Goal: Information Seeking & Learning: Learn about a topic

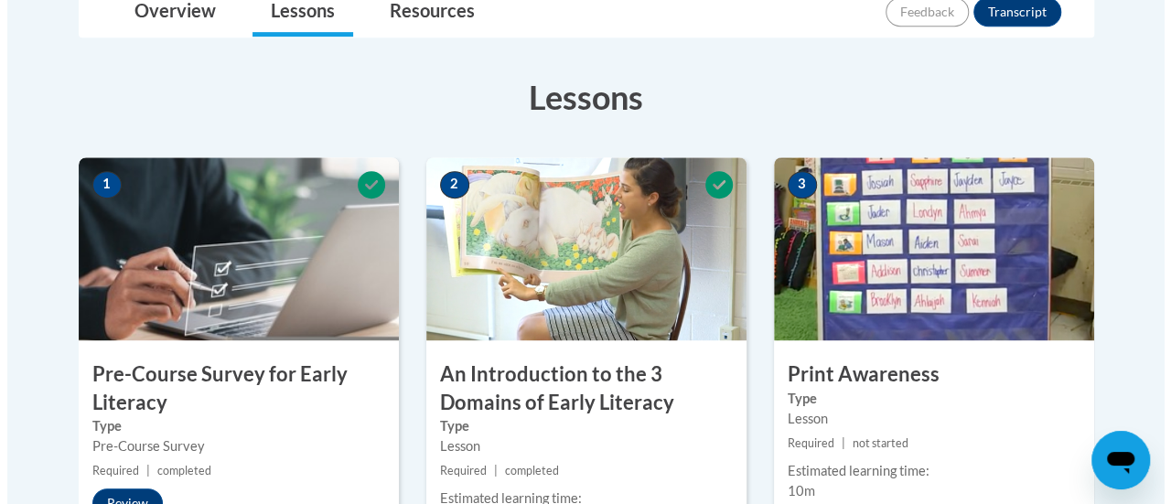
scroll to position [732, 0]
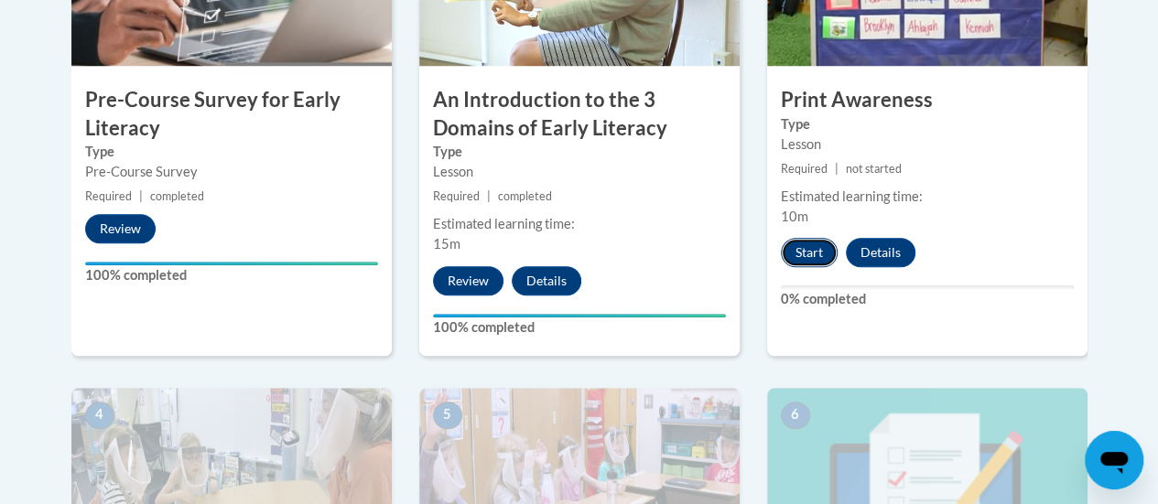
click at [613, 255] on button "Start" at bounding box center [809, 252] width 57 height 29
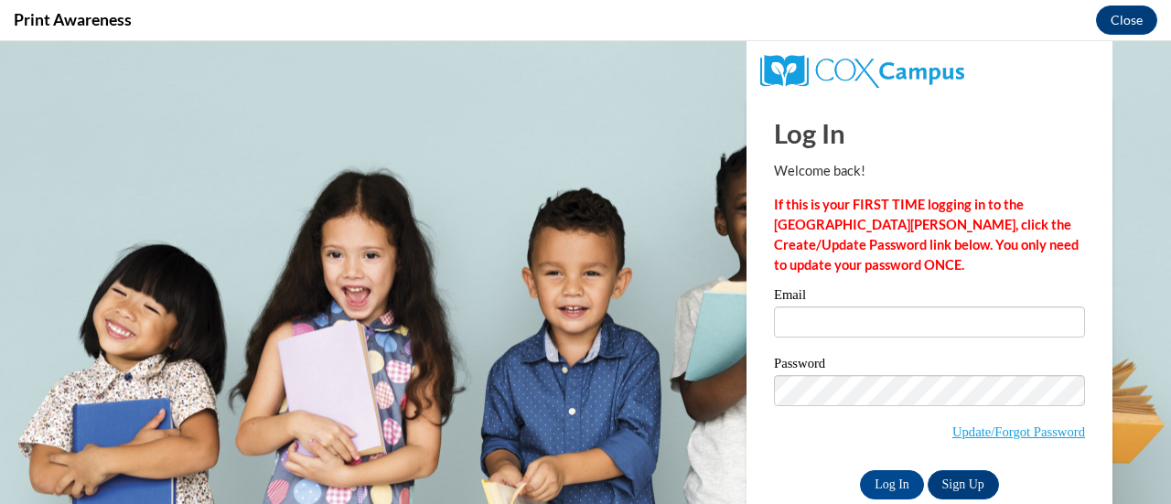
scroll to position [0, 0]
click at [613, 310] on input "Email" at bounding box center [929, 322] width 311 height 31
type input "lucy.smukalla@muskegonorway.org"
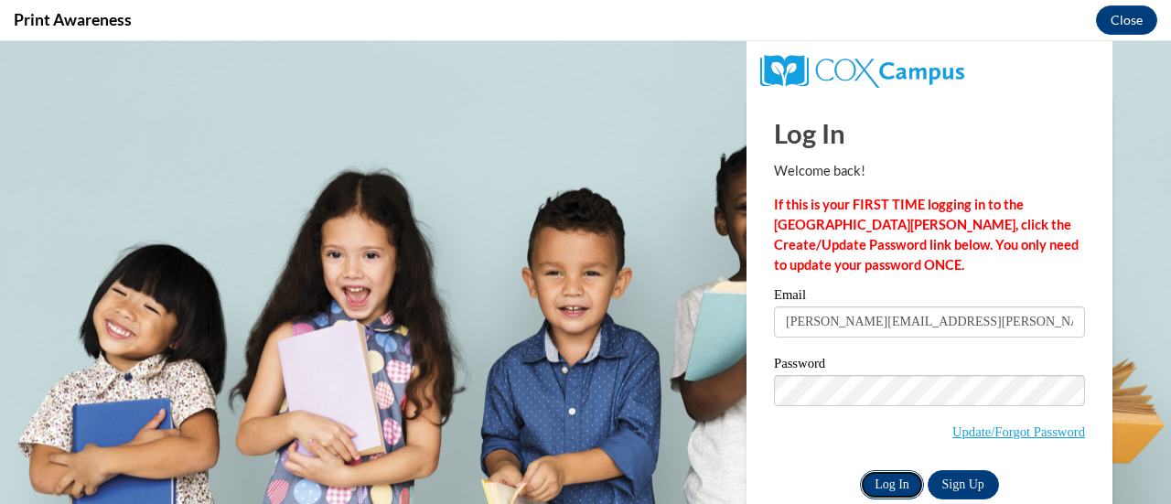
click at [613, 481] on input "Log In" at bounding box center [892, 484] width 64 height 29
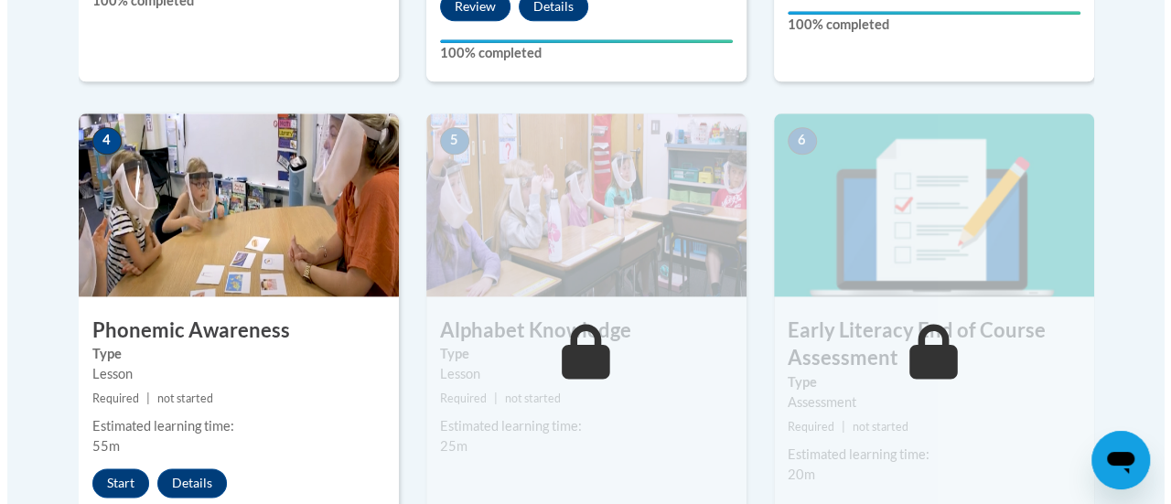
scroll to position [1190, 0]
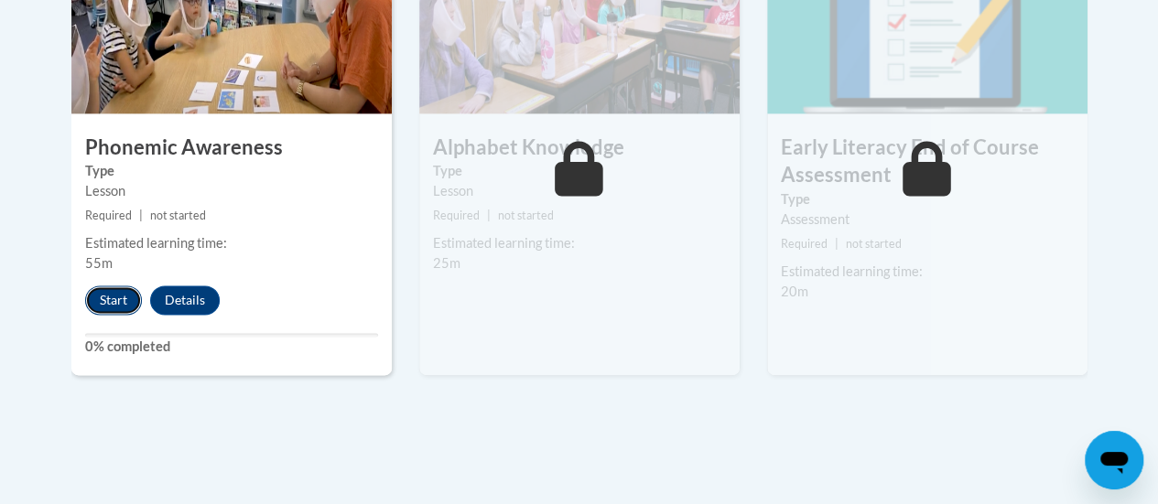
click at [108, 299] on button "Start" at bounding box center [113, 300] width 57 height 29
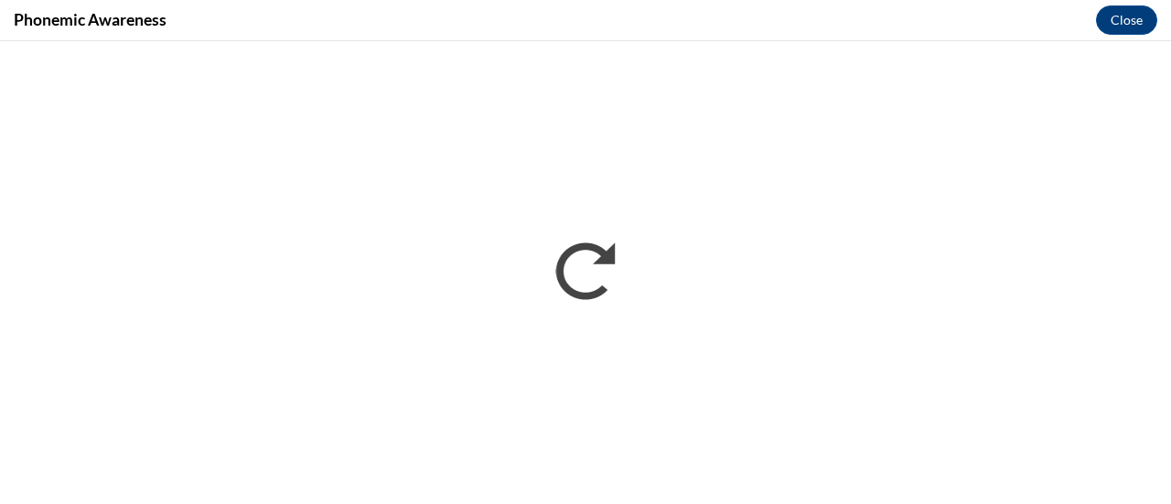
scroll to position [0, 0]
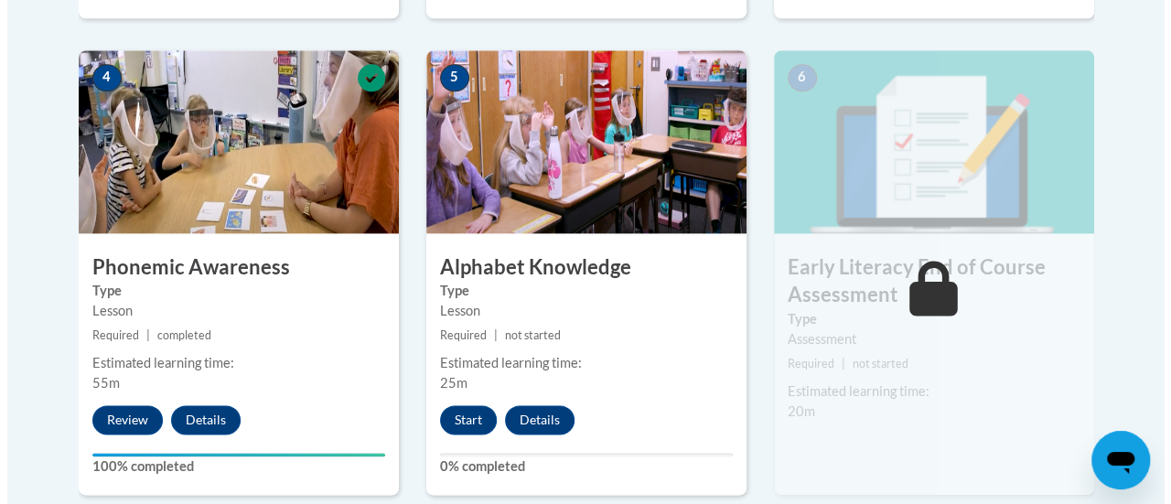
scroll to position [1161, 0]
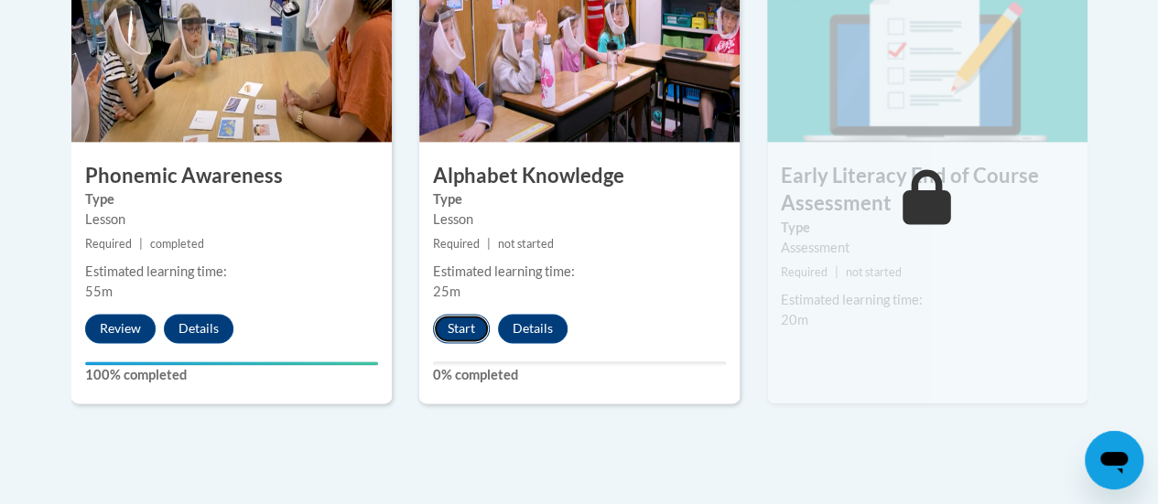
click at [458, 334] on button "Start" at bounding box center [461, 328] width 57 height 29
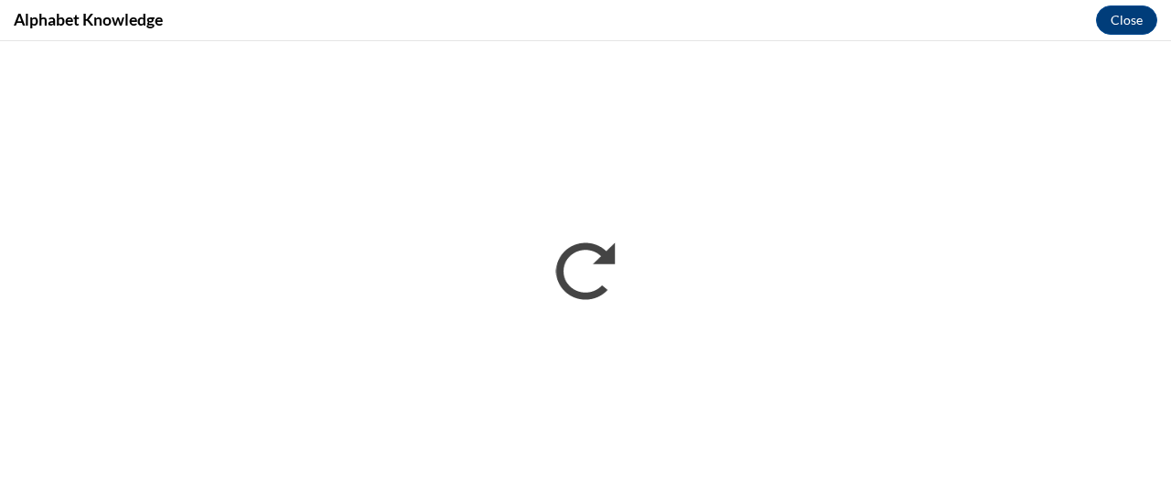
scroll to position [0, 0]
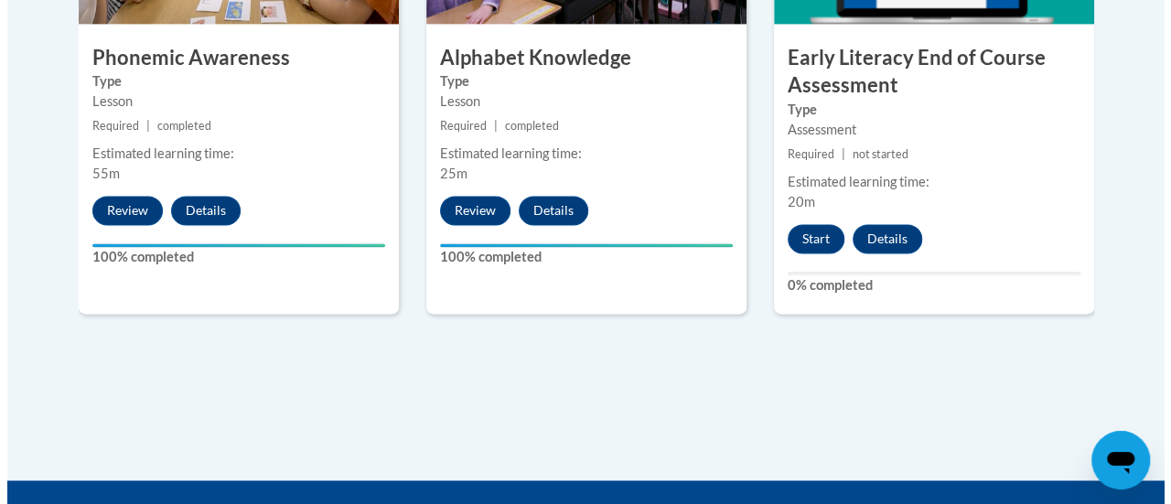
scroll to position [1188, 0]
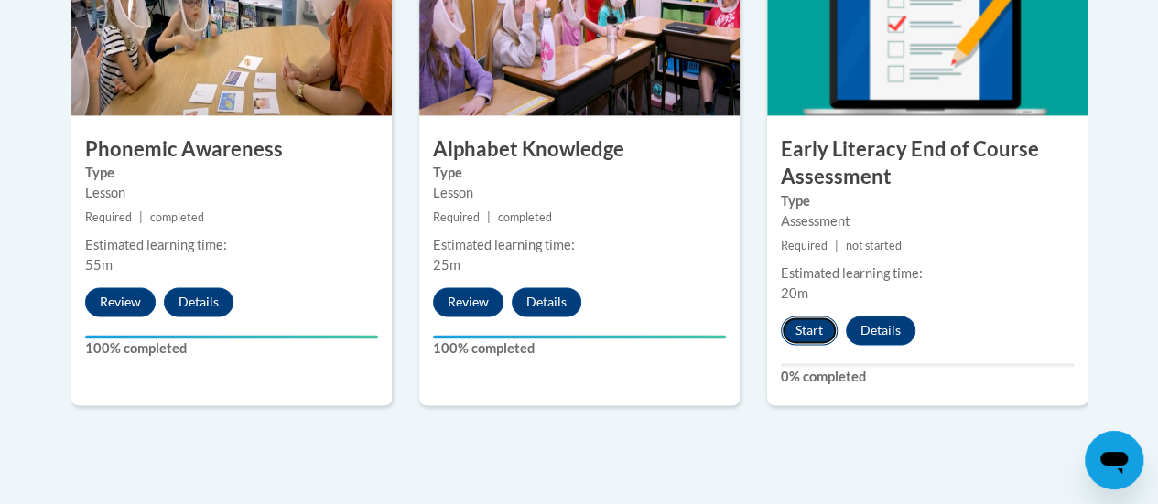
click at [813, 324] on button "Start" at bounding box center [809, 330] width 57 height 29
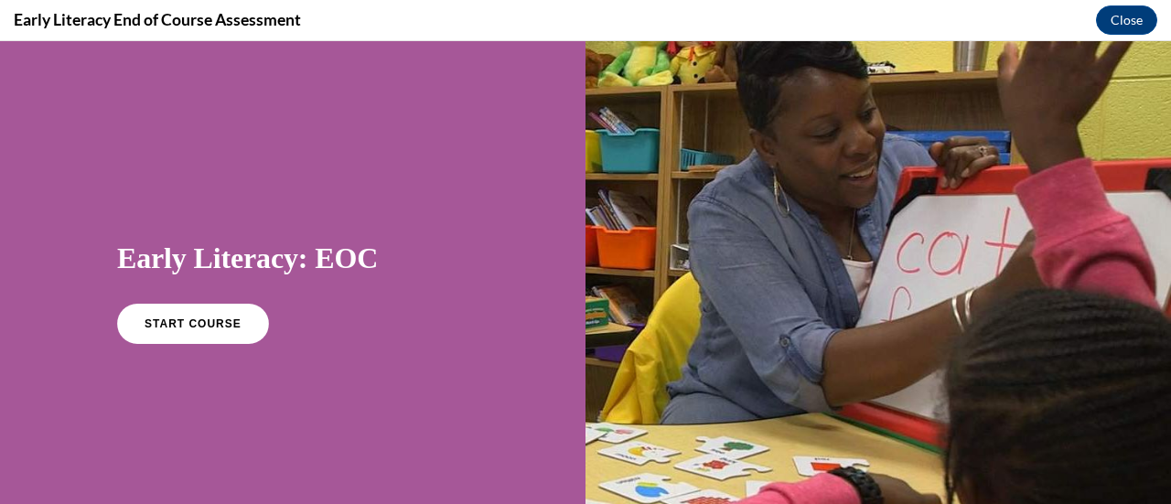
scroll to position [0, 0]
click at [200, 323] on span "START COURSE" at bounding box center [193, 325] width 102 height 14
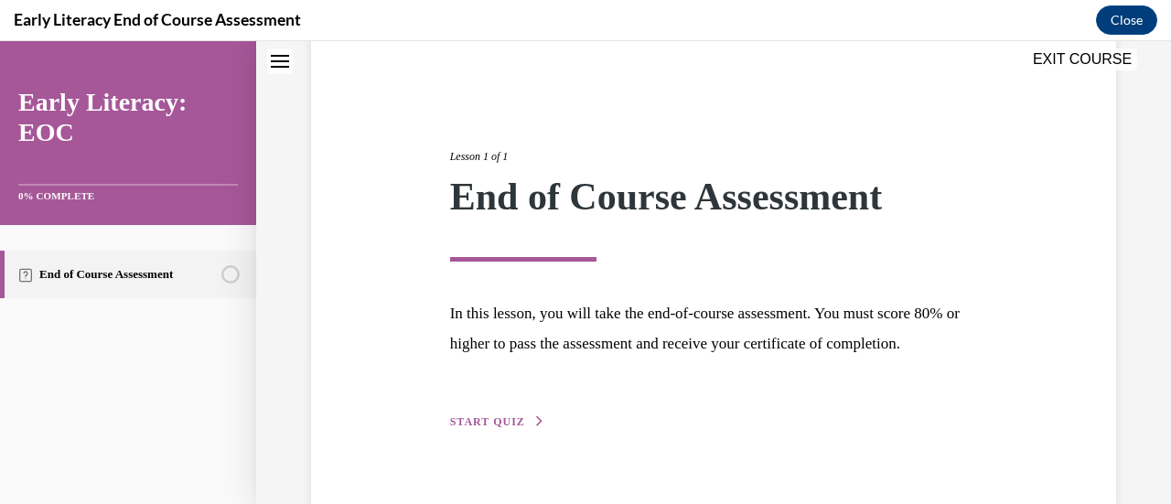
scroll to position [214, 0]
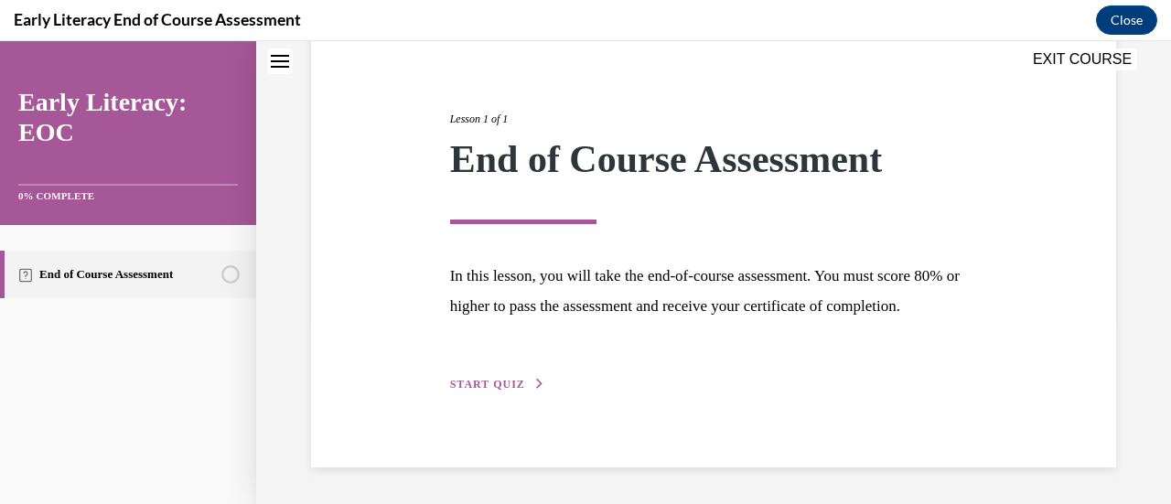
click at [482, 382] on span "START QUIZ" at bounding box center [487, 384] width 75 height 13
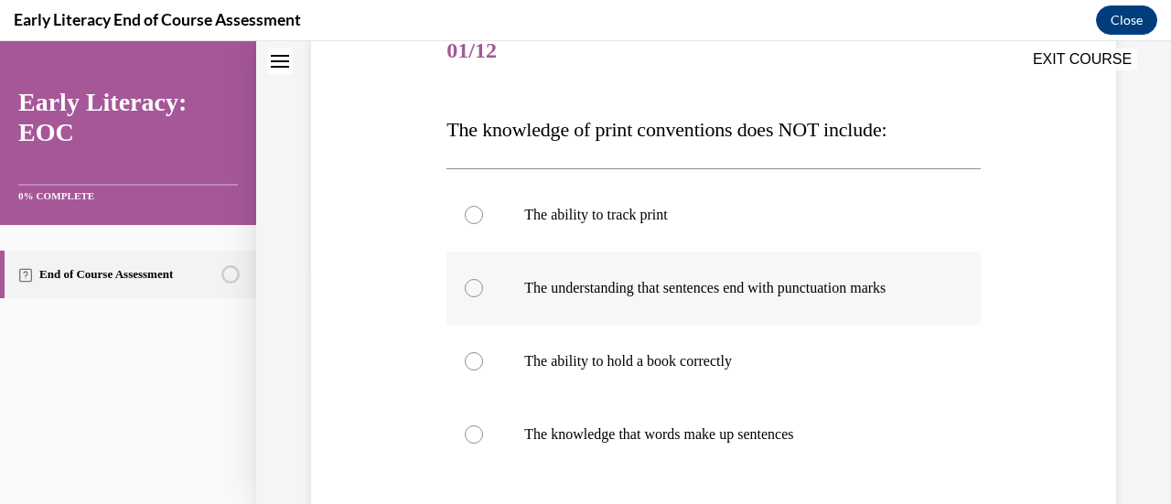
scroll to position [330, 0]
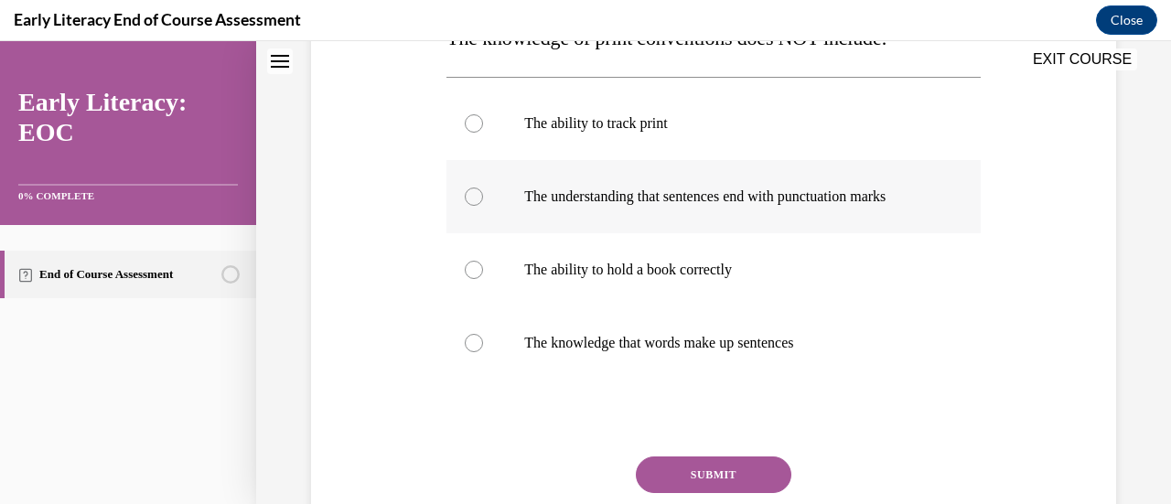
click at [666, 211] on div at bounding box center [714, 196] width 534 height 73
click at [703, 480] on button "SUBMIT" at bounding box center [714, 475] width 156 height 37
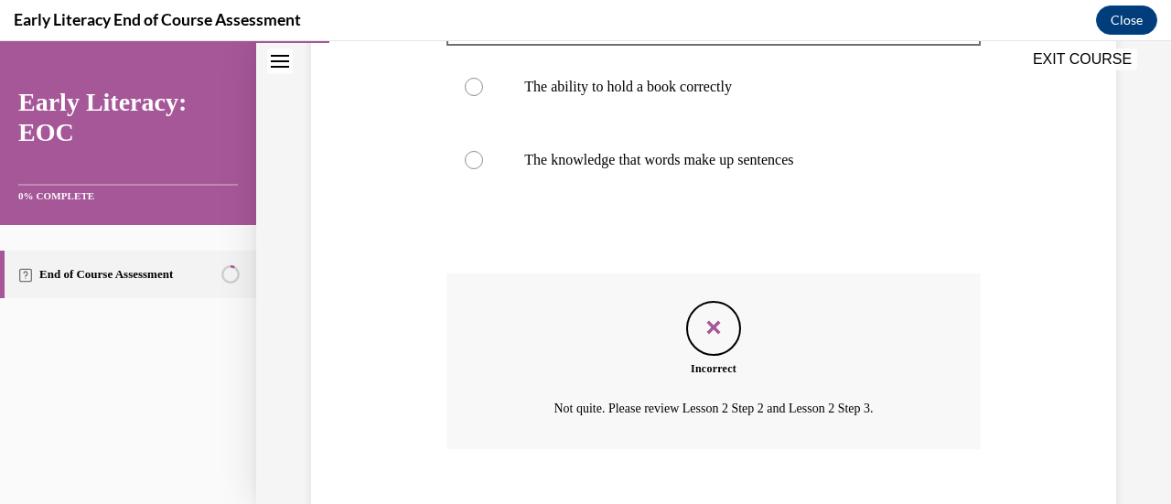
scroll to position [605, 0]
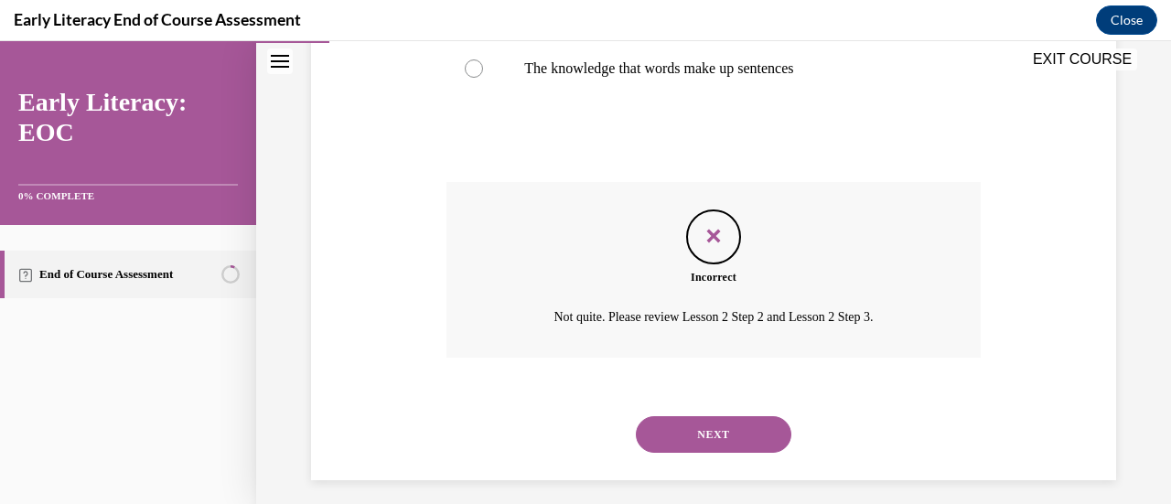
click at [712, 437] on button "NEXT" at bounding box center [714, 434] width 156 height 37
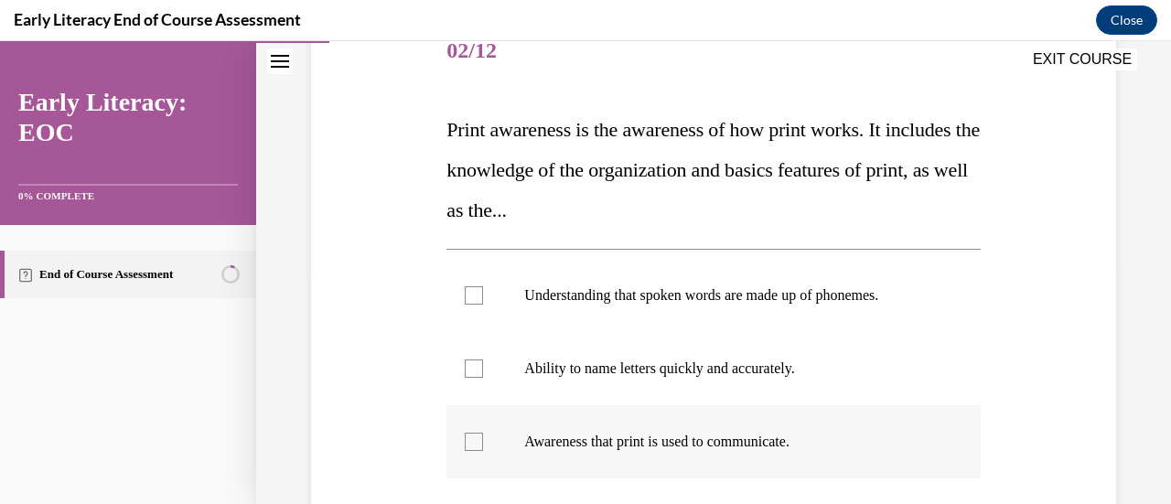
scroll to position [330, 0]
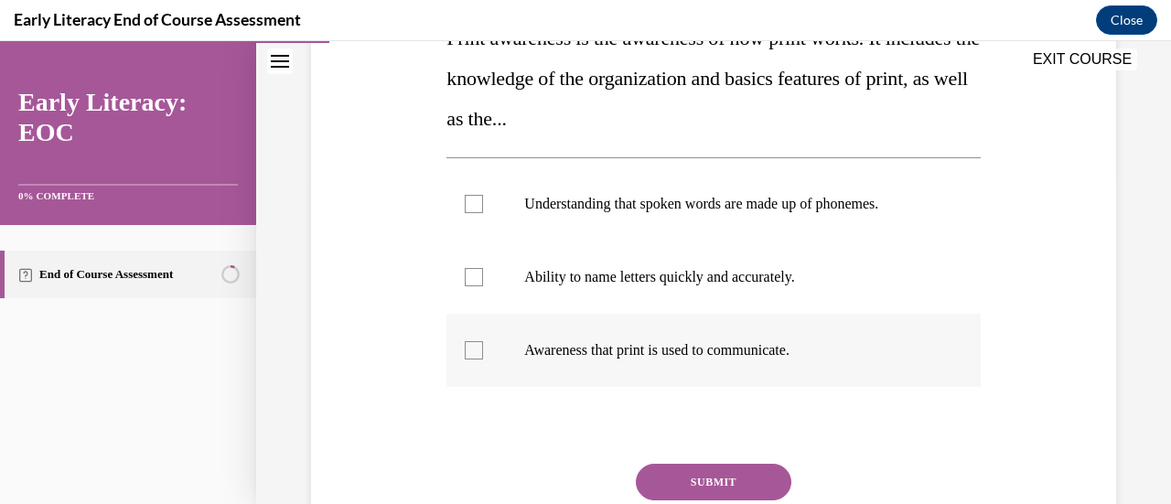
click at [736, 378] on div at bounding box center [714, 350] width 534 height 73
click at [735, 488] on button "SUBMIT" at bounding box center [714, 482] width 156 height 37
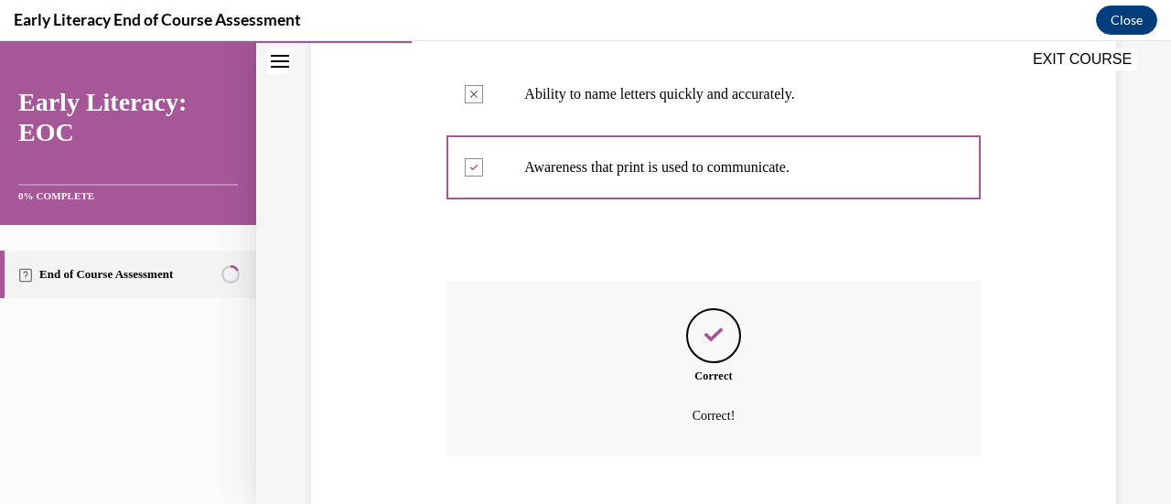
scroll to position [624, 0]
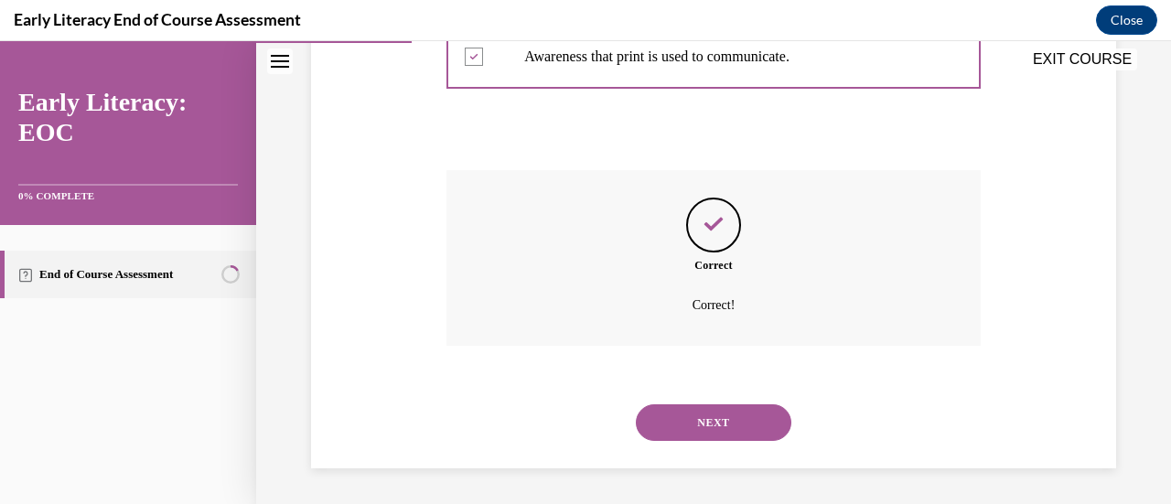
click at [713, 409] on button "NEXT" at bounding box center [714, 422] width 156 height 37
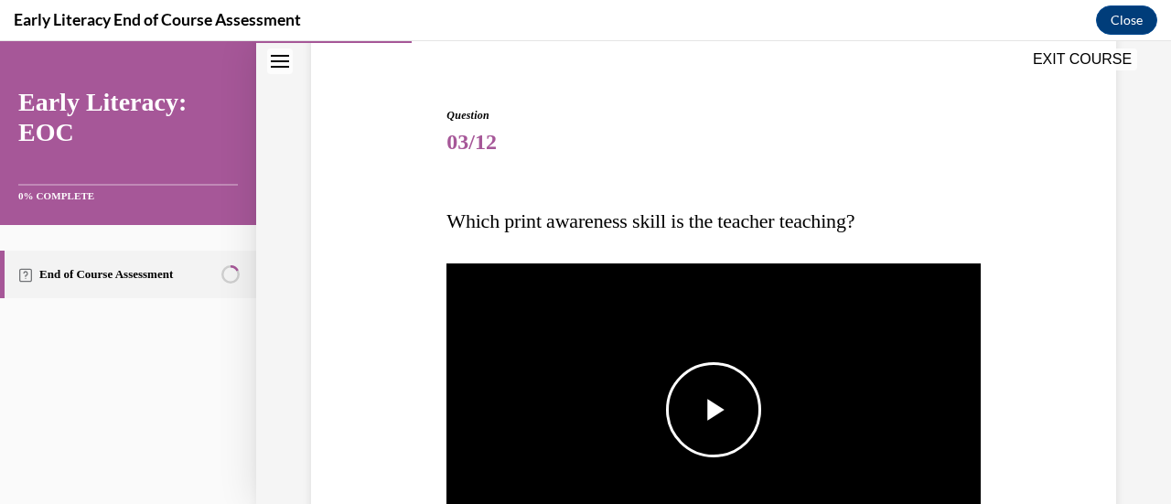
scroll to position [239, 0]
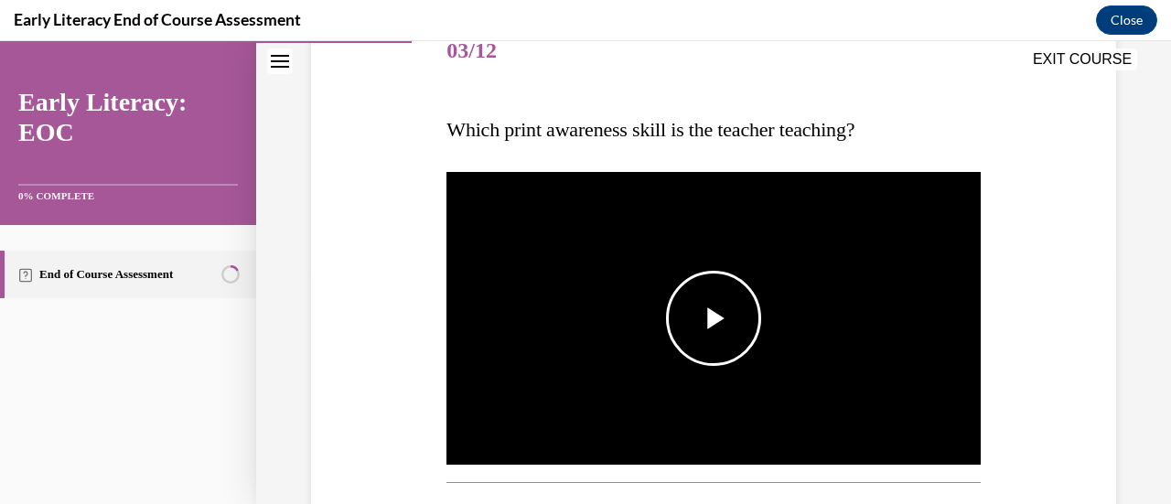
click at [714, 318] on span "Video player" at bounding box center [714, 318] width 0 height 0
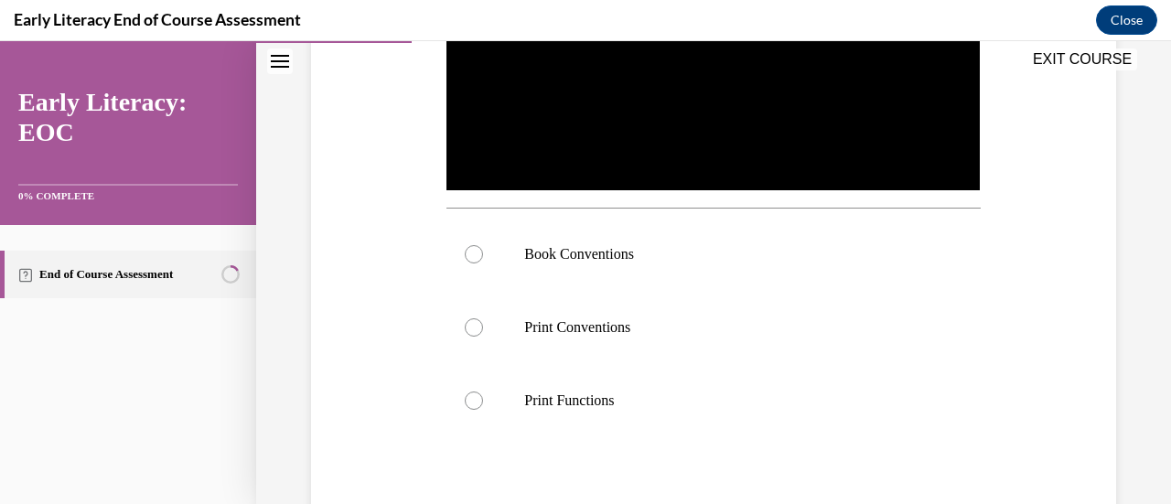
scroll to position [422, 0]
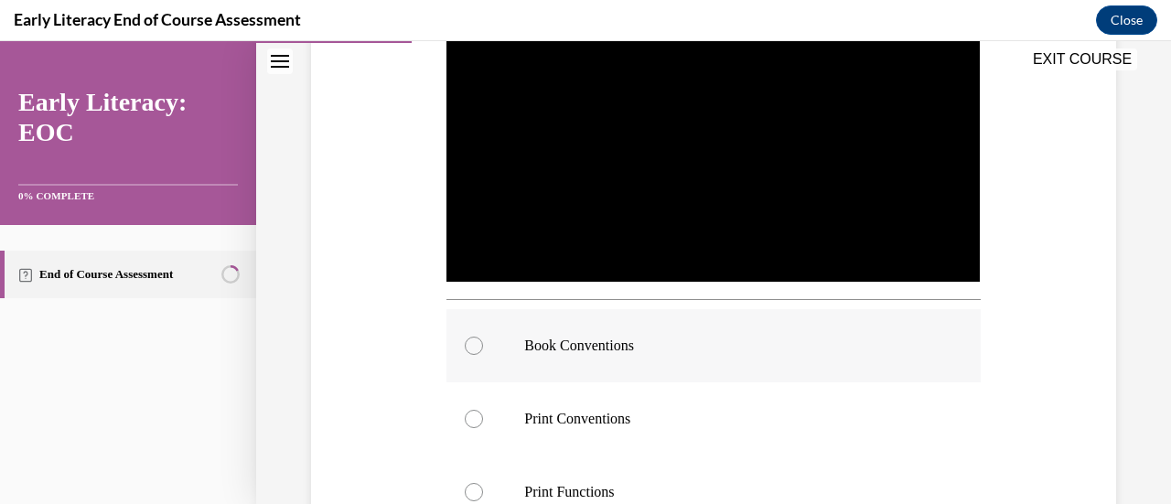
click at [616, 349] on p "Book Conventions" at bounding box center [729, 346] width 410 height 18
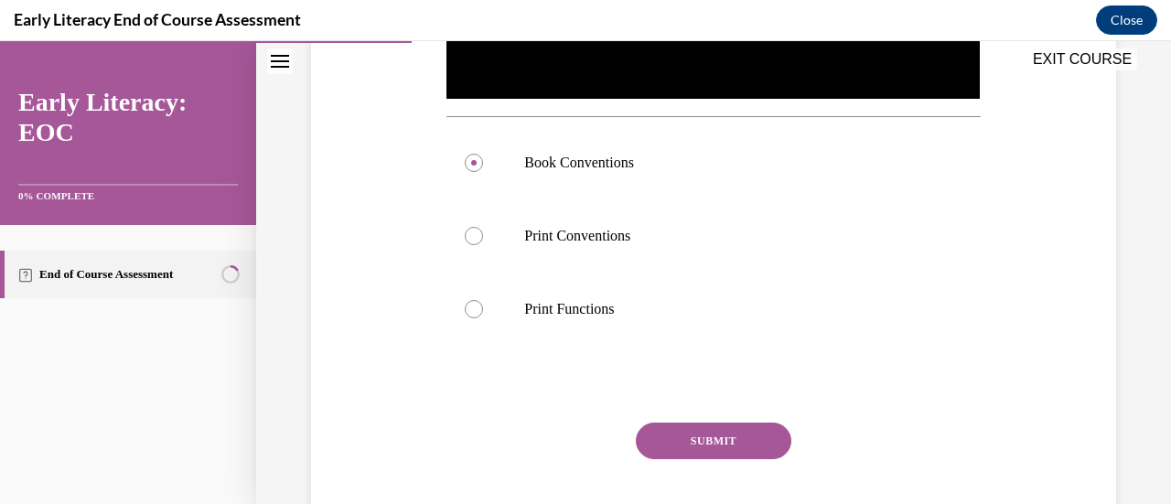
click at [689, 433] on button "SUBMIT" at bounding box center [714, 441] width 156 height 37
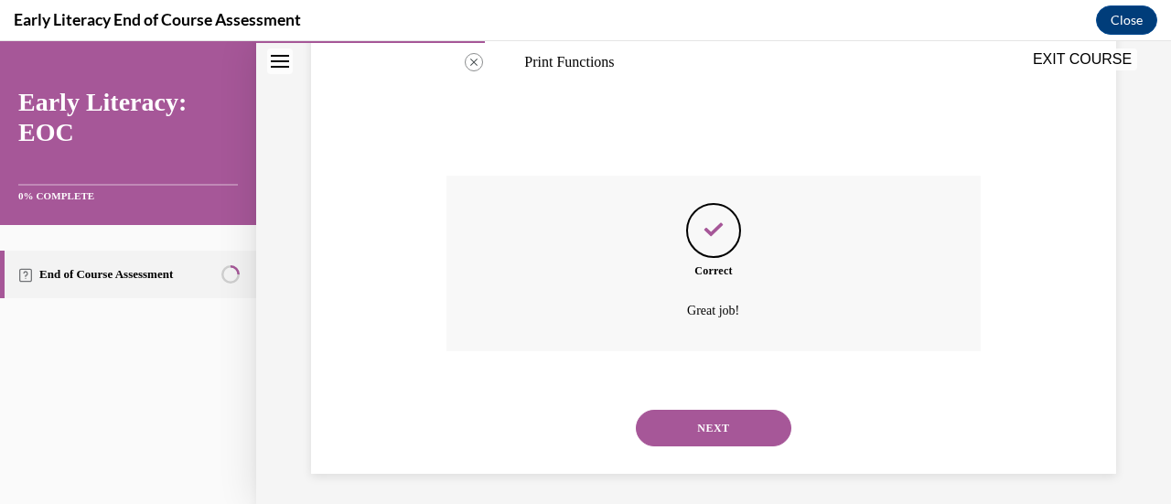
click at [717, 419] on button "NEXT" at bounding box center [714, 428] width 156 height 37
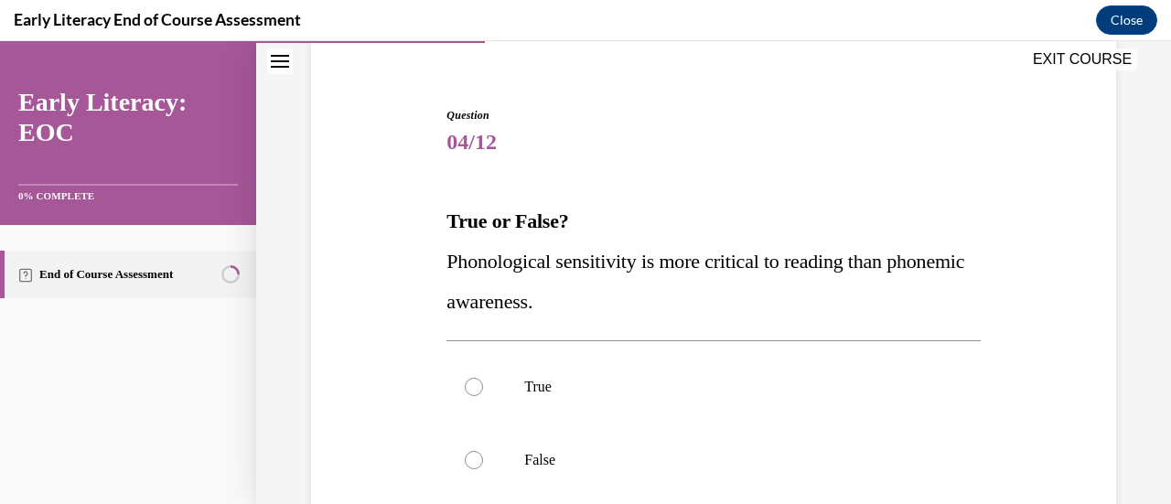
scroll to position [239, 0]
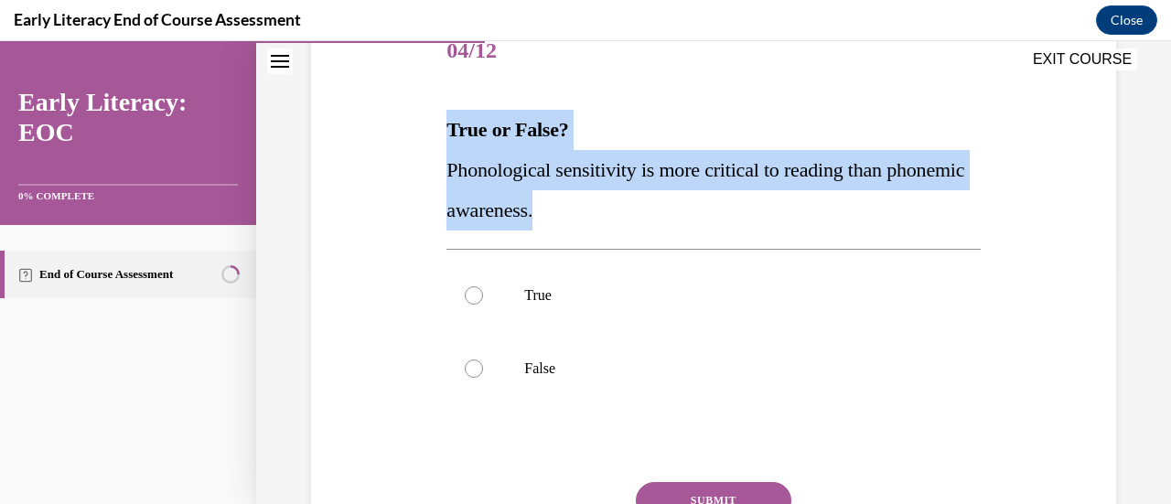
drag, startPoint x: 653, startPoint y: 221, endPoint x: 407, endPoint y: 147, distance: 256.8
click at [407, 147] on div "Question 04/12 True or False? Phonological sensitivity is more critical to read…" at bounding box center [714, 297] width 814 height 672
click at [476, 175] on span "Phonological sensitivity is more critical to reading than phonemic awareness." at bounding box center [706, 189] width 518 height 63
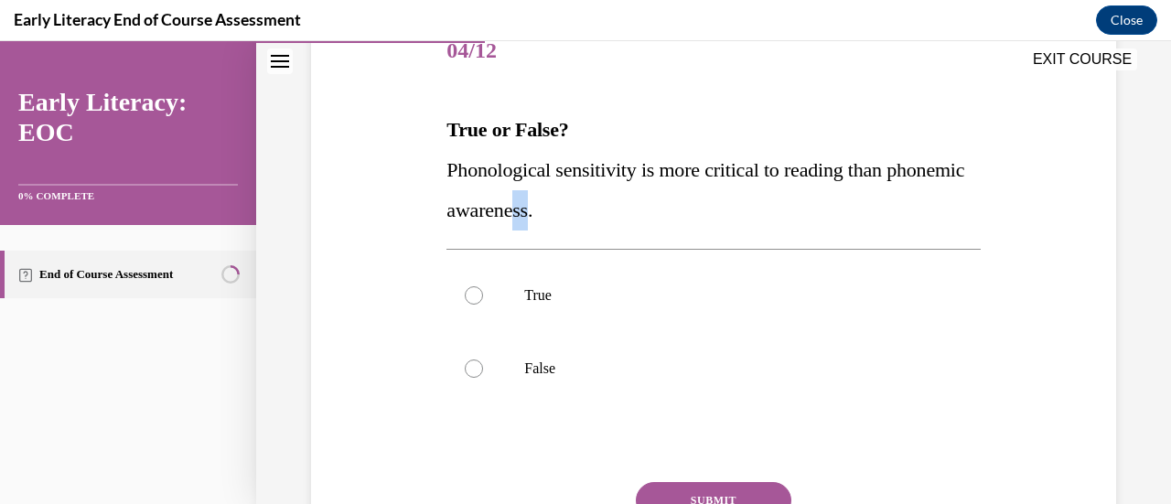
drag, startPoint x: 626, startPoint y: 199, endPoint x: 613, endPoint y: 207, distance: 15.2
click at [610, 207] on span "Phonological sensitivity is more critical to reading than phonemic awareness." at bounding box center [706, 189] width 518 height 63
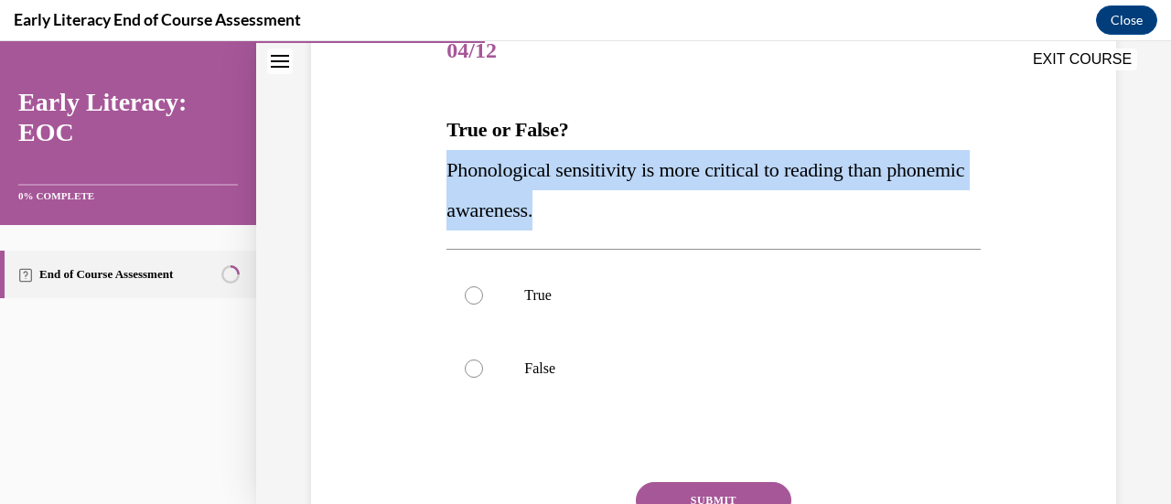
drag, startPoint x: 668, startPoint y: 213, endPoint x: 434, endPoint y: 166, distance: 239.1
click at [434, 166] on div "Question 04/12 True or False? Phonological sensitivity is more critical to read…" at bounding box center [714, 297] width 814 height 672
copy span "Phonological sensitivity is more critical to reading than phonemic awareness."
click at [720, 210] on p "Phonological sensitivity is more critical to reading than phonemic awareness." at bounding box center [714, 190] width 534 height 81
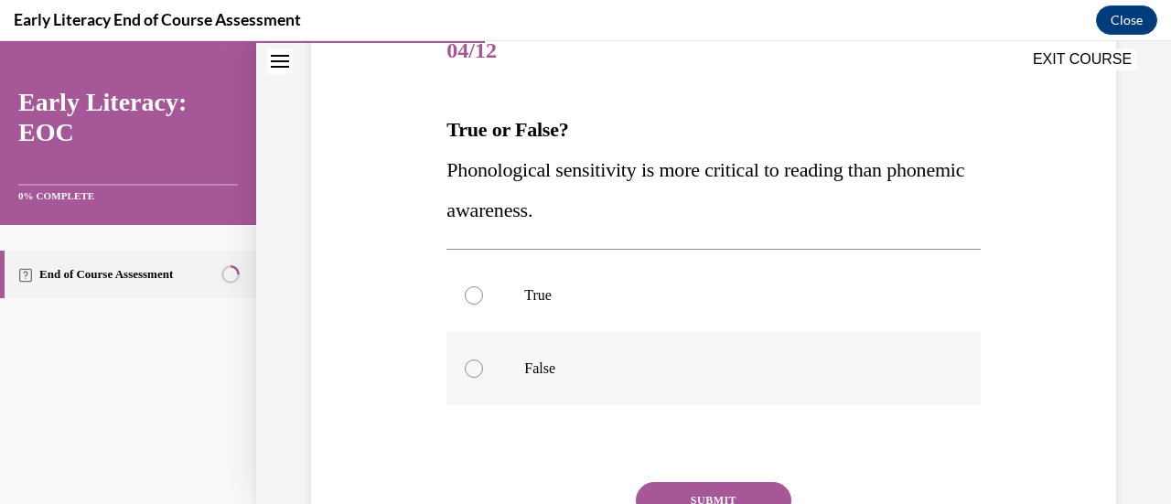
click at [554, 361] on p "False" at bounding box center [729, 369] width 410 height 18
click at [695, 488] on button "SUBMIT" at bounding box center [714, 500] width 156 height 37
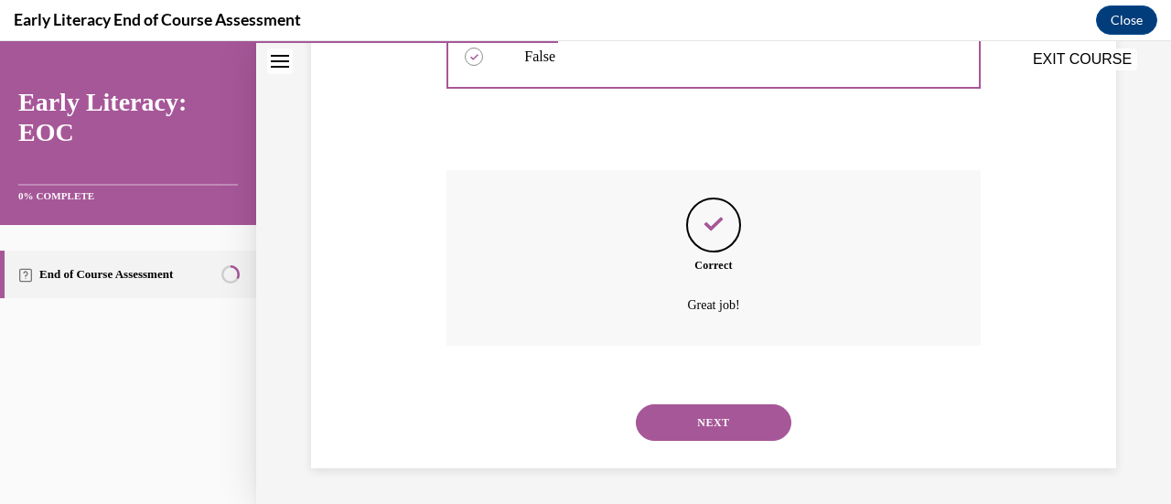
click at [736, 412] on button "NEXT" at bounding box center [714, 422] width 156 height 37
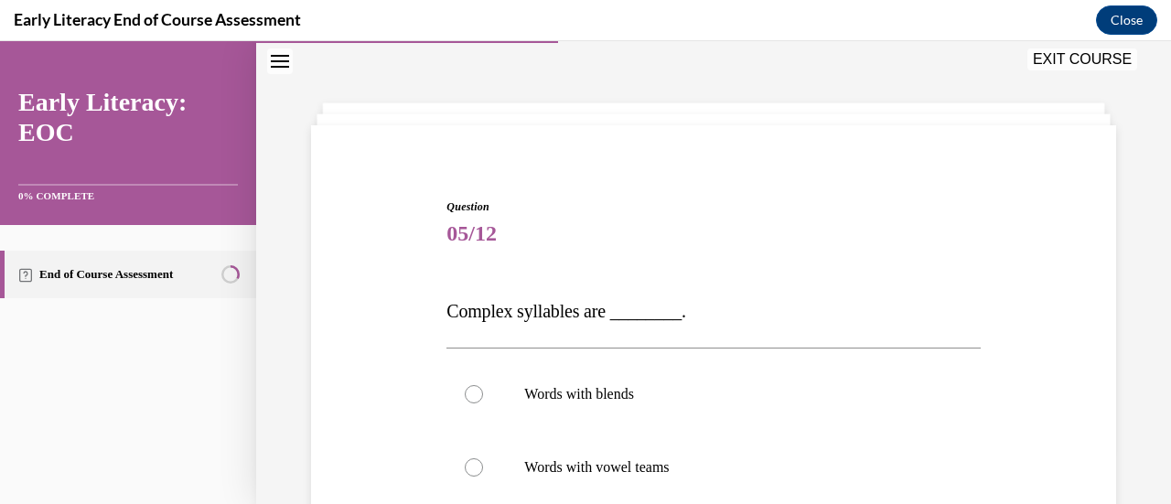
scroll to position [147, 0]
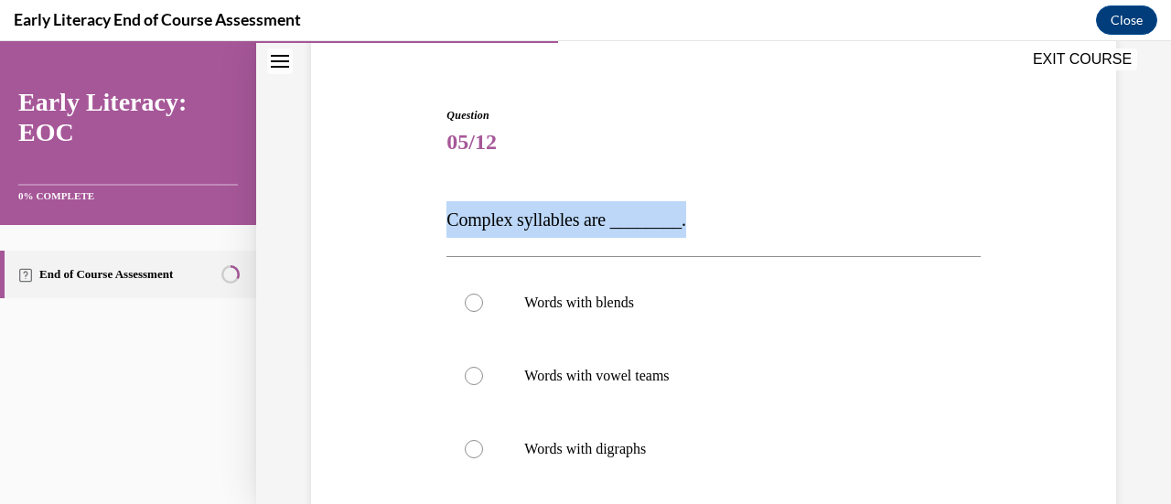
drag, startPoint x: 732, startPoint y: 218, endPoint x: 456, endPoint y: 216, distance: 276.4
click at [416, 195] on div "Question 05/12 Complex syllables are ________. Words with blends Words with vow…" at bounding box center [714, 382] width 814 height 661
copy span "Complex syllables are ________."
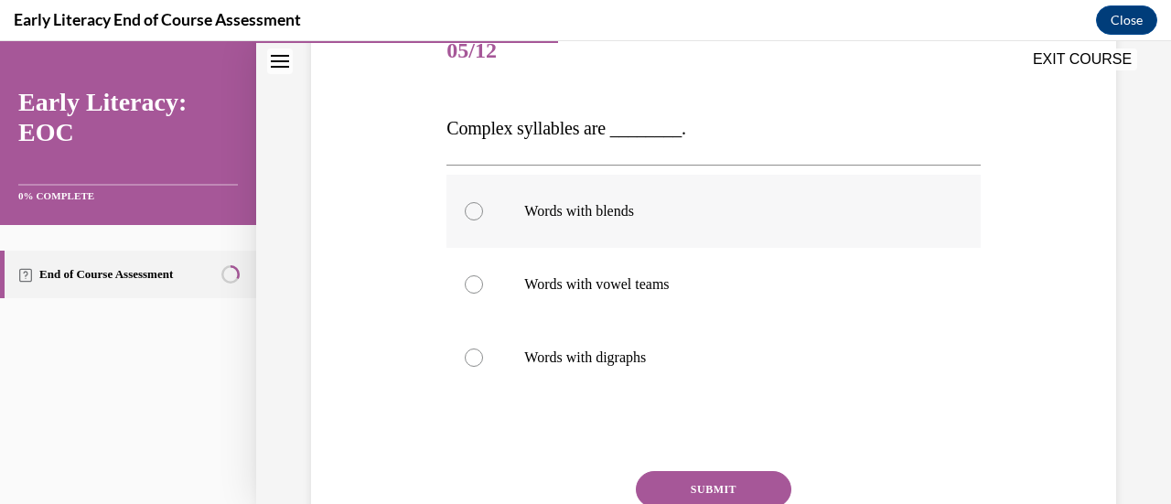
click at [642, 212] on p "Words with blends" at bounding box center [729, 211] width 410 height 18
click at [751, 488] on button "SUBMIT" at bounding box center [714, 489] width 156 height 37
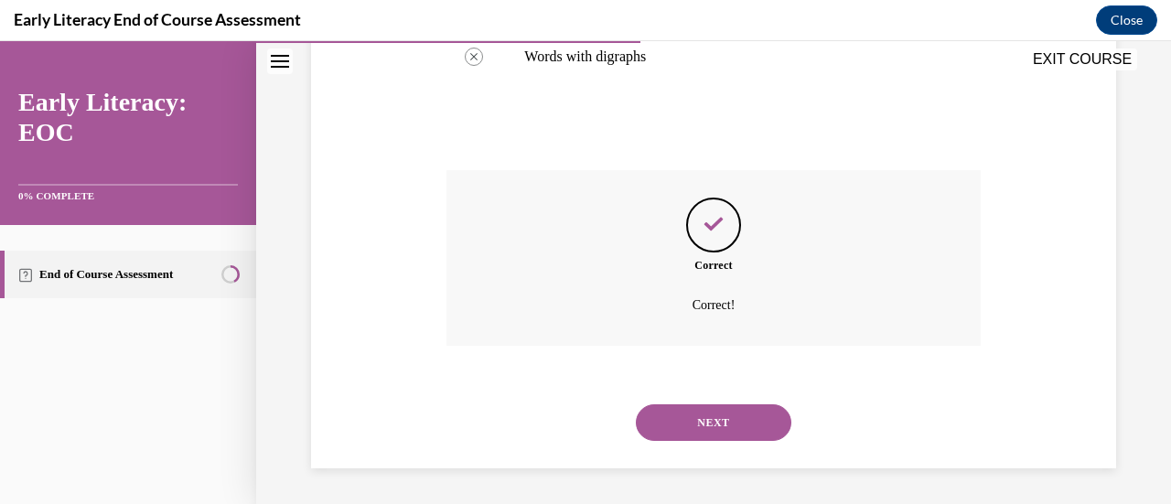
click at [760, 428] on button "NEXT" at bounding box center [714, 422] width 156 height 37
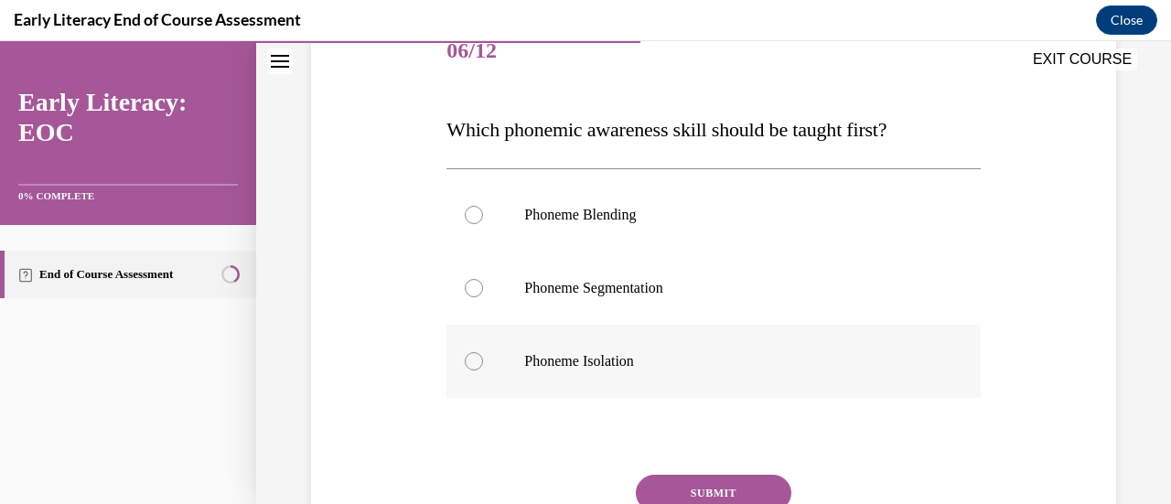
click at [609, 345] on div at bounding box center [714, 361] width 534 height 73
click at [712, 486] on button "SUBMIT" at bounding box center [714, 493] width 156 height 37
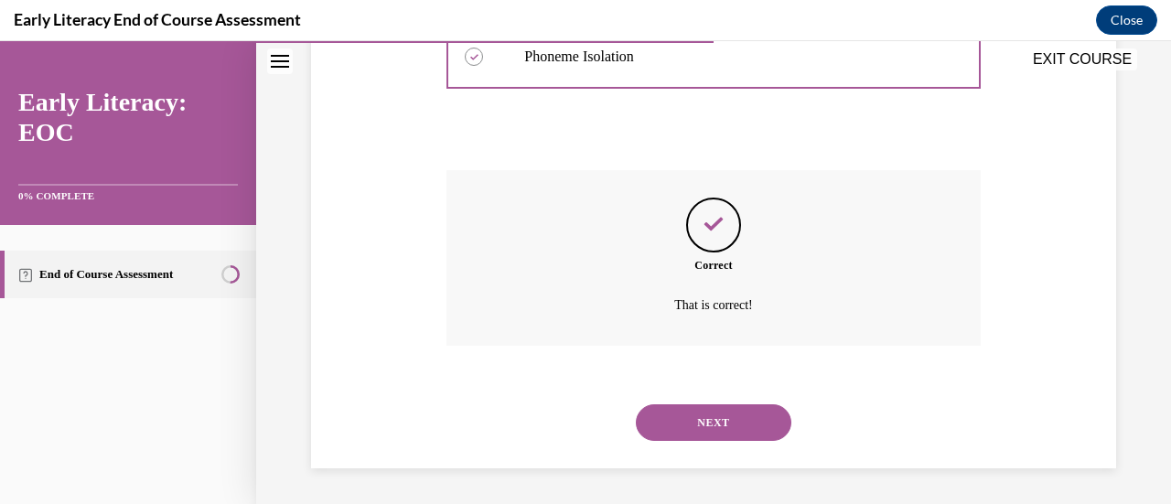
click at [756, 418] on button "NEXT" at bounding box center [714, 422] width 156 height 37
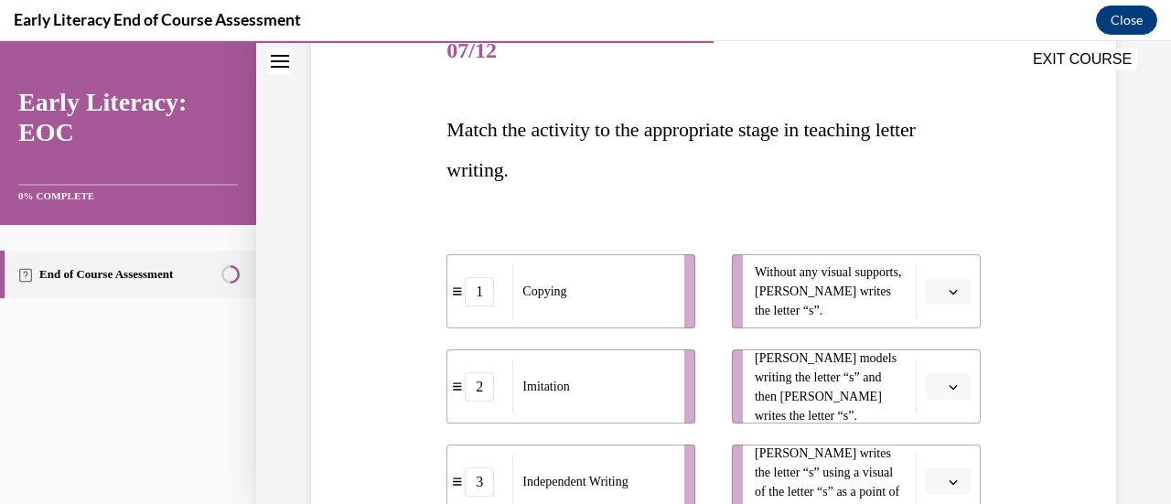
scroll to position [330, 0]
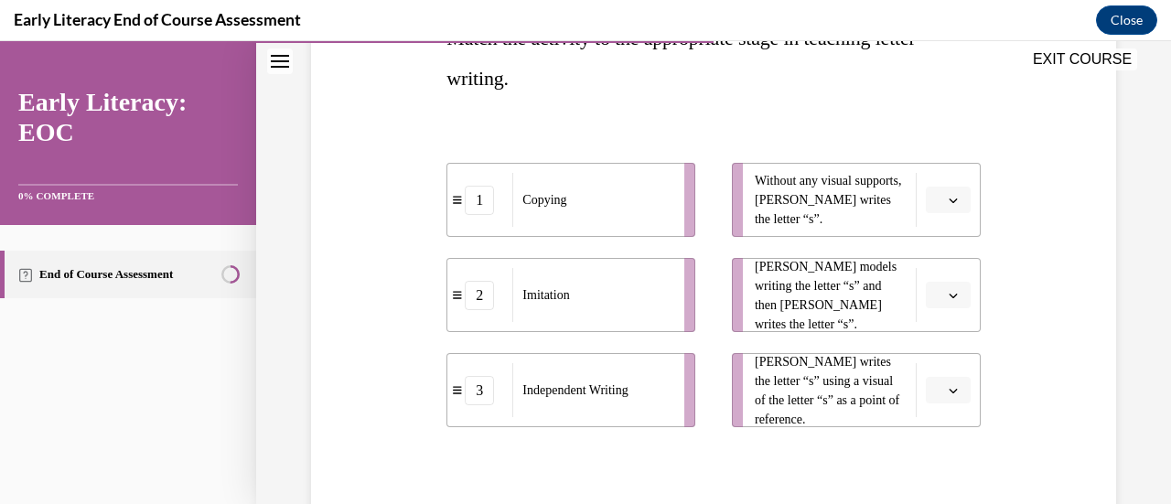
click at [947, 200] on span "button" at bounding box center [953, 200] width 13 height 13
click at [939, 304] on div "2" at bounding box center [933, 314] width 45 height 37
click at [943, 302] on button "button" at bounding box center [948, 295] width 45 height 27
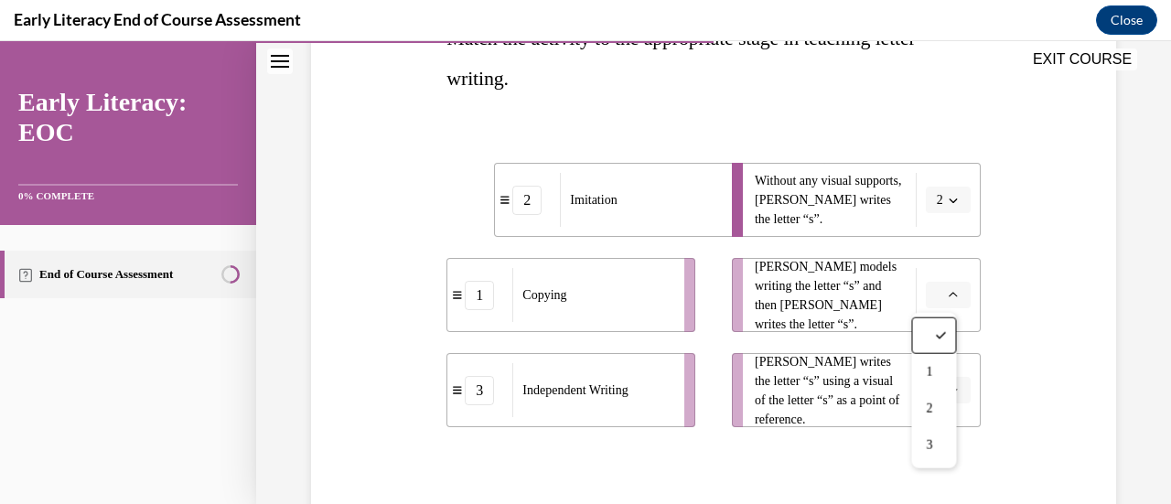
click at [937, 197] on span "2" at bounding box center [940, 200] width 6 height 18
click at [944, 280] on div "1" at bounding box center [930, 277] width 45 height 37
click at [947, 299] on span "button" at bounding box center [953, 295] width 13 height 13
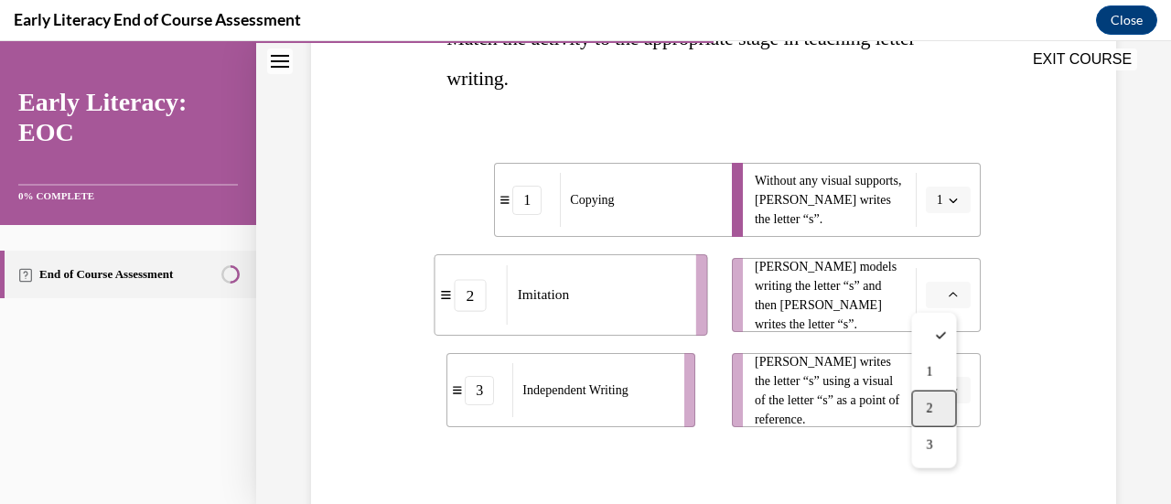
click at [930, 394] on div "2" at bounding box center [933, 409] width 45 height 37
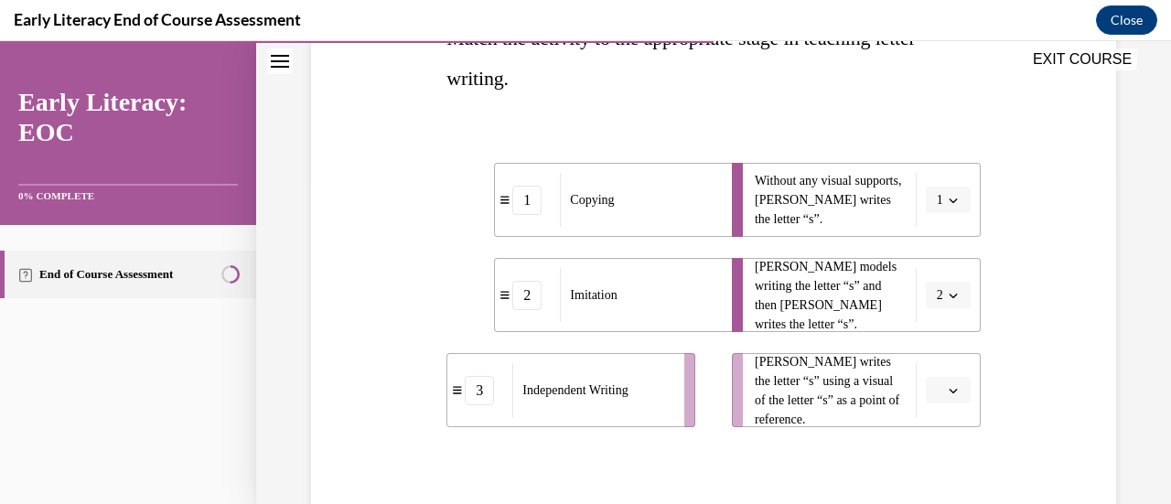
click at [949, 387] on icon "button" at bounding box center [953, 390] width 9 height 9
click at [932, 342] on span "3" at bounding box center [929, 349] width 6 height 15
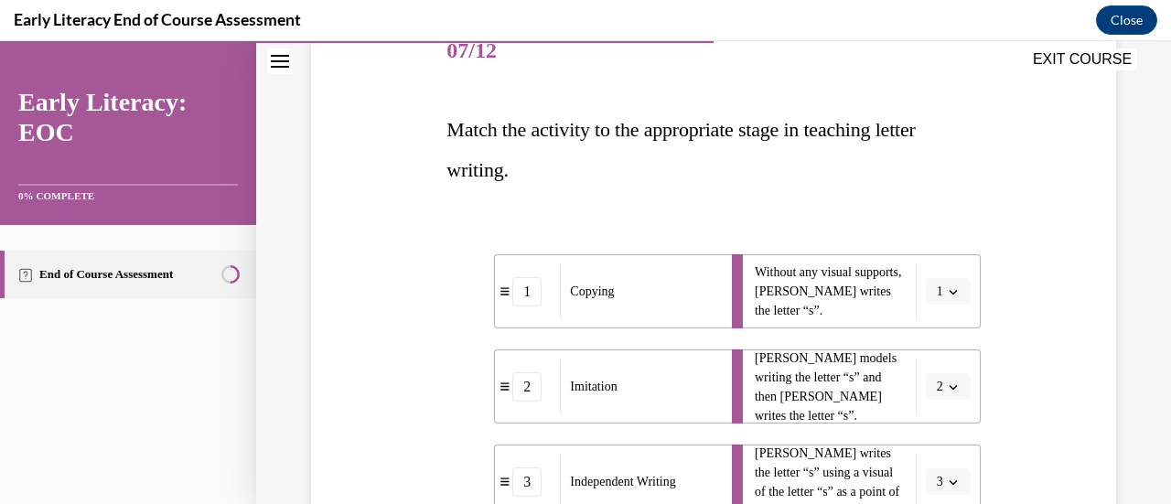
scroll to position [461, 0]
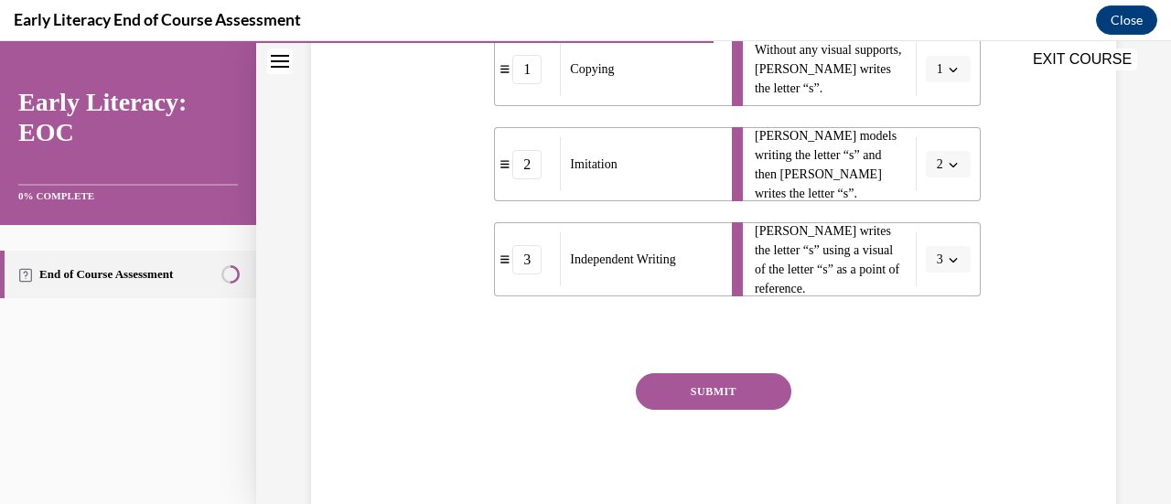
click at [719, 387] on button "SUBMIT" at bounding box center [714, 391] width 156 height 37
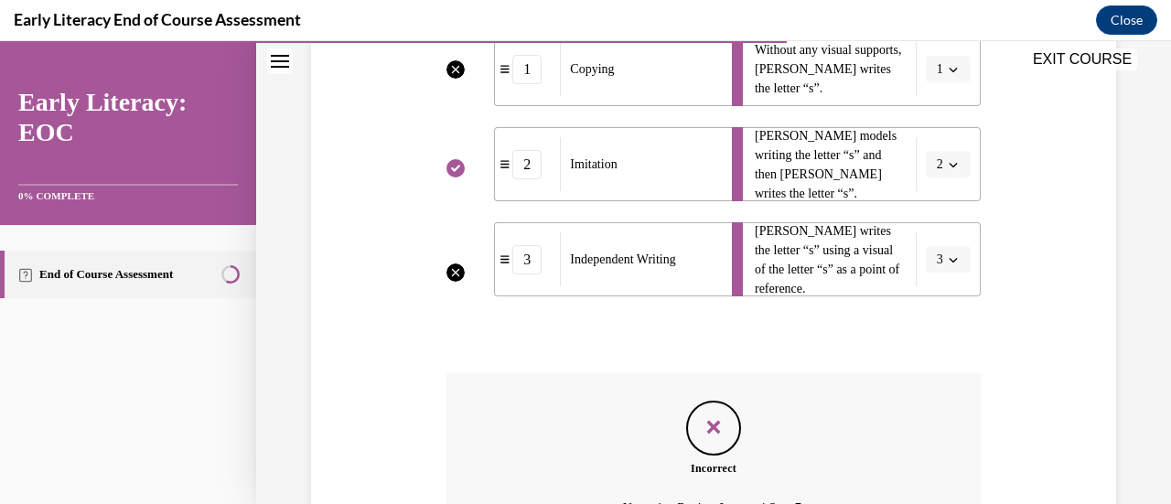
scroll to position [644, 0]
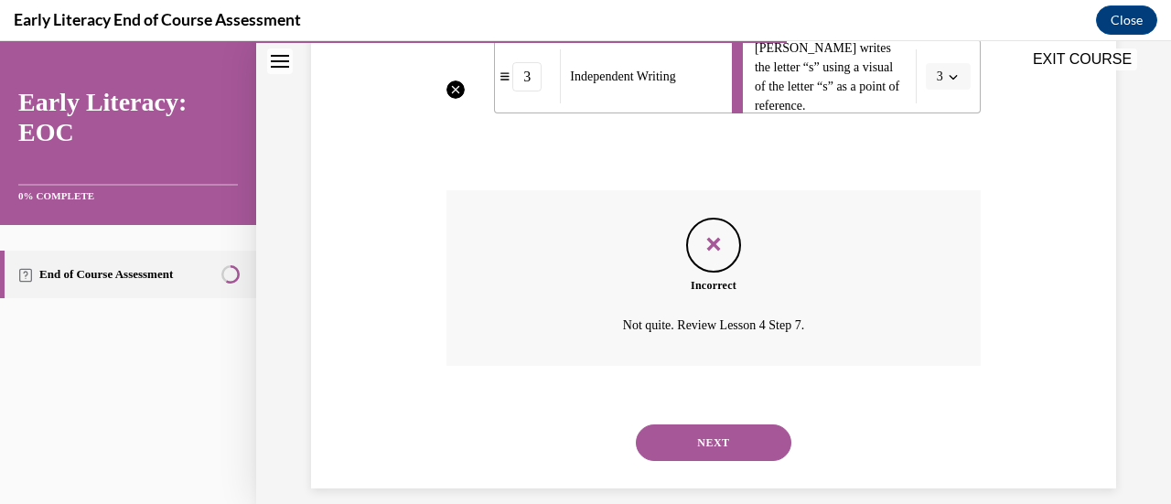
click at [719, 435] on button "NEXT" at bounding box center [714, 443] width 156 height 37
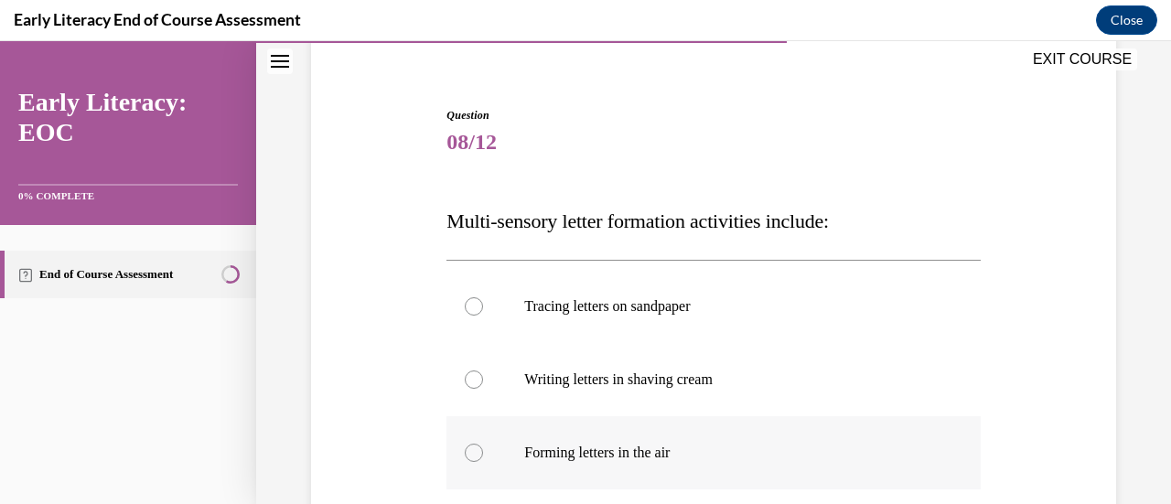
scroll to position [239, 0]
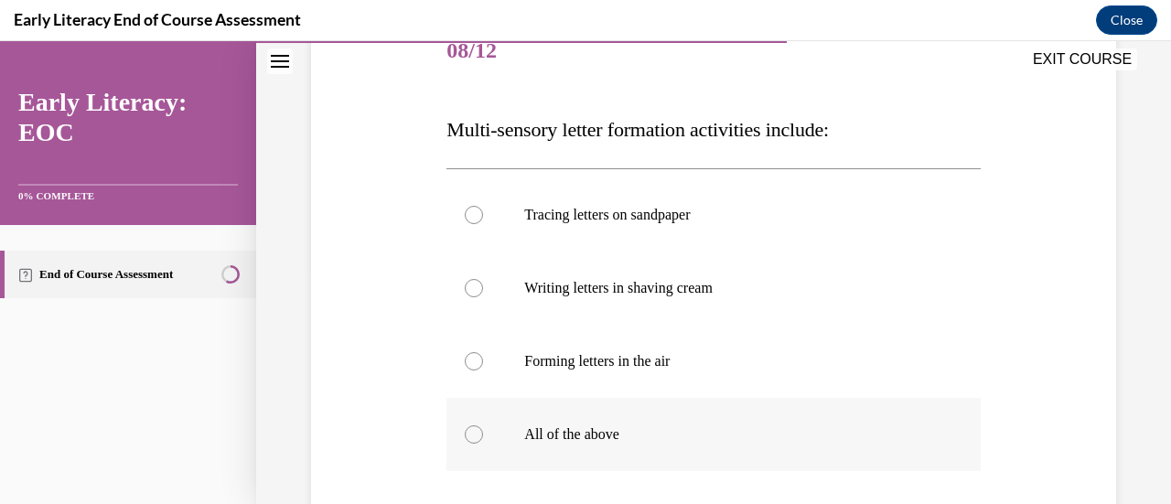
click at [727, 426] on p "All of the above" at bounding box center [729, 435] width 410 height 18
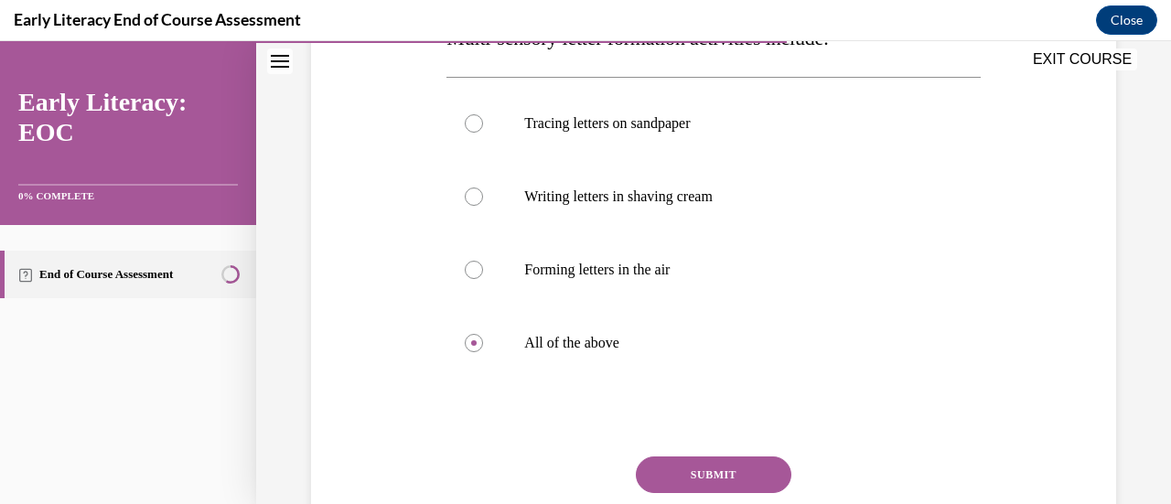
click at [735, 458] on button "SUBMIT" at bounding box center [714, 475] width 156 height 37
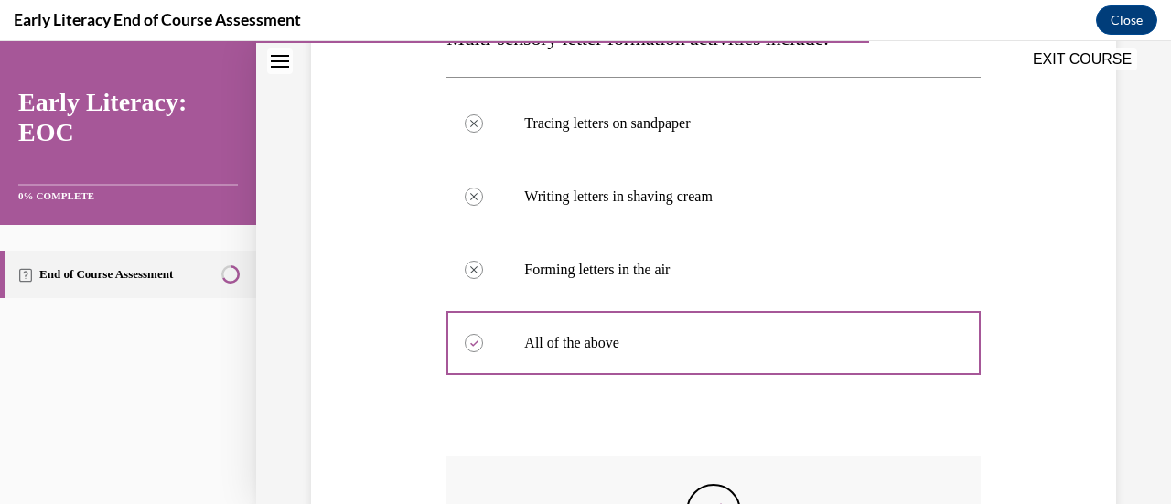
scroll to position [513, 0]
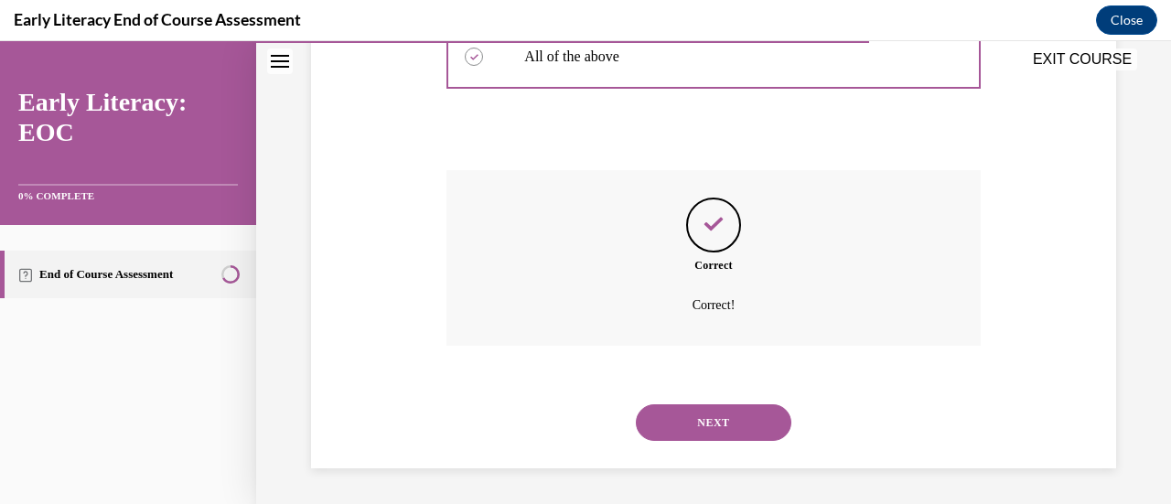
click at [731, 409] on button "NEXT" at bounding box center [714, 422] width 156 height 37
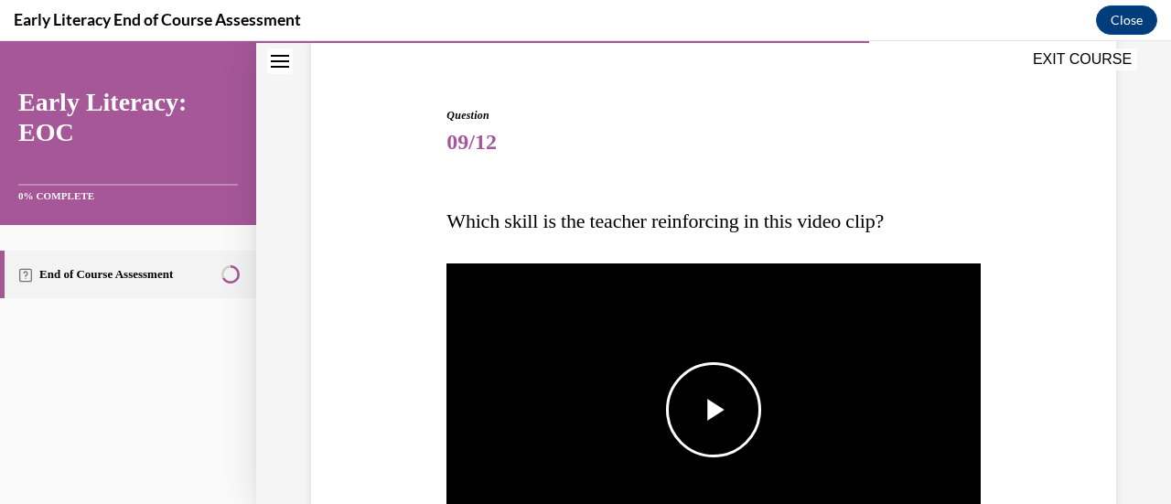
scroll to position [239, 0]
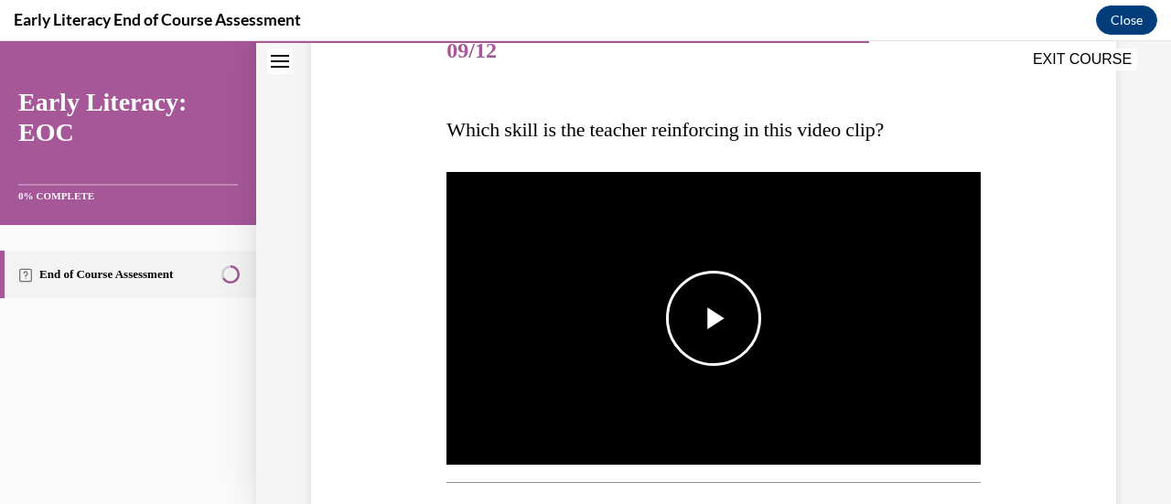
click at [714, 318] on span "Video player" at bounding box center [714, 318] width 0 height 0
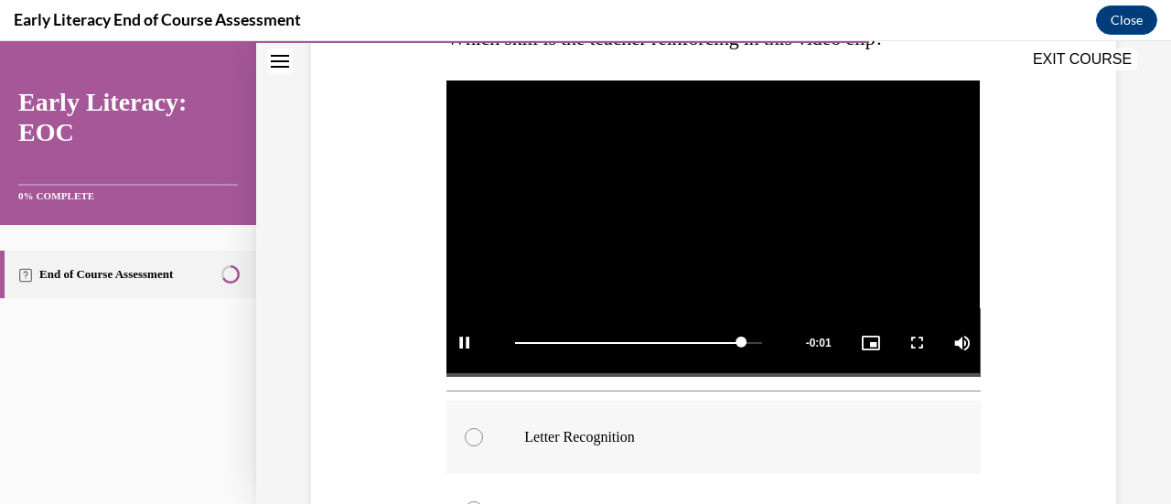
scroll to position [422, 0]
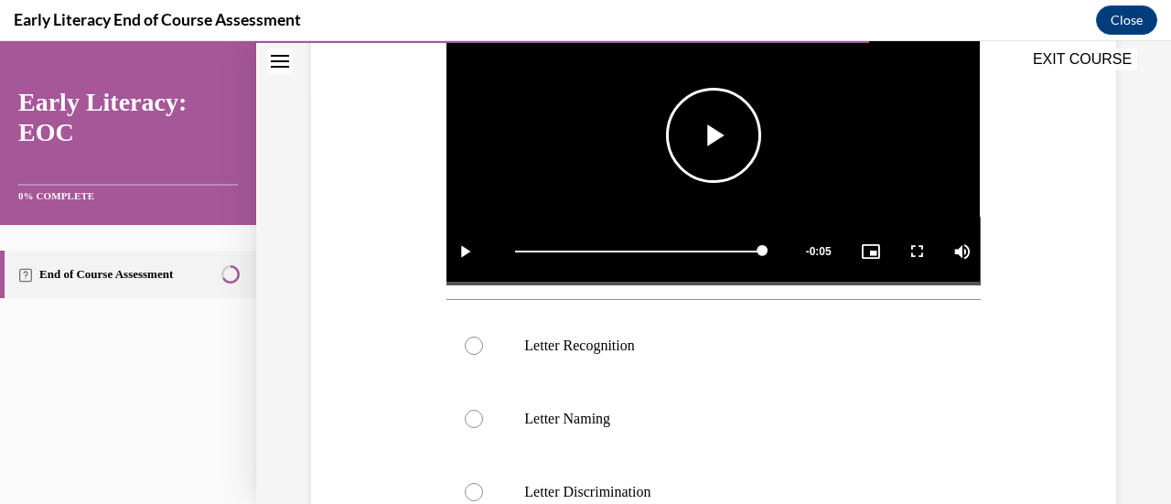
click at [714, 135] on span "Video player" at bounding box center [714, 135] width 0 height 0
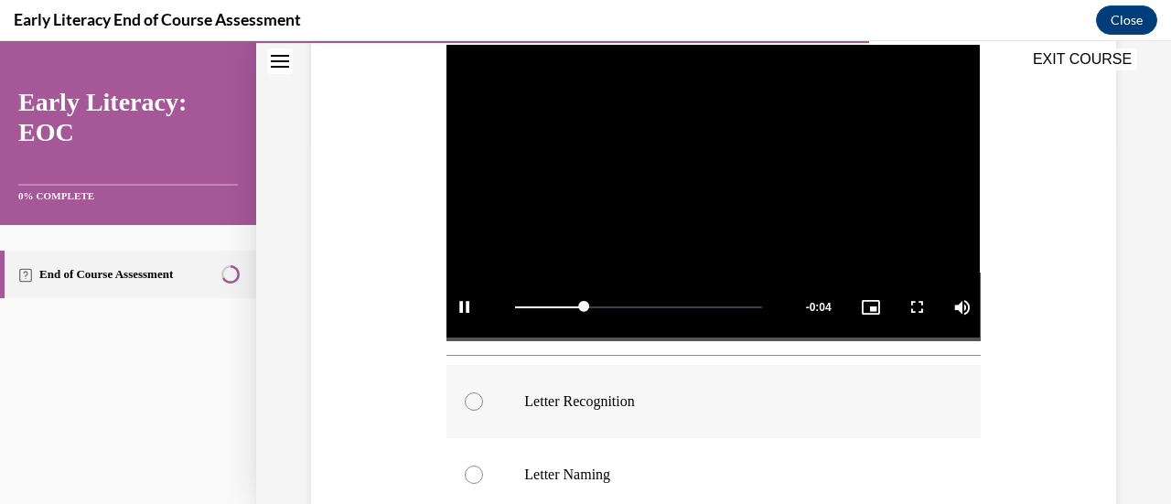
scroll to position [458, 0]
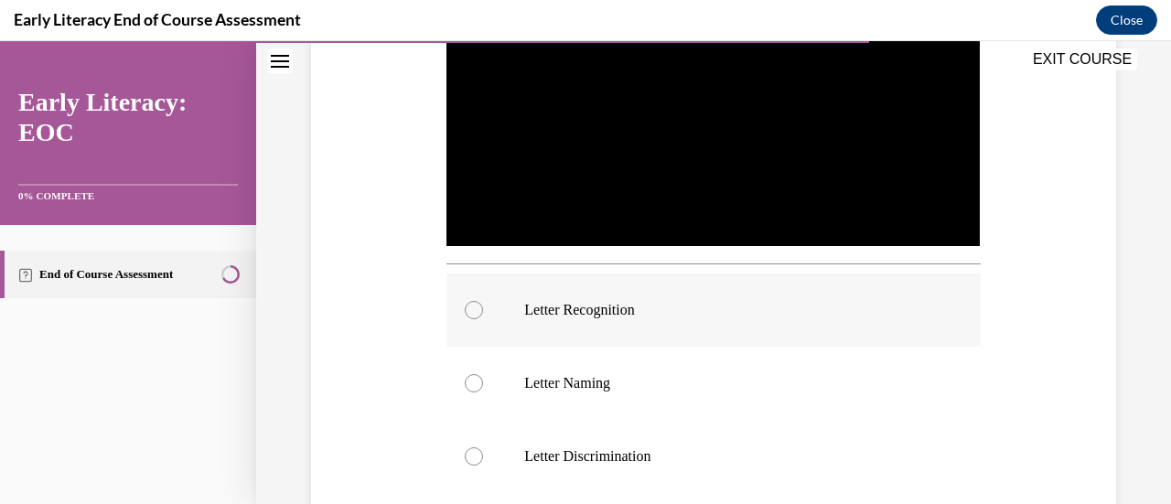
click at [791, 315] on div at bounding box center [714, 310] width 534 height 73
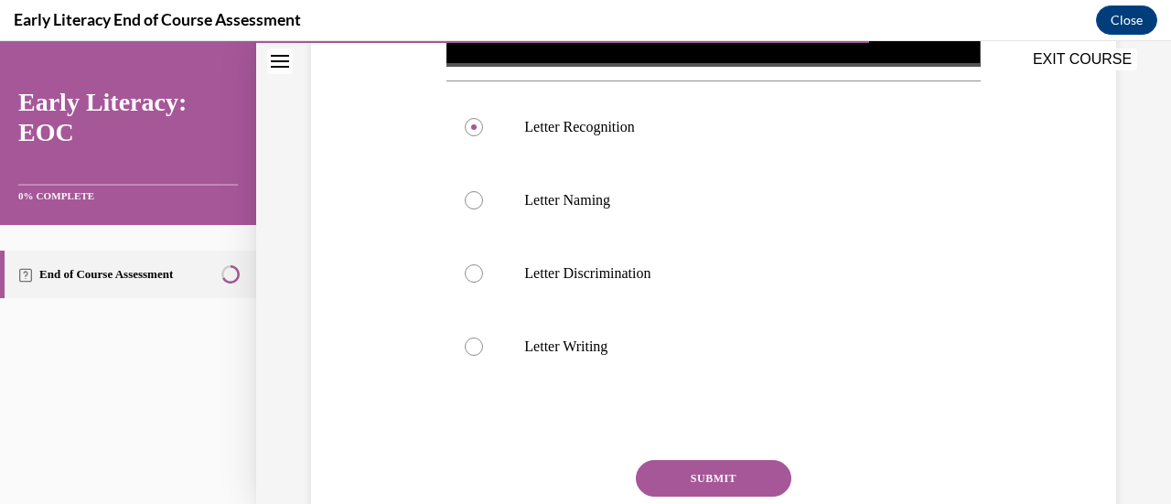
click at [719, 474] on button "SUBMIT" at bounding box center [714, 478] width 156 height 37
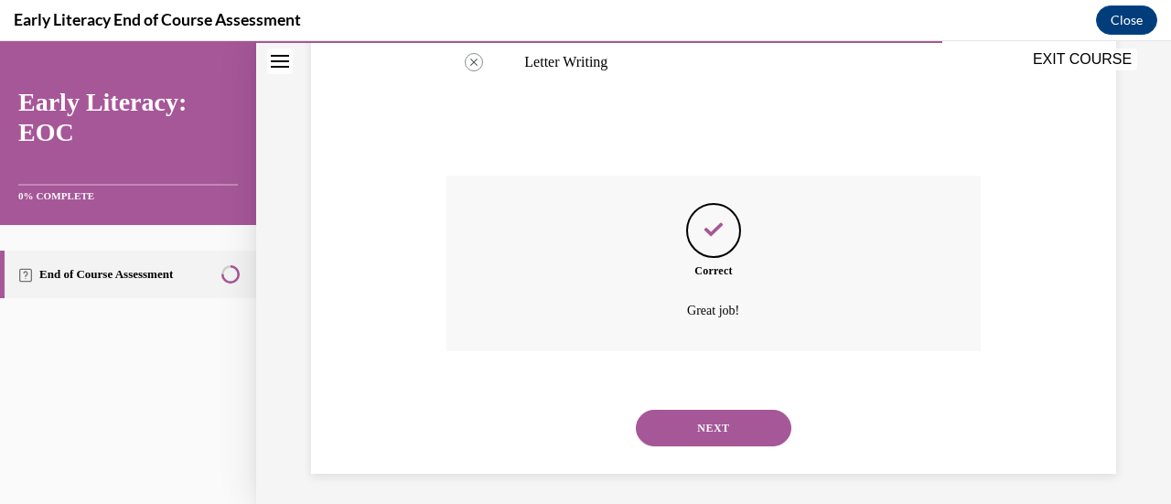
click at [736, 415] on button "NEXT" at bounding box center [714, 428] width 156 height 37
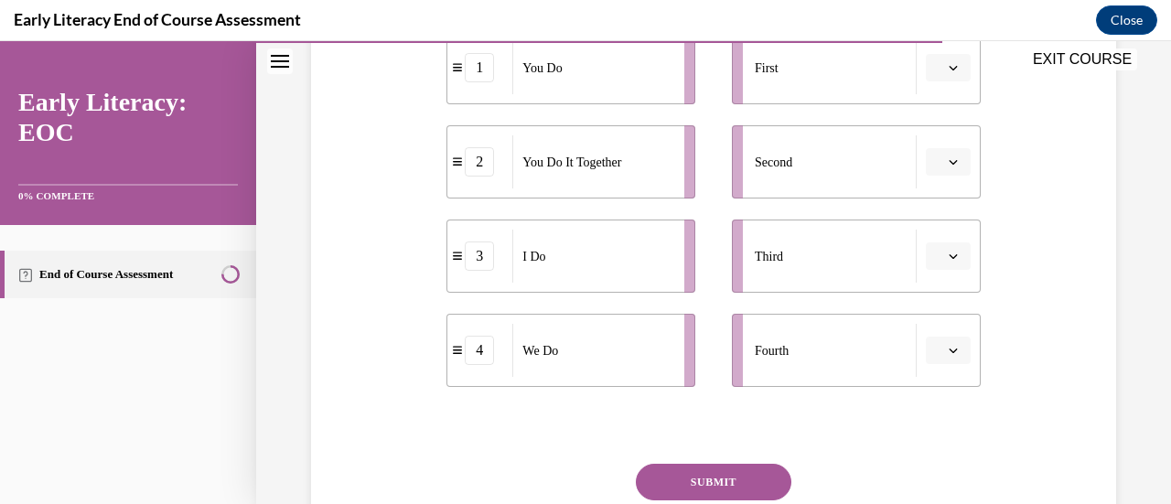
scroll to position [330, 0]
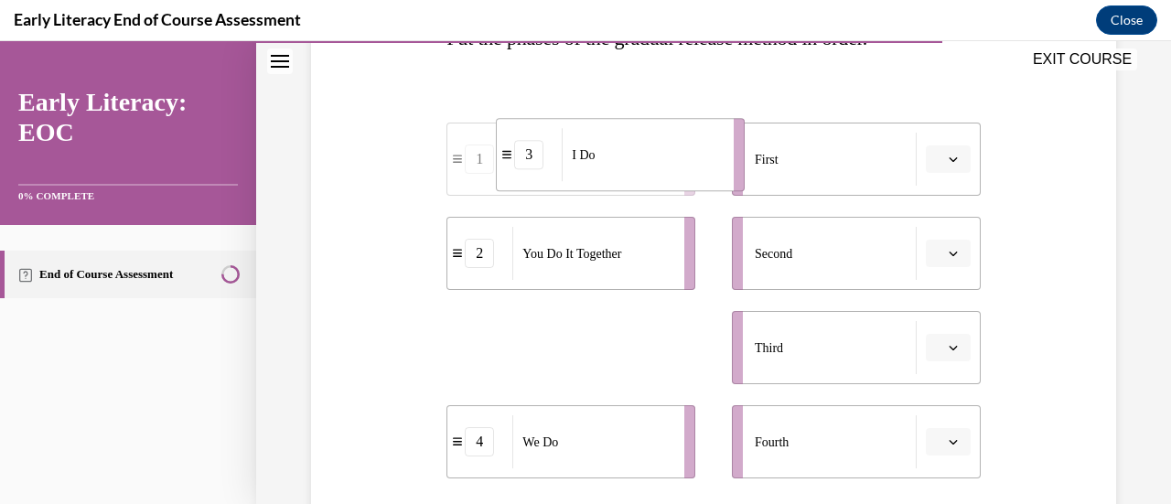
drag, startPoint x: 611, startPoint y: 368, endPoint x: 659, endPoint y: 174, distance: 199.8
click at [659, 175] on div "I Do" at bounding box center [642, 154] width 160 height 53
click at [949, 157] on button "3" at bounding box center [948, 159] width 45 height 27
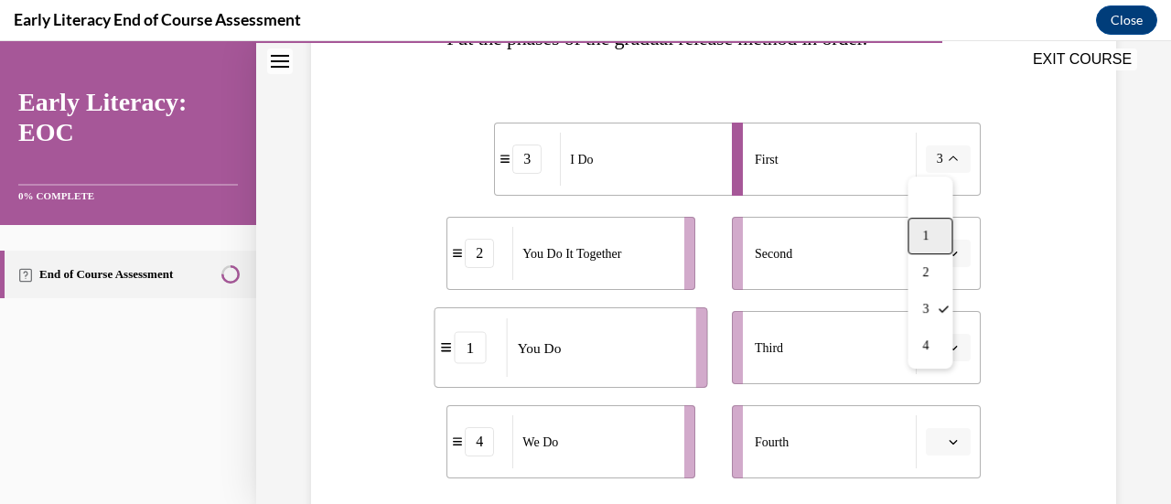
click at [939, 229] on div "1" at bounding box center [930, 236] width 45 height 37
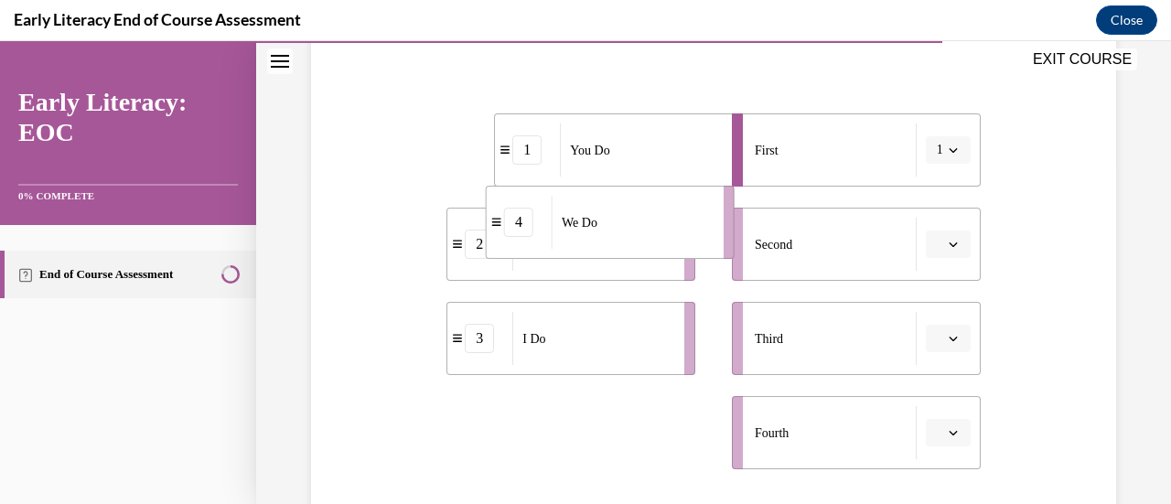
drag, startPoint x: 604, startPoint y: 464, endPoint x: 642, endPoint y: 235, distance: 232.0
click at [642, 235] on div "We Do" at bounding box center [632, 222] width 160 height 53
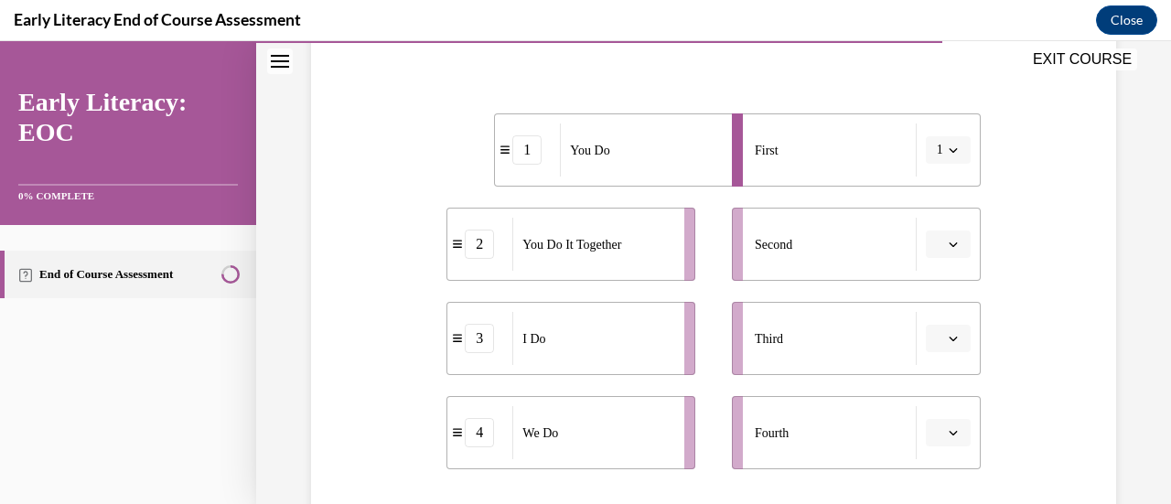
click at [480, 438] on div "4" at bounding box center [479, 432] width 29 height 29
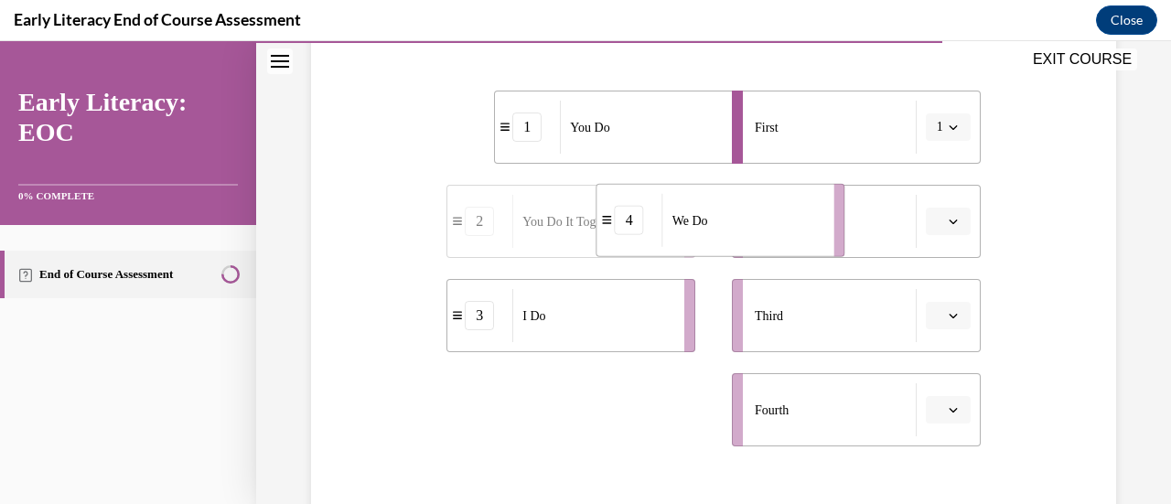
drag, startPoint x: 594, startPoint y: 451, endPoint x: 743, endPoint y: 235, distance: 262.5
click at [743, 235] on div "We Do" at bounding box center [743, 220] width 160 height 53
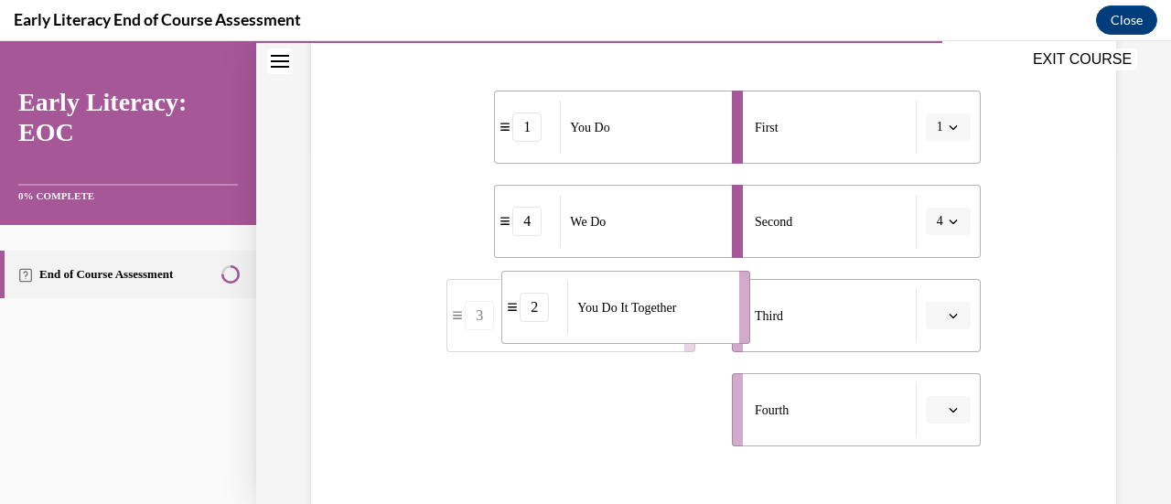
drag, startPoint x: 578, startPoint y: 438, endPoint x: 642, endPoint y: 334, distance: 122.4
click at [642, 334] on li "2 You Do It Together" at bounding box center [625, 307] width 249 height 73
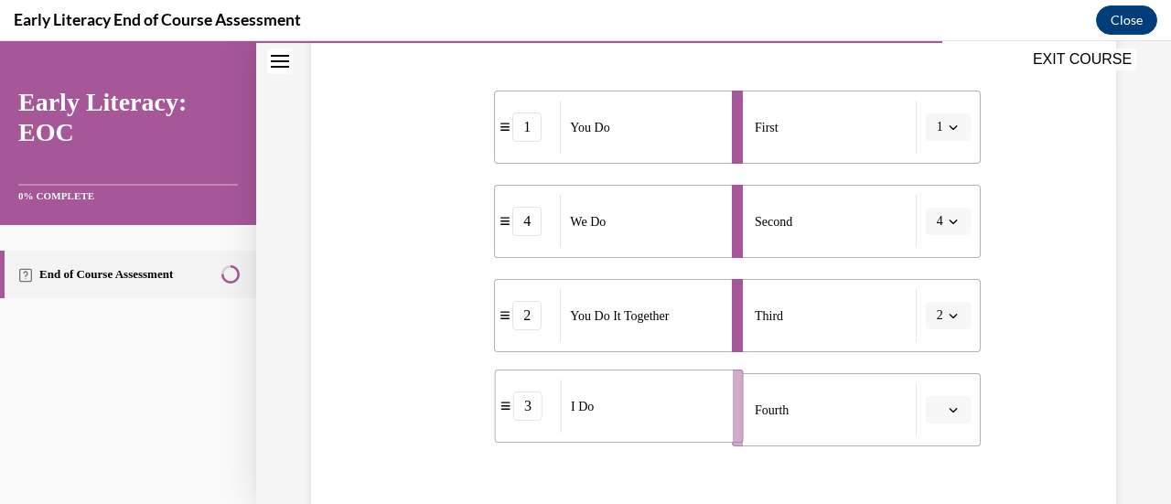
drag, startPoint x: 567, startPoint y: 428, endPoint x: 611, endPoint y: 422, distance: 44.4
click at [611, 422] on div "I Do" at bounding box center [641, 406] width 160 height 53
drag, startPoint x: 646, startPoint y: 142, endPoint x: 657, endPoint y: 431, distance: 289.4
drag, startPoint x: 612, startPoint y: 115, endPoint x: 653, endPoint y: 116, distance: 41.2
click at [653, 116] on div "I Do" at bounding box center [623, 128] width 160 height 53
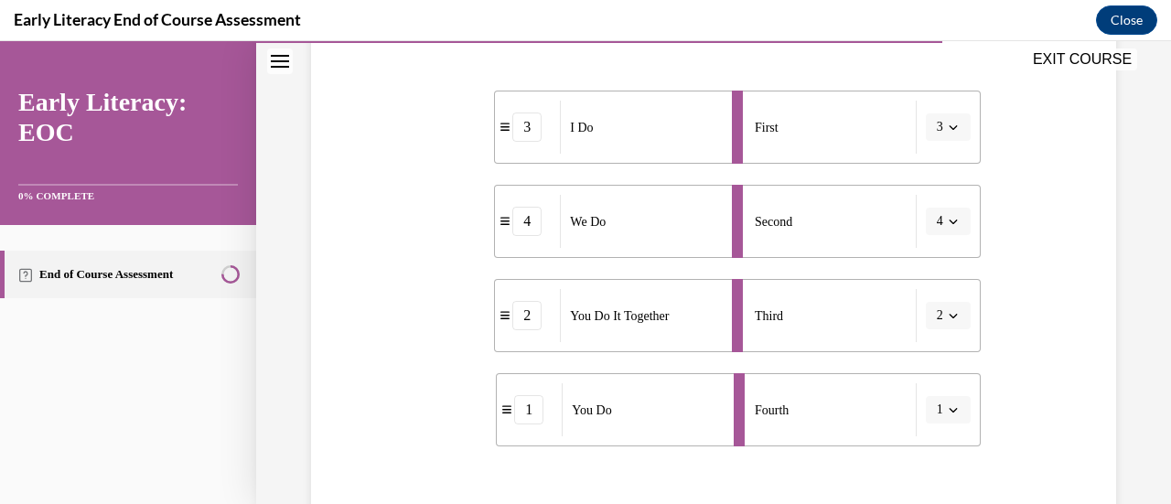
click at [629, 420] on div "You Do" at bounding box center [642, 409] width 160 height 53
click at [944, 135] on button "3" at bounding box center [948, 126] width 45 height 27
click at [924, 198] on span "1" at bounding box center [925, 204] width 6 height 15
click at [940, 210] on button "4" at bounding box center [948, 221] width 45 height 27
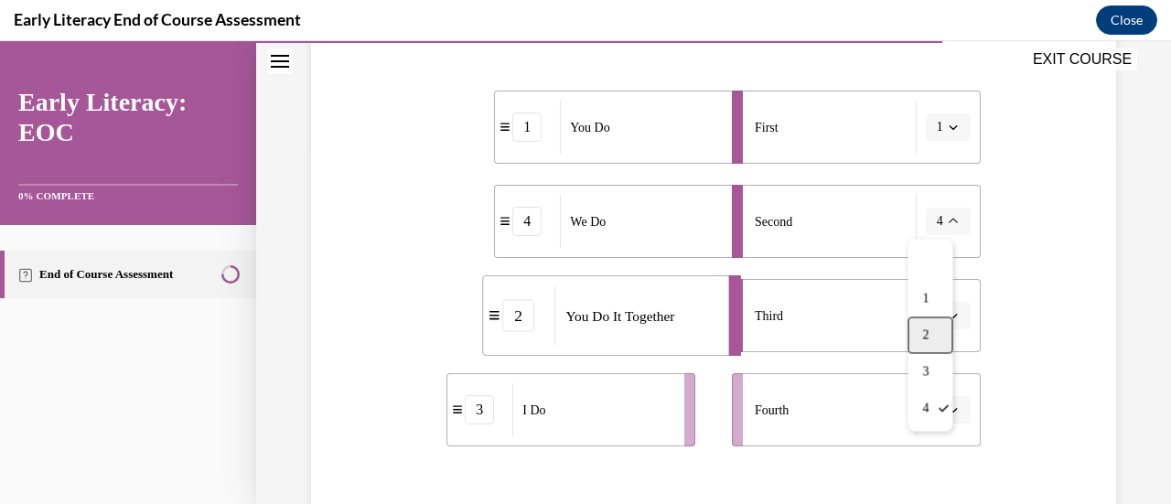
click at [939, 329] on div "2" at bounding box center [930, 335] width 45 height 37
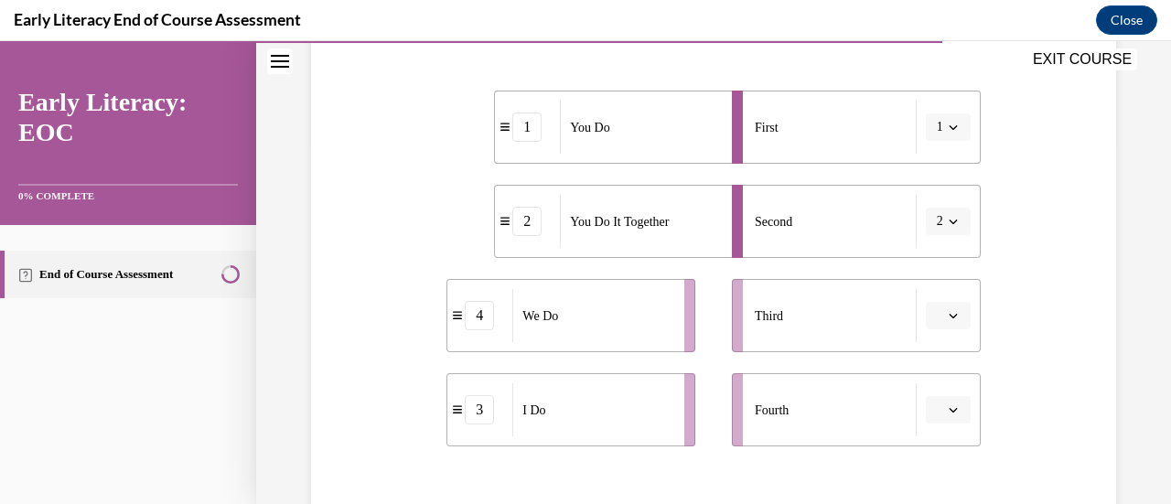
click at [947, 309] on span "button" at bounding box center [953, 315] width 13 height 13
click at [940, 227] on div "3" at bounding box center [933, 239] width 45 height 37
click at [950, 408] on button "button" at bounding box center [948, 409] width 45 height 27
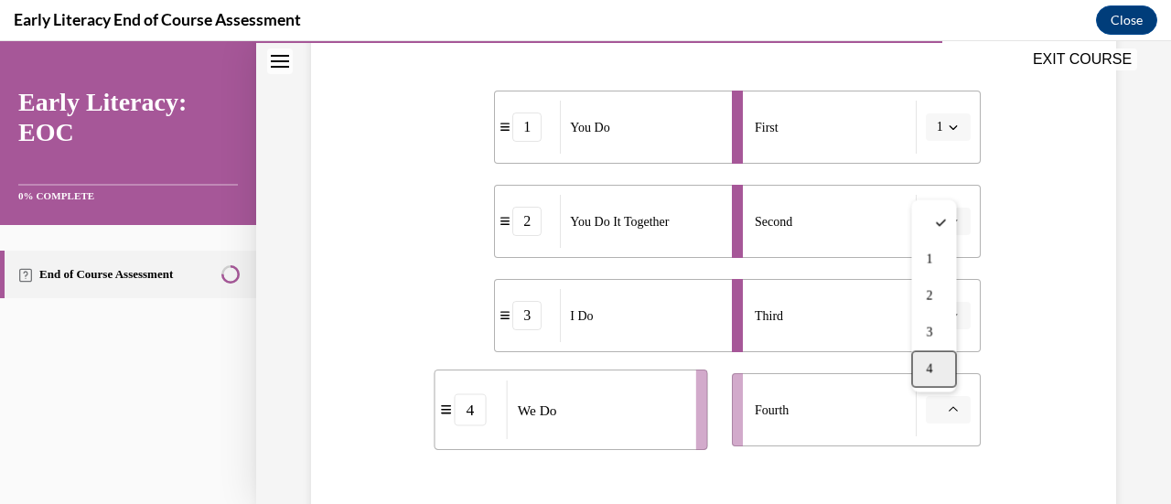
click at [948, 357] on div "4" at bounding box center [933, 369] width 45 height 37
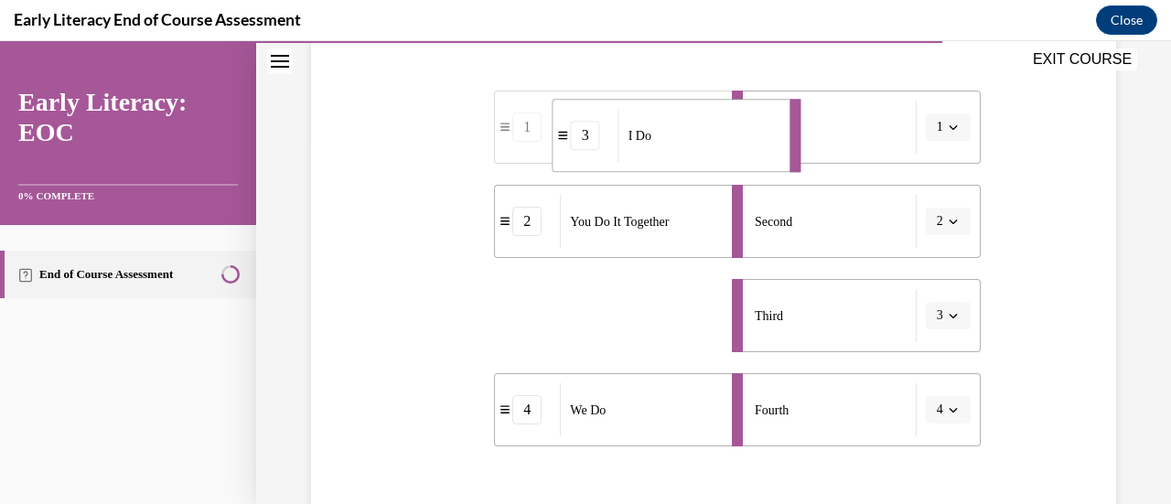
drag, startPoint x: 632, startPoint y: 325, endPoint x: 690, endPoint y: 138, distance: 195.4
click at [690, 138] on div "I Do" at bounding box center [699, 135] width 160 height 53
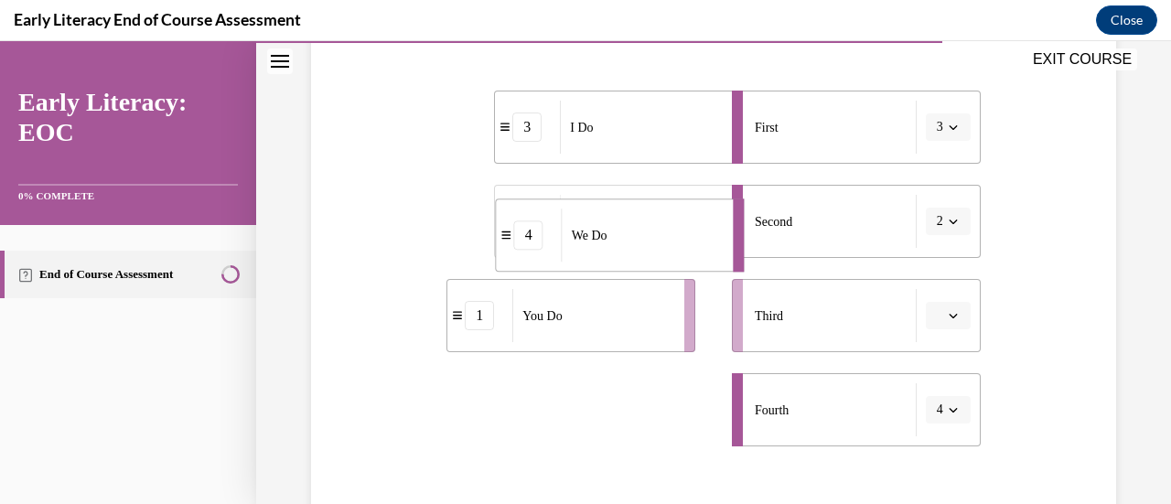
drag, startPoint x: 597, startPoint y: 416, endPoint x: 600, endPoint y: 227, distance: 189.5
click at [600, 227] on span "We Do" at bounding box center [590, 235] width 36 height 19
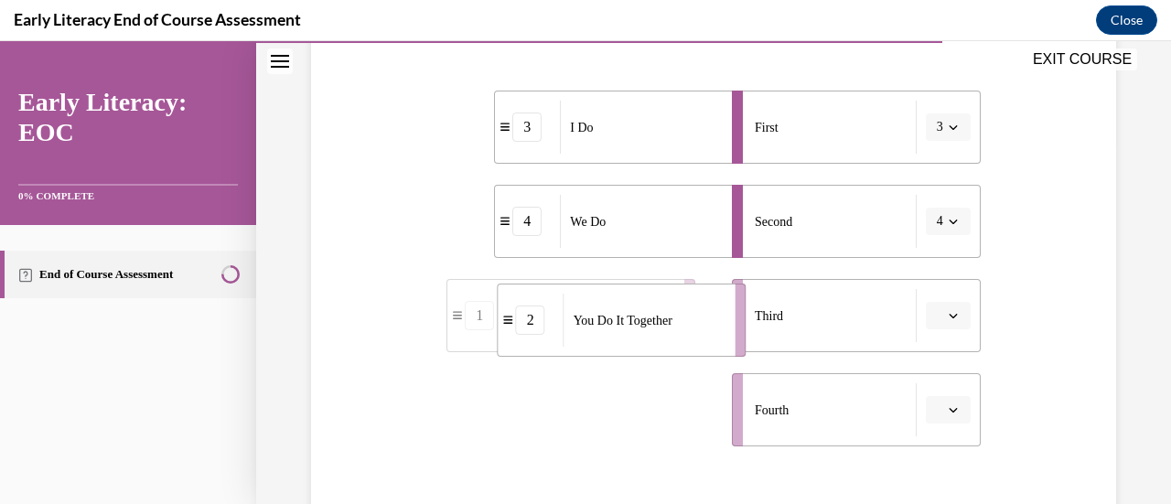
drag, startPoint x: 593, startPoint y: 433, endPoint x: 643, endPoint y: 343, distance: 102.8
click at [643, 343] on div "You Do It Together" at bounding box center [644, 320] width 160 height 53
drag, startPoint x: 578, startPoint y: 433, endPoint x: 623, endPoint y: 431, distance: 44.9
click at [623, 431] on div "You Do" at bounding box center [637, 409] width 160 height 53
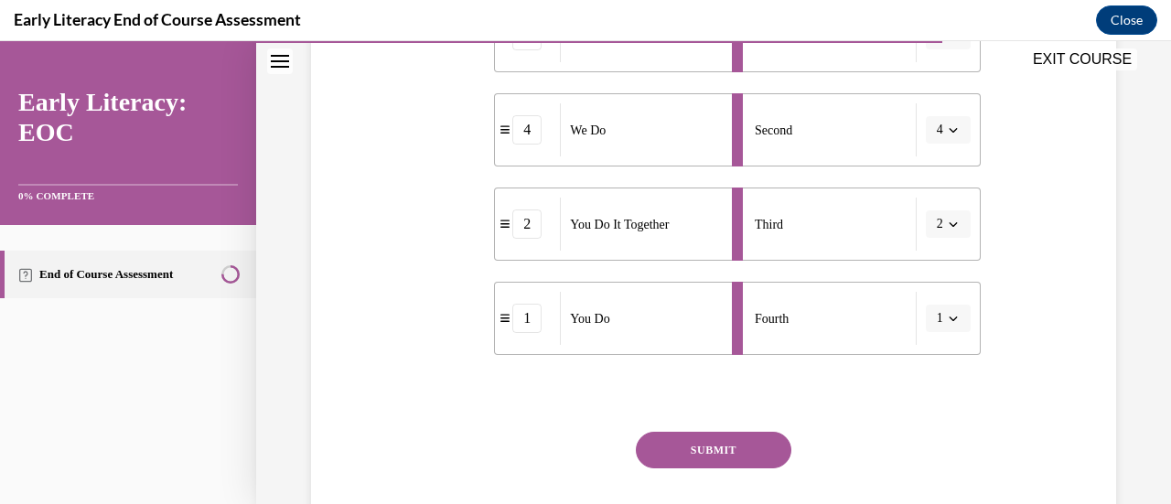
scroll to position [512, 0]
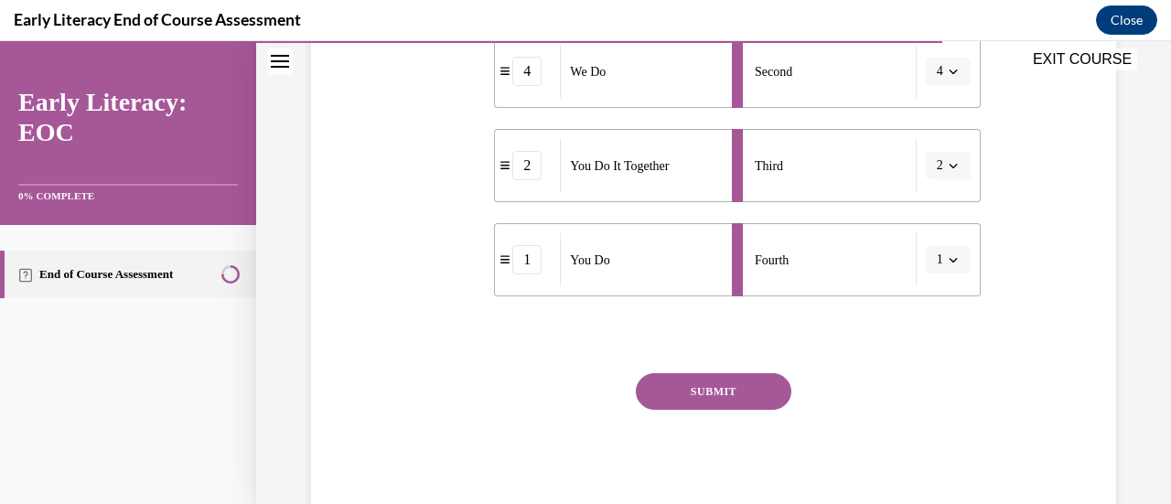
click at [716, 393] on button "SUBMIT" at bounding box center [714, 391] width 156 height 37
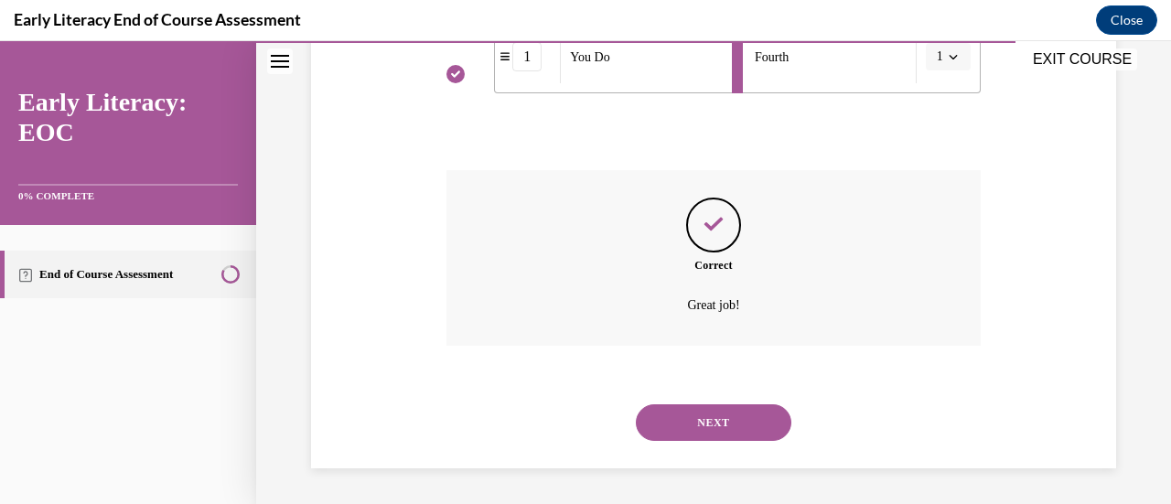
click at [719, 419] on button "NEXT" at bounding box center [714, 422] width 156 height 37
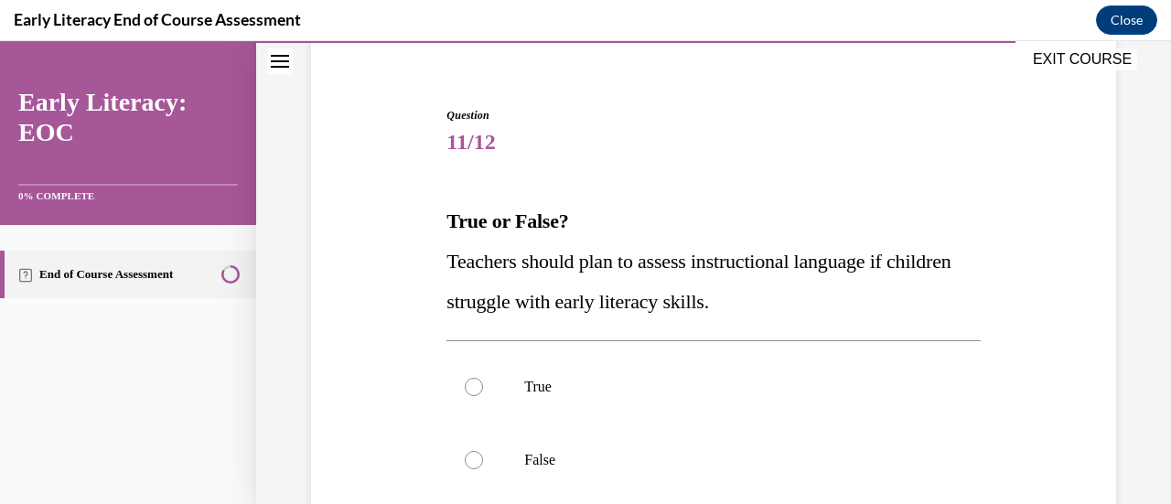
scroll to position [239, 0]
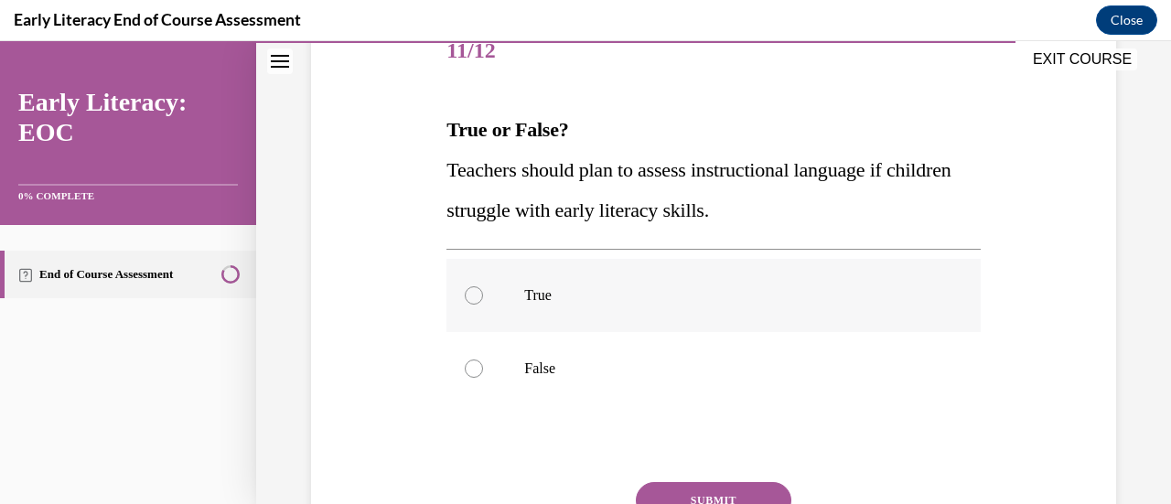
click at [758, 297] on p "True" at bounding box center [729, 295] width 410 height 18
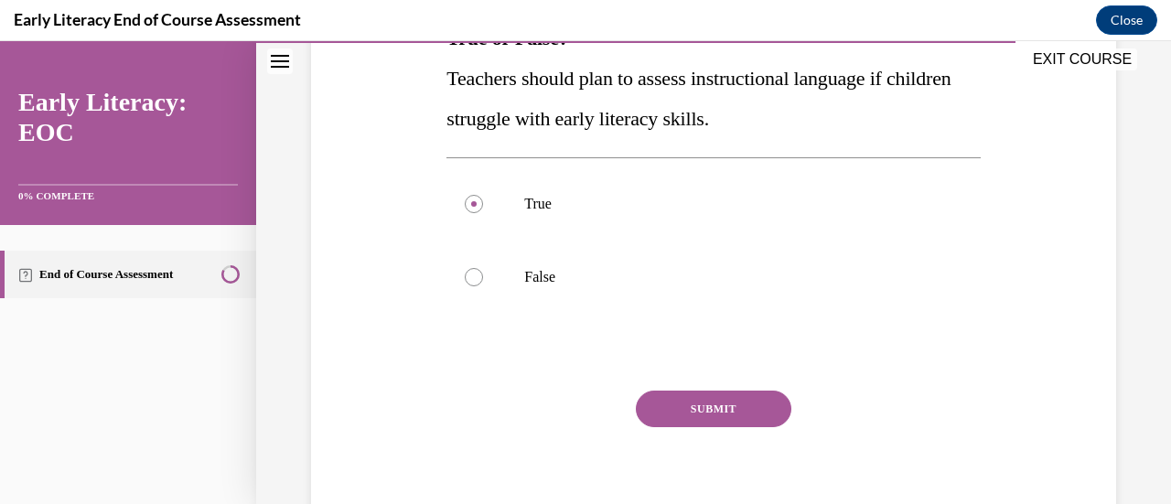
click at [729, 413] on button "SUBMIT" at bounding box center [714, 409] width 156 height 37
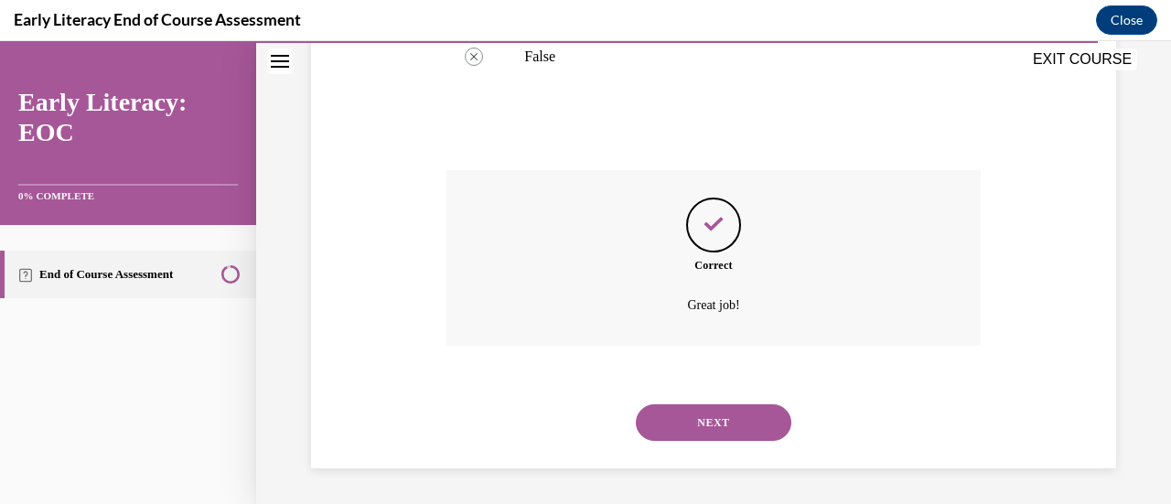
click at [731, 415] on button "NEXT" at bounding box center [714, 422] width 156 height 37
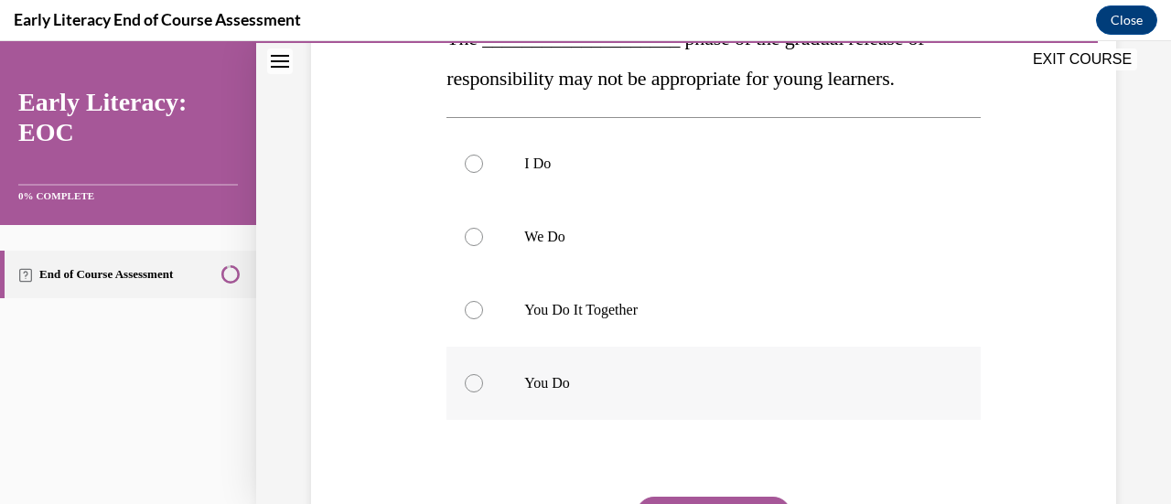
click at [577, 383] on p "You Do" at bounding box center [729, 383] width 410 height 18
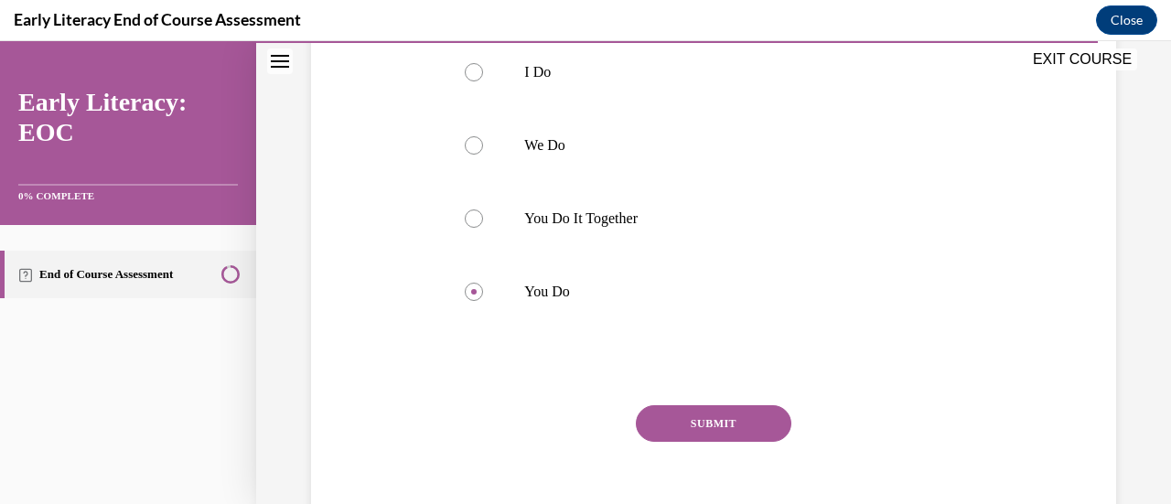
click at [724, 426] on button "SUBMIT" at bounding box center [714, 423] width 156 height 37
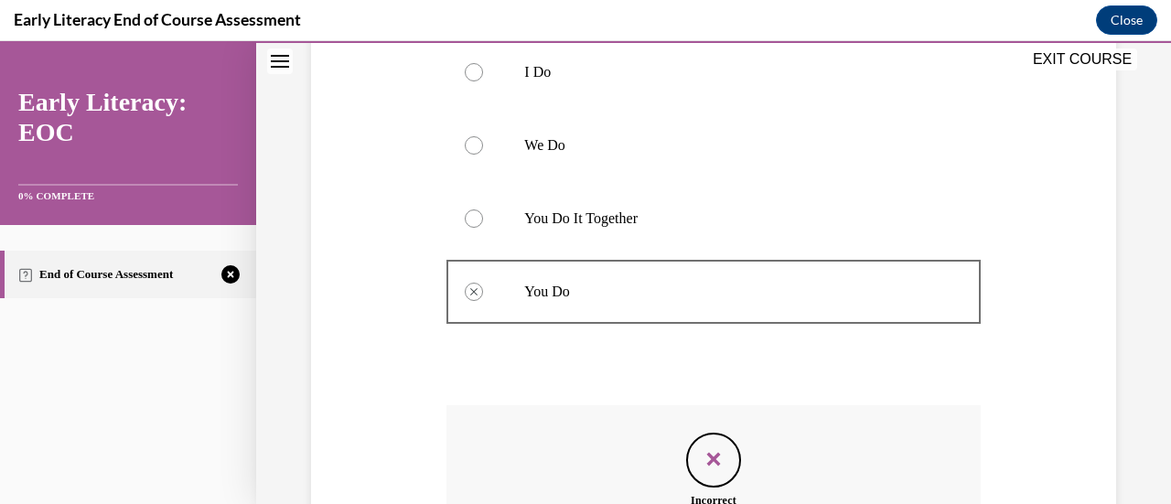
scroll to position [605, 0]
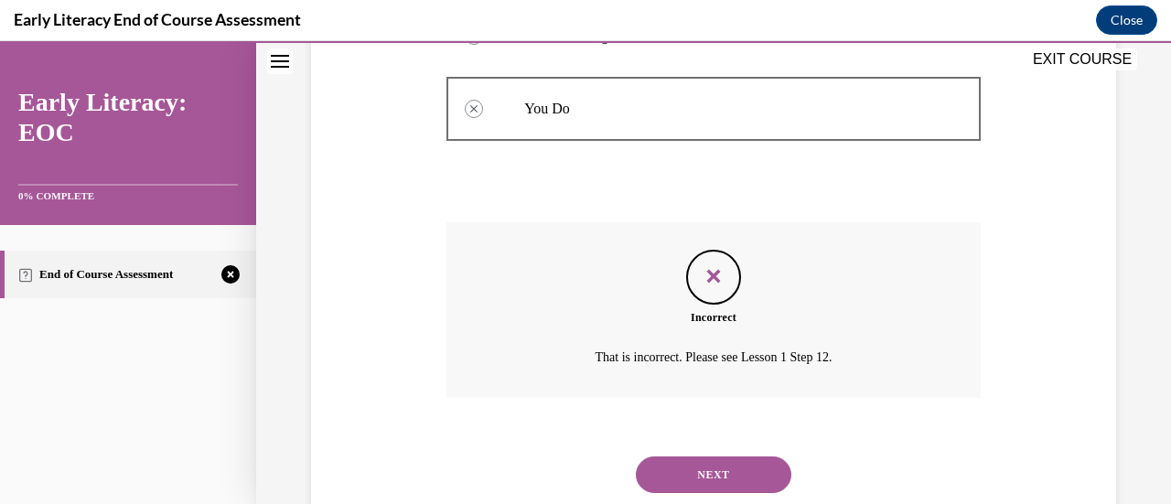
click at [713, 458] on button "NEXT" at bounding box center [714, 475] width 156 height 37
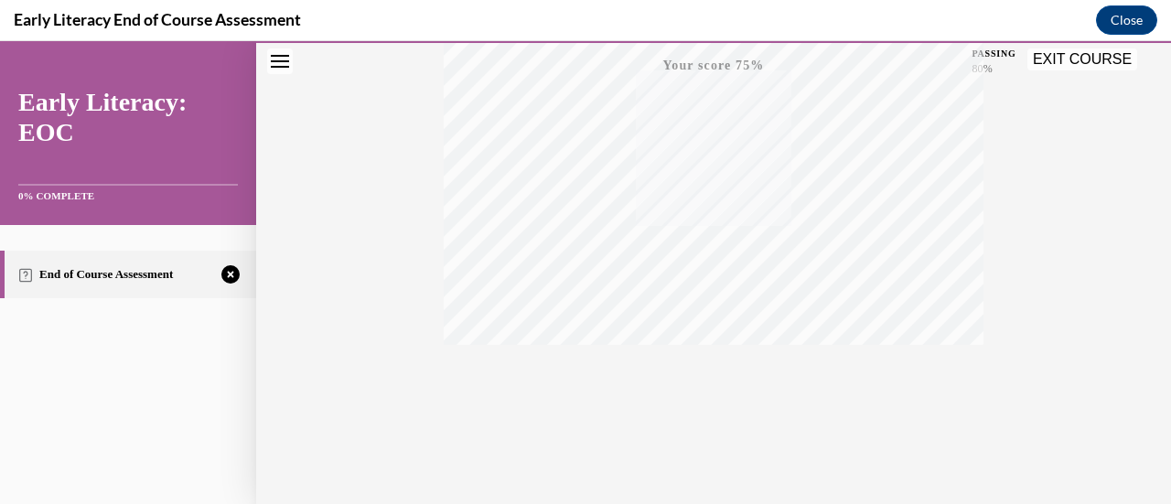
scroll to position [474, 0]
click at [712, 391] on icon "button" at bounding box center [714, 393] width 65 height 20
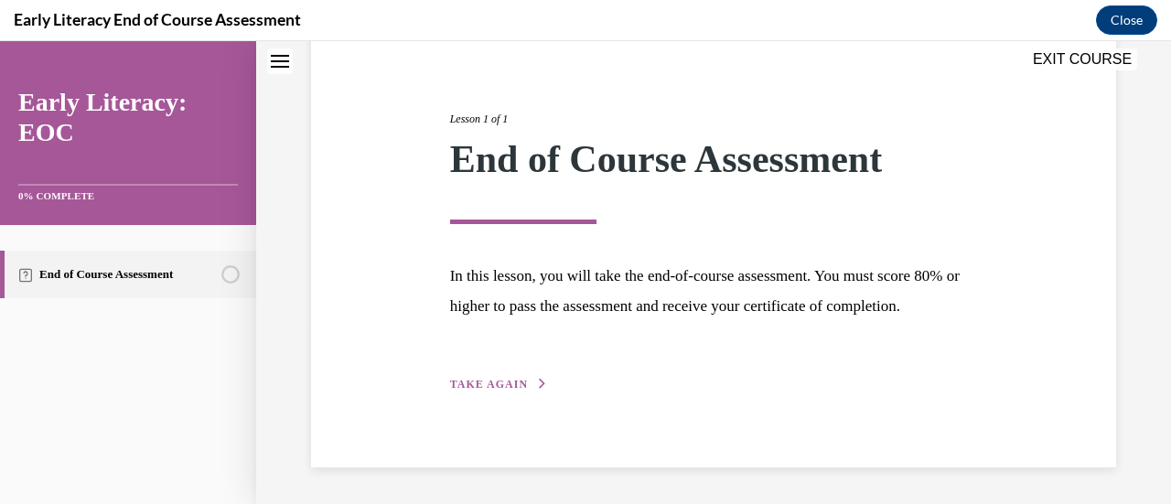
click at [515, 386] on span "TAKE AGAIN" at bounding box center [489, 384] width 78 height 13
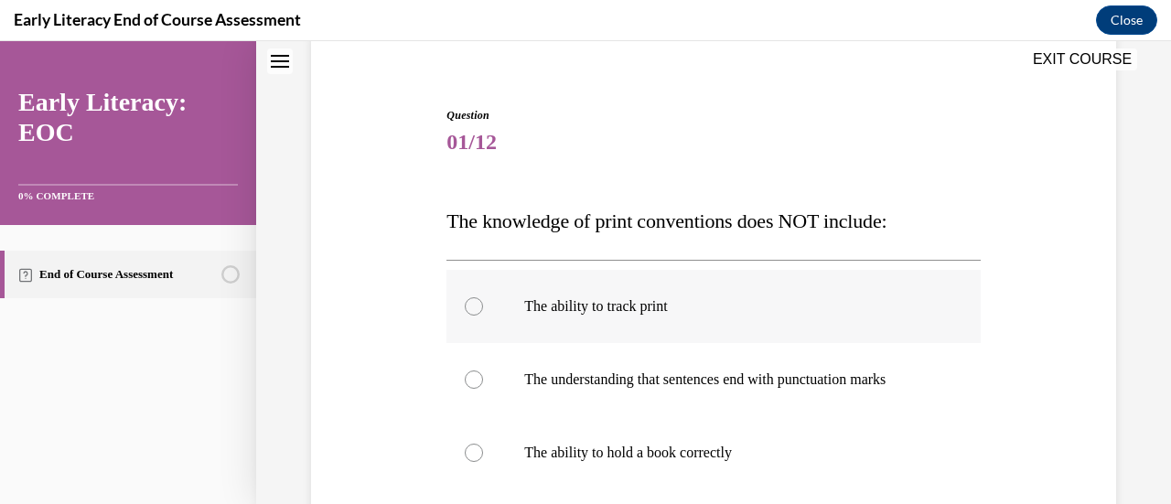
scroll to position [239, 0]
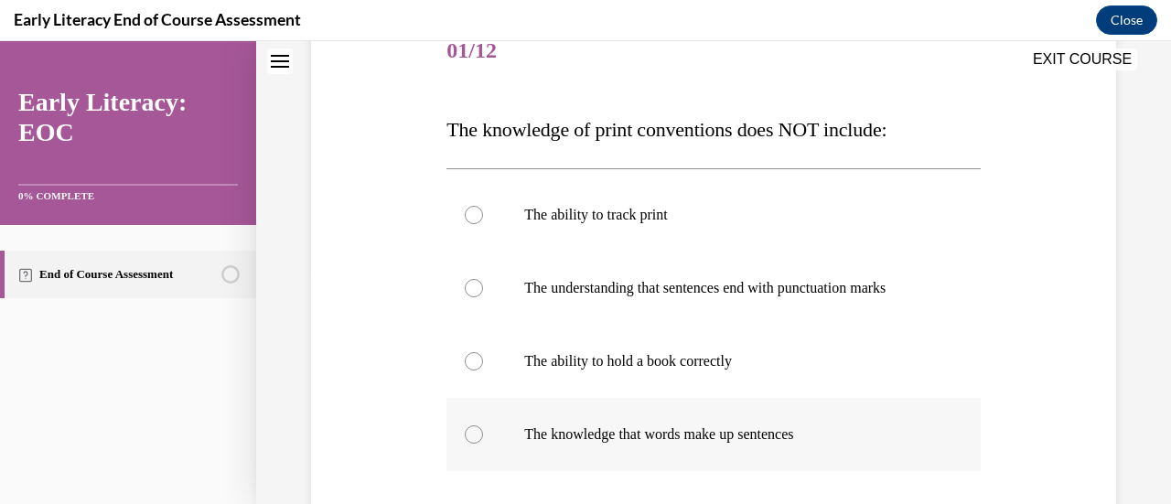
click at [689, 426] on p "The knowledge that words make up sentences" at bounding box center [729, 435] width 410 height 18
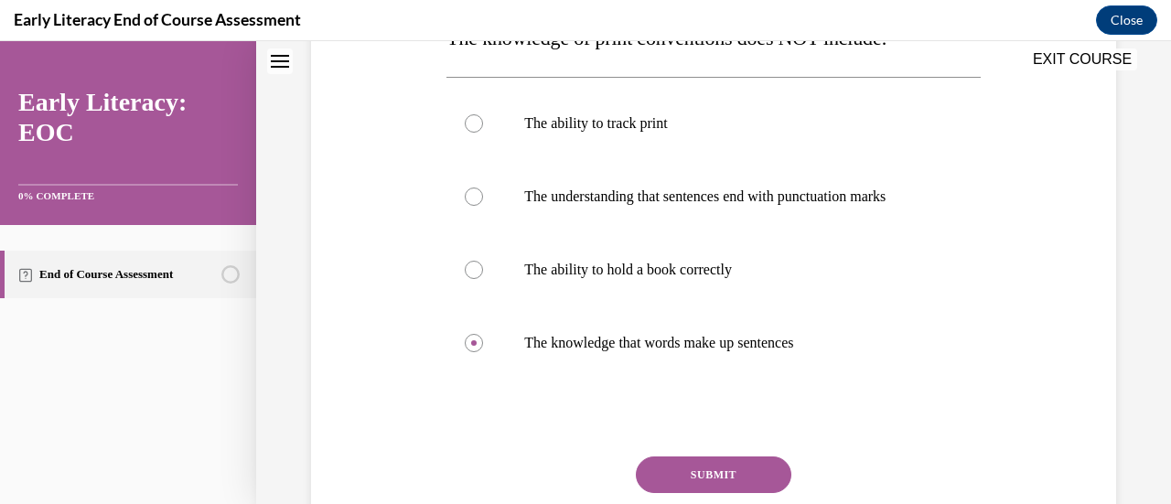
click at [689, 470] on button "SUBMIT" at bounding box center [714, 475] width 156 height 37
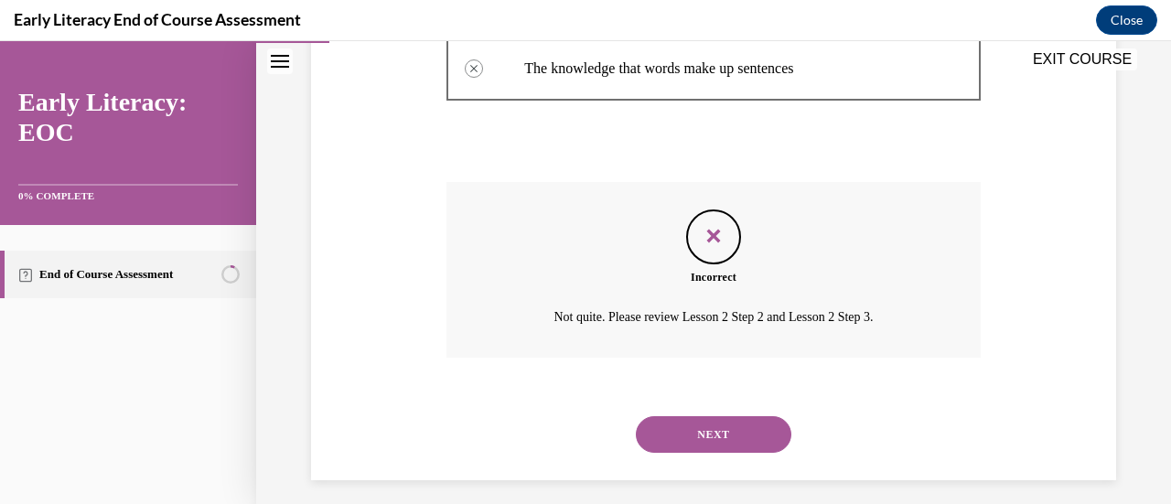
click at [700, 447] on button "NEXT" at bounding box center [714, 434] width 156 height 37
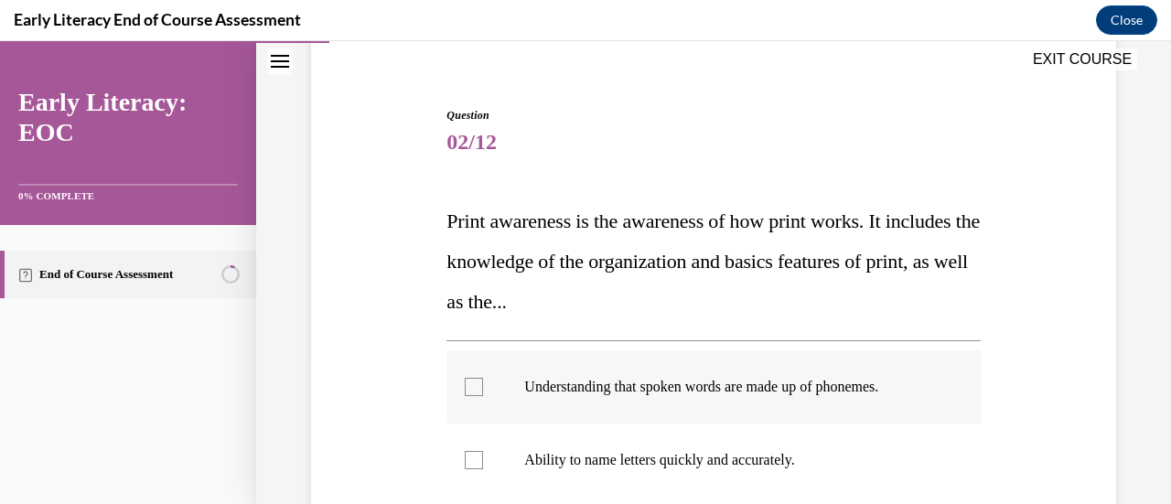
scroll to position [239, 0]
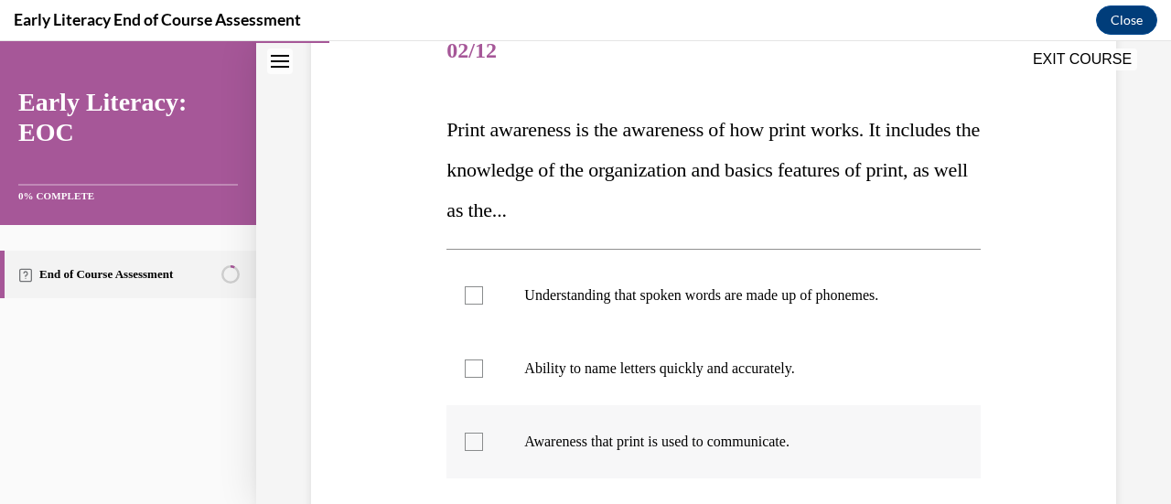
click at [756, 444] on p "Awareness that print is used to communicate." at bounding box center [729, 442] width 410 height 18
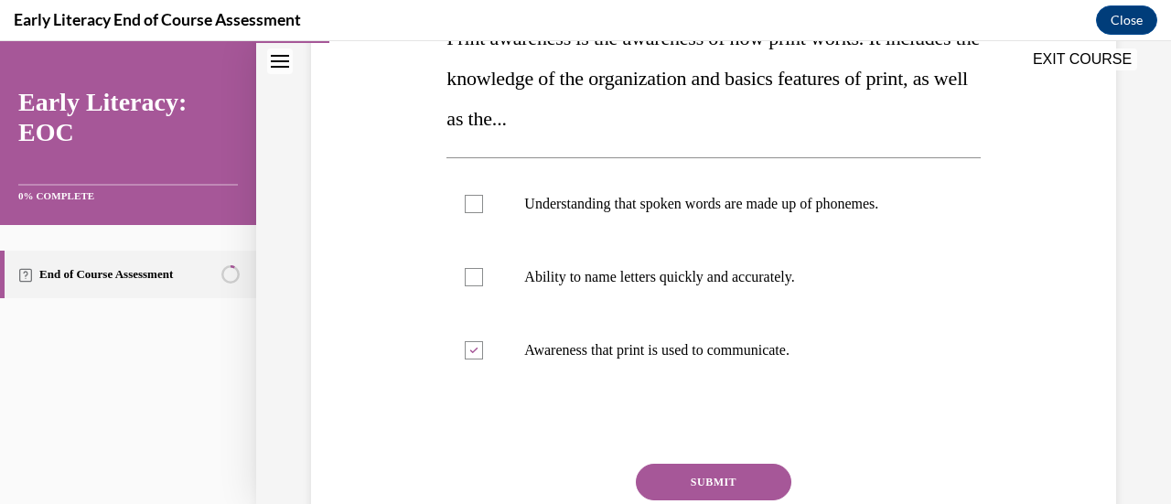
click at [752, 477] on button "SUBMIT" at bounding box center [714, 482] width 156 height 37
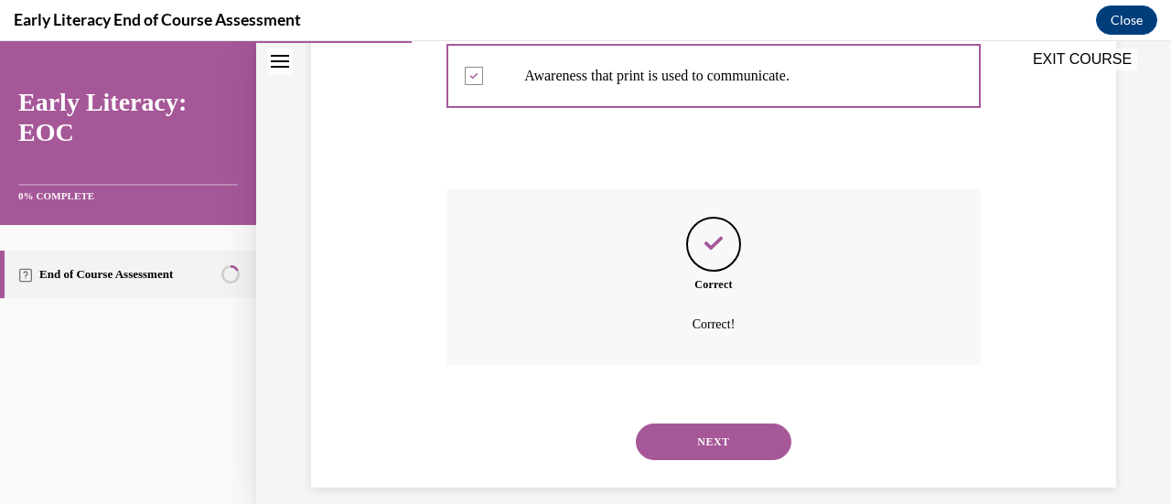
click at [745, 427] on button "NEXT" at bounding box center [714, 442] width 156 height 37
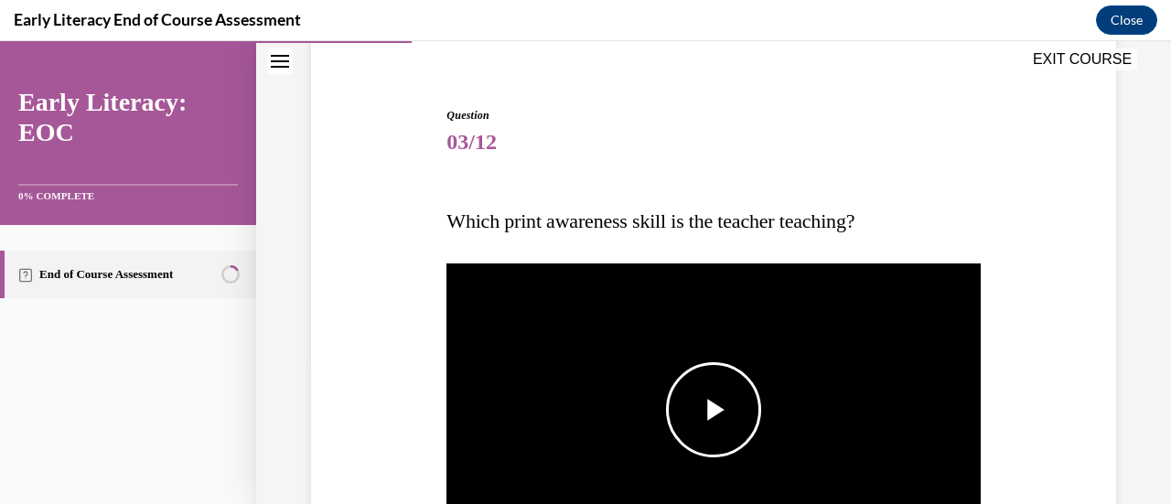
scroll to position [239, 0]
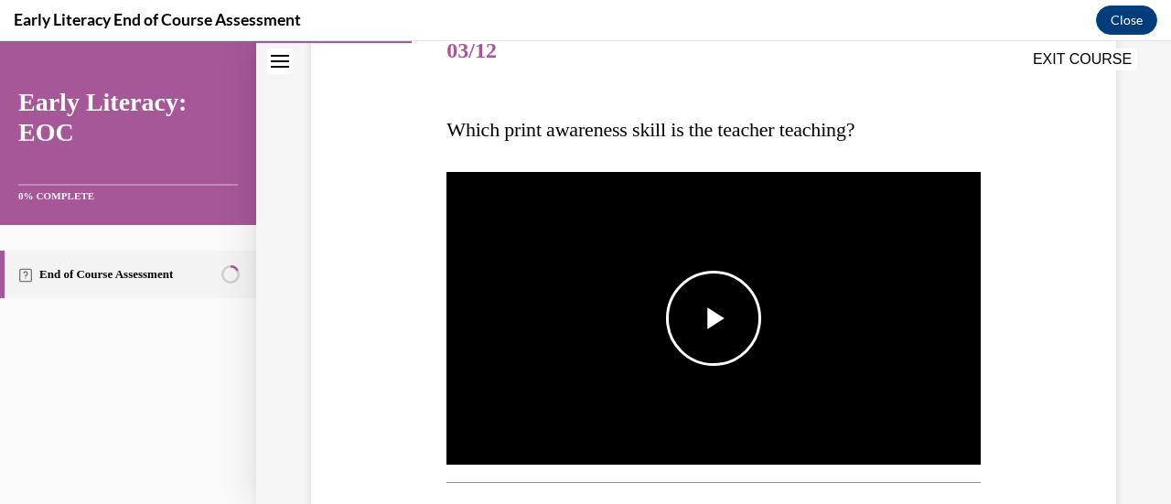
click at [714, 318] on span "Video player" at bounding box center [714, 318] width 0 height 0
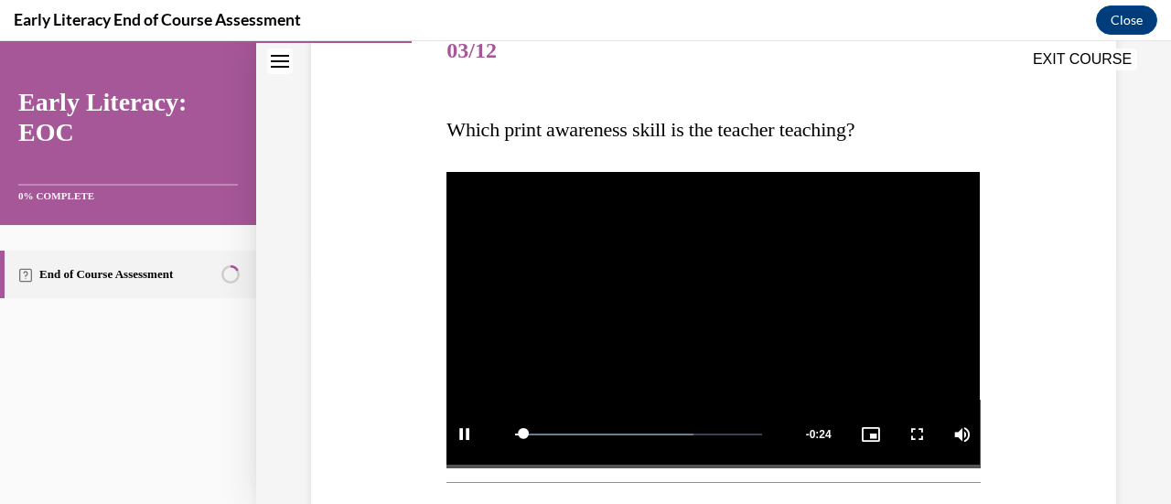
scroll to position [422, 0]
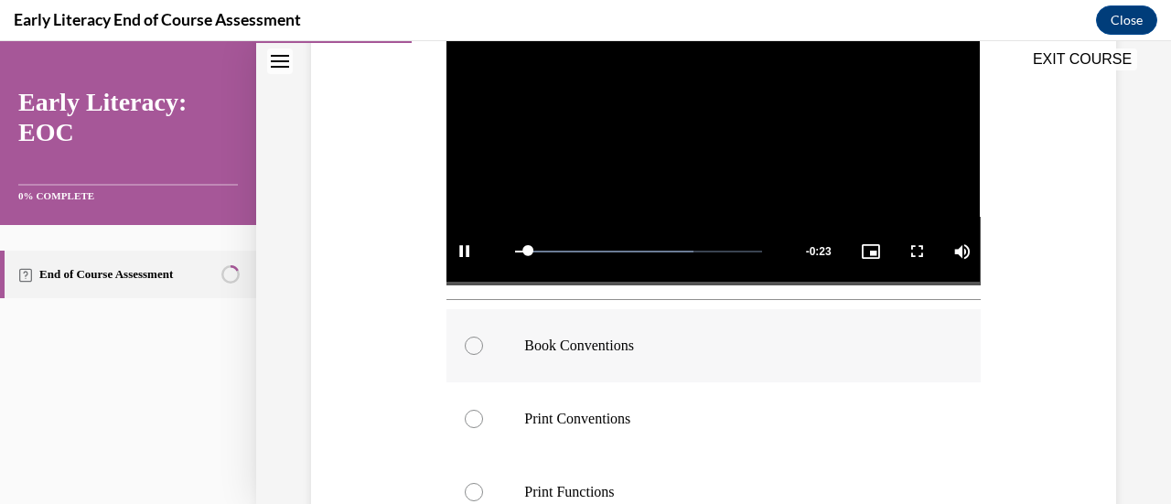
click at [675, 352] on div at bounding box center [714, 345] width 534 height 73
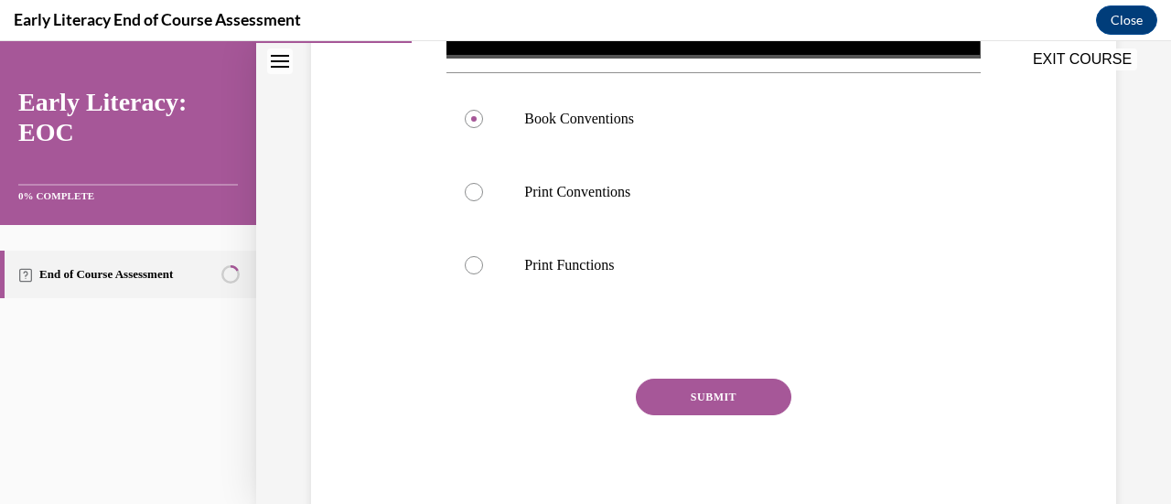
click at [675, 394] on button "SUBMIT" at bounding box center [714, 397] width 156 height 37
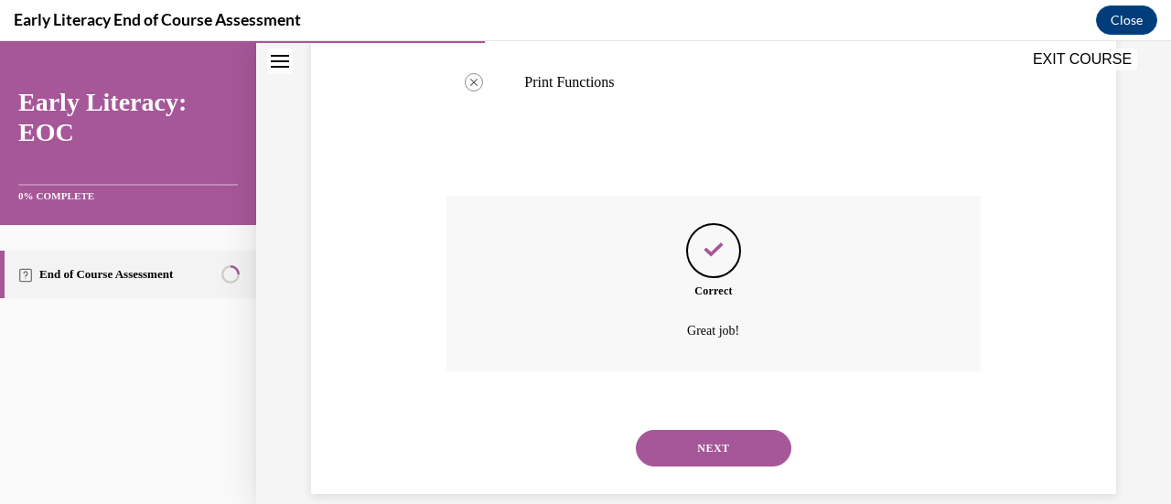
click at [690, 442] on button "NEXT" at bounding box center [714, 448] width 156 height 37
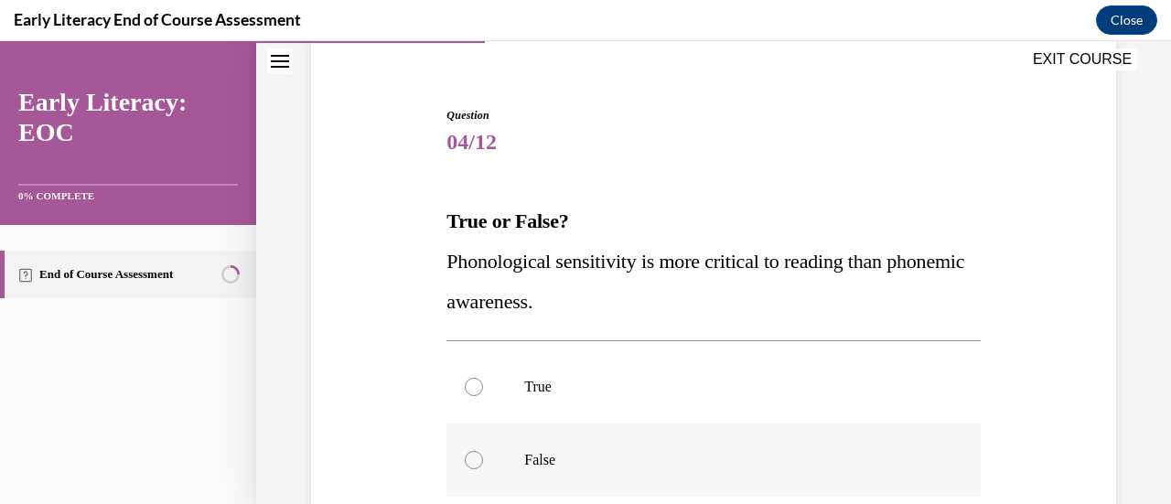
scroll to position [239, 0]
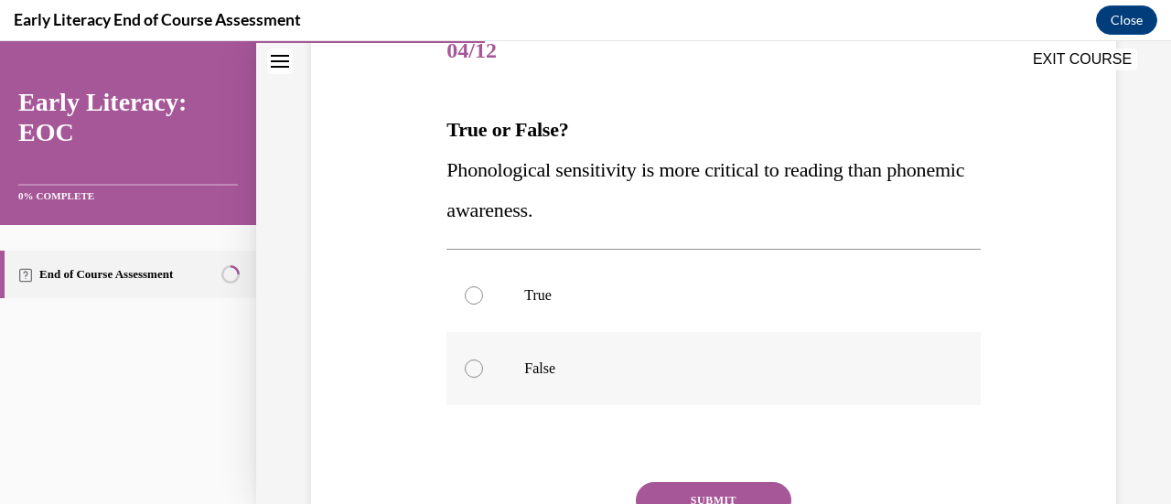
click at [714, 374] on p "False" at bounding box center [729, 369] width 410 height 18
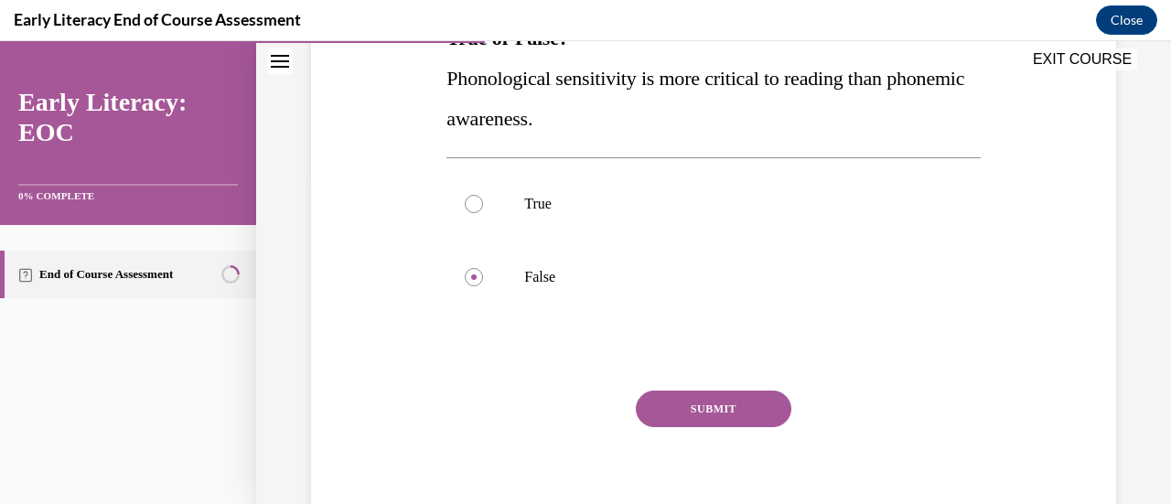
click at [714, 409] on button "SUBMIT" at bounding box center [714, 409] width 156 height 37
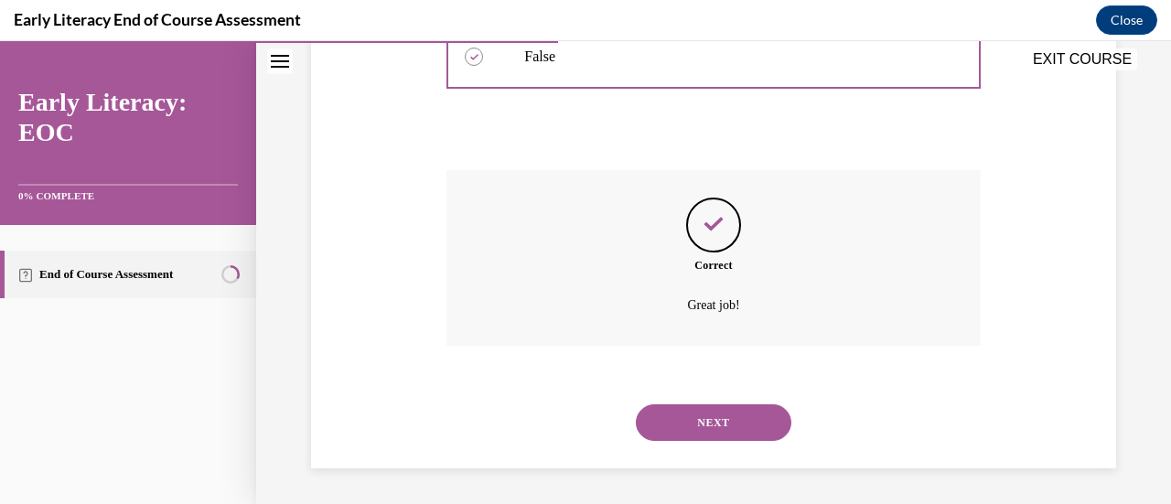
click at [712, 422] on button "NEXT" at bounding box center [714, 422] width 156 height 37
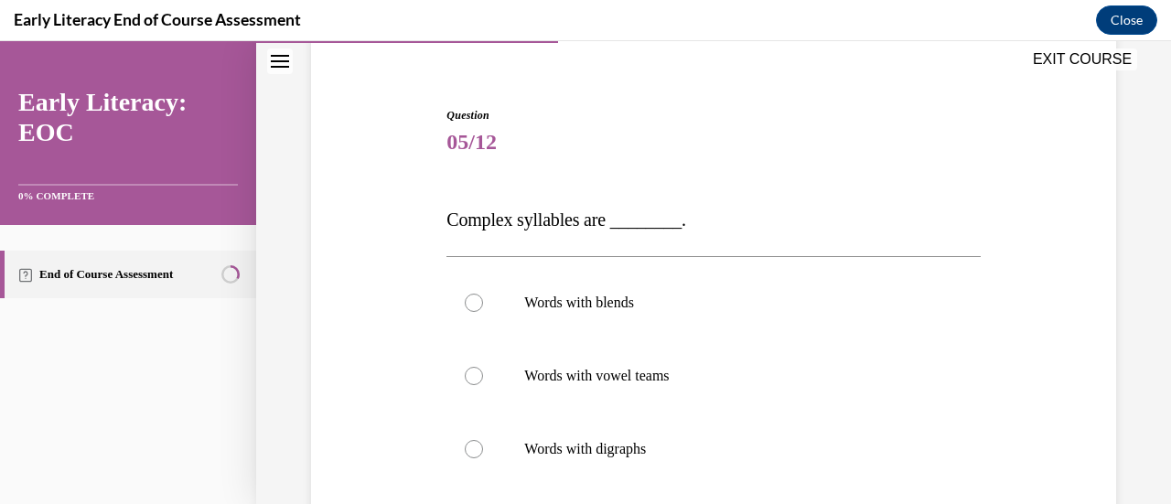
scroll to position [239, 0]
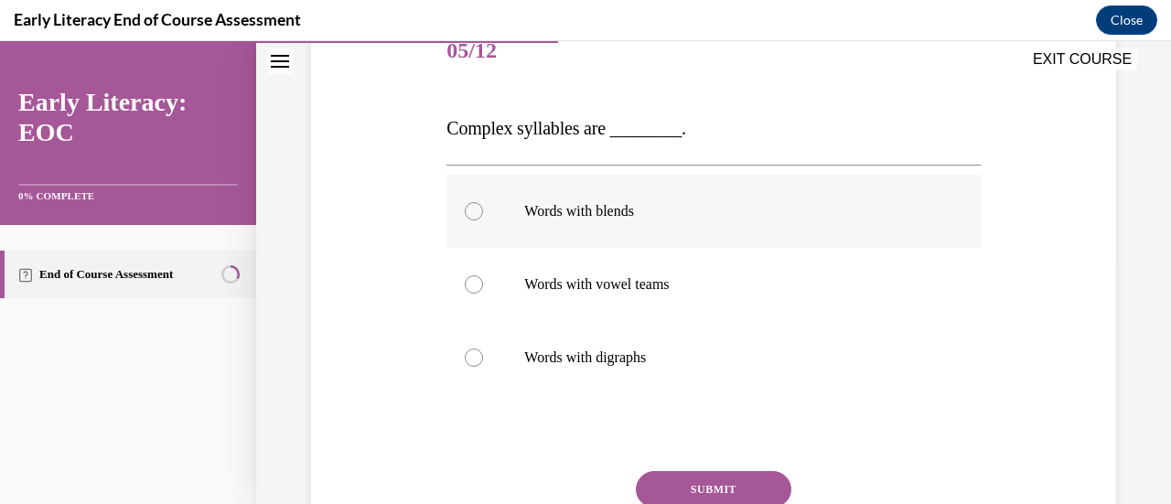
click at [622, 205] on p "Words with blends" at bounding box center [729, 211] width 410 height 18
click at [730, 485] on button "SUBMIT" at bounding box center [714, 489] width 156 height 37
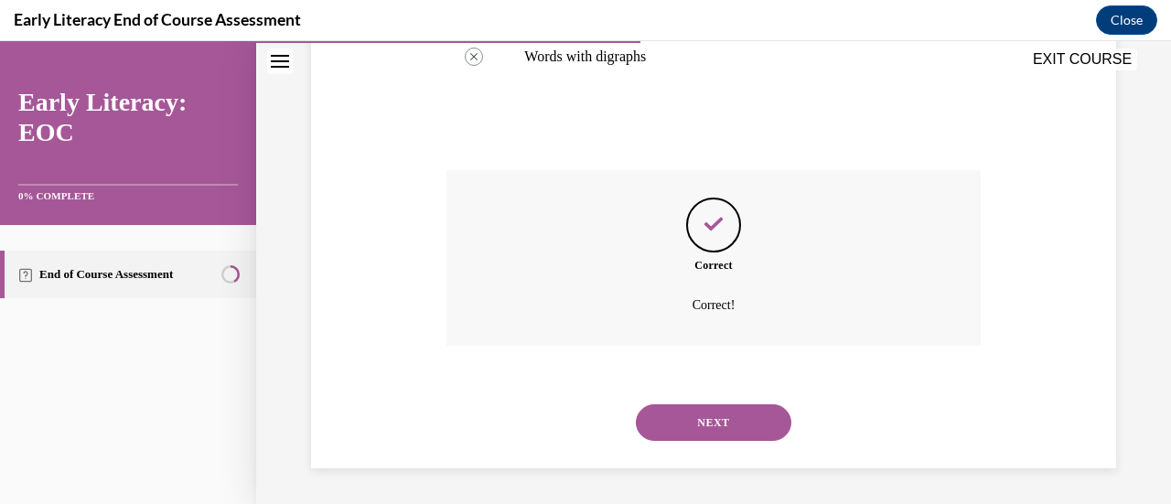
click at [743, 435] on button "NEXT" at bounding box center [714, 422] width 156 height 37
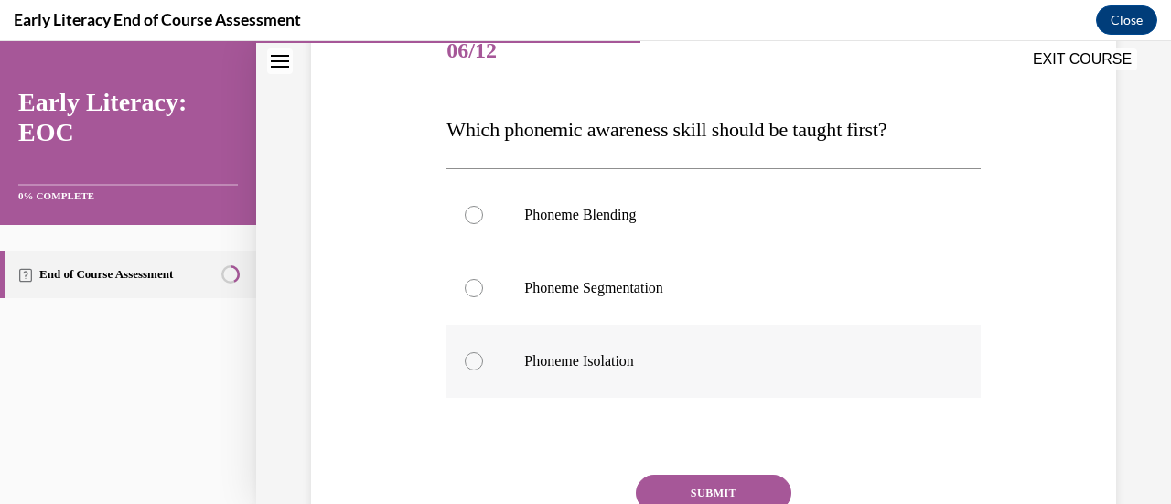
click at [692, 352] on p "Phoneme Isolation" at bounding box center [729, 361] width 410 height 18
click at [695, 491] on button "SUBMIT" at bounding box center [714, 493] width 156 height 37
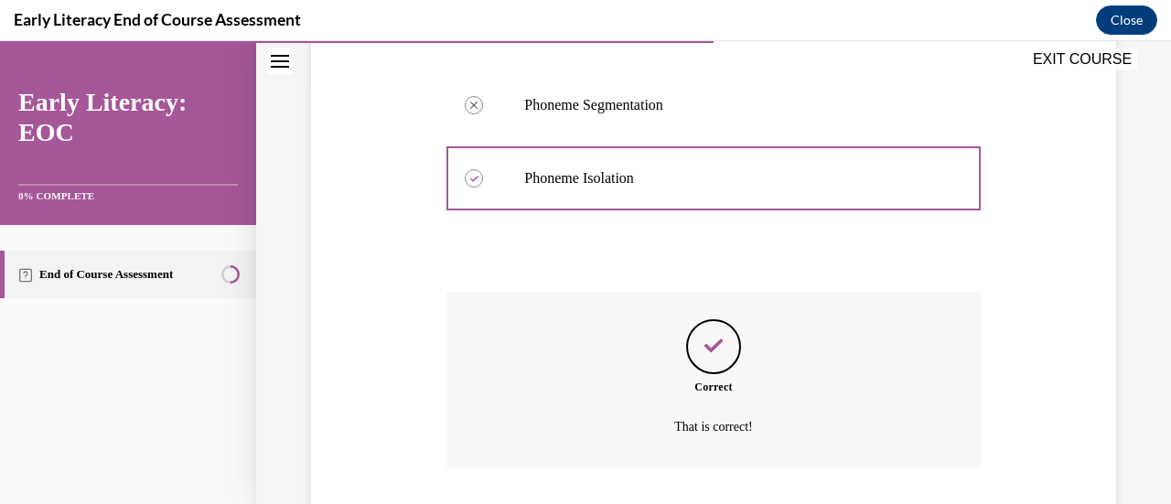
scroll to position [513, 0]
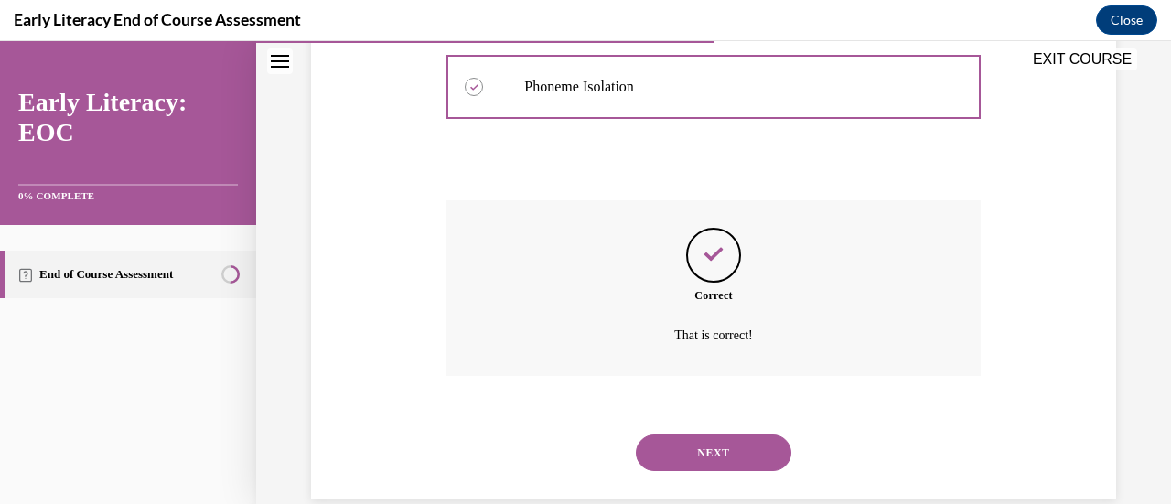
click at [700, 447] on button "NEXT" at bounding box center [714, 453] width 156 height 37
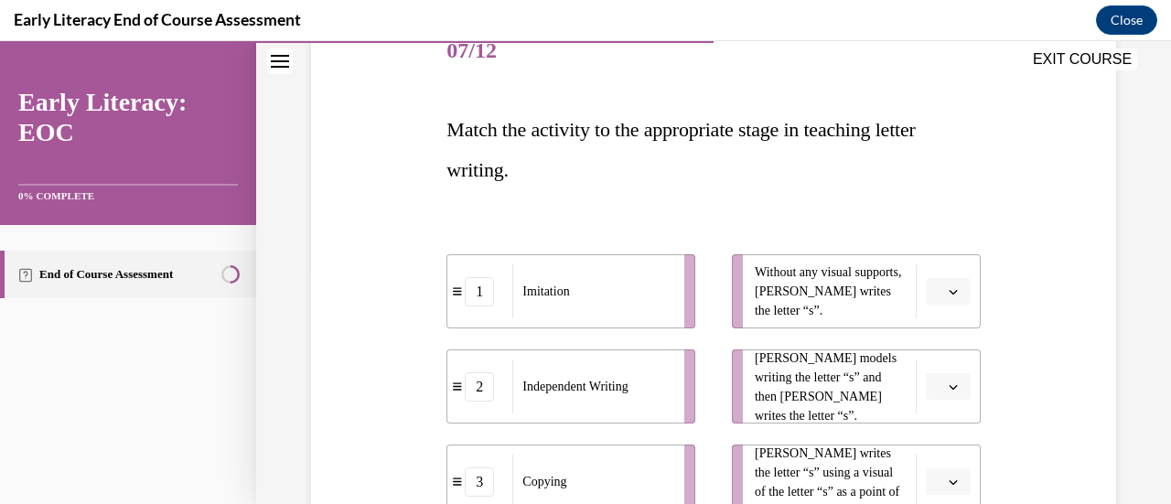
scroll to position [330, 0]
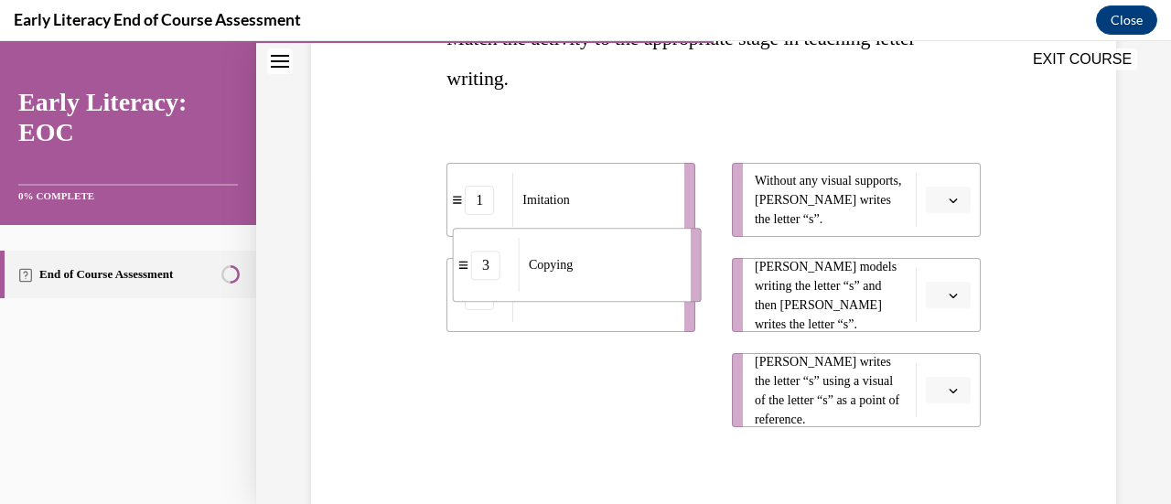
drag, startPoint x: 602, startPoint y: 407, endPoint x: 608, endPoint y: 283, distance: 124.6
click at [608, 283] on div "Copying" at bounding box center [599, 265] width 160 height 54
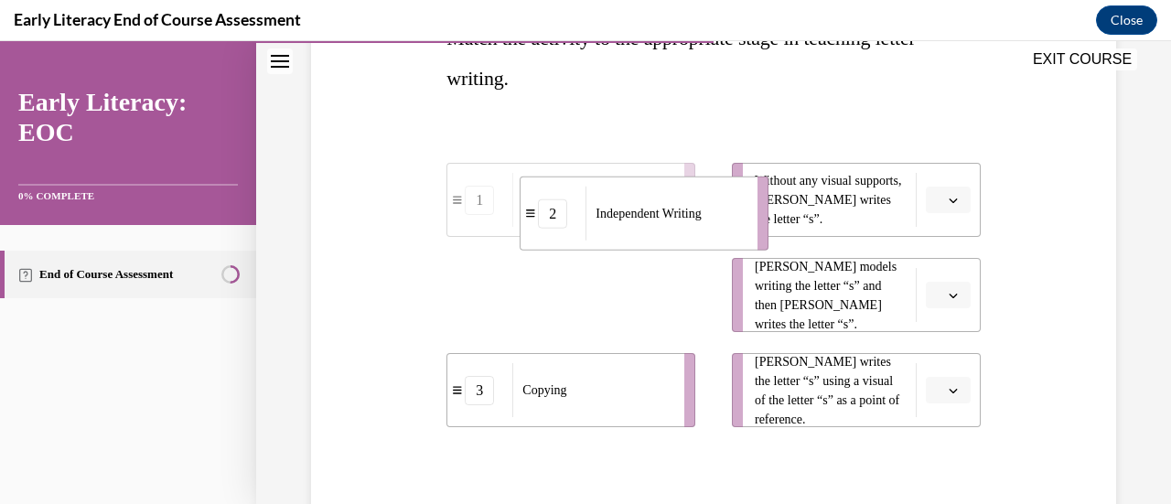
drag, startPoint x: 603, startPoint y: 297, endPoint x: 681, endPoint y: 201, distance: 123.6
click at [681, 204] on span "Independent Writing" at bounding box center [648, 213] width 105 height 19
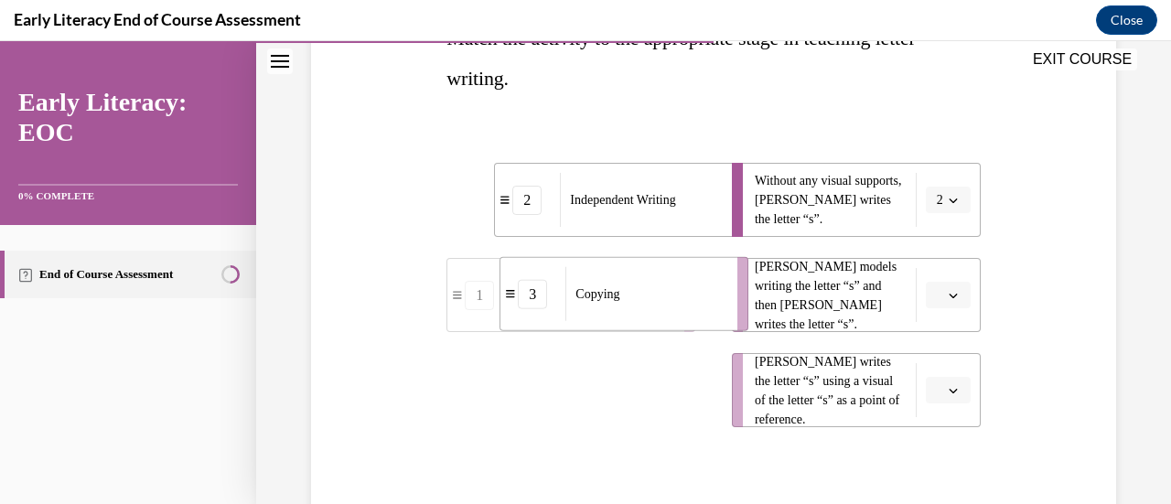
drag, startPoint x: 566, startPoint y: 402, endPoint x: 619, endPoint y: 306, distance: 109.8
click at [619, 306] on div "Copying" at bounding box center [646, 294] width 160 height 54
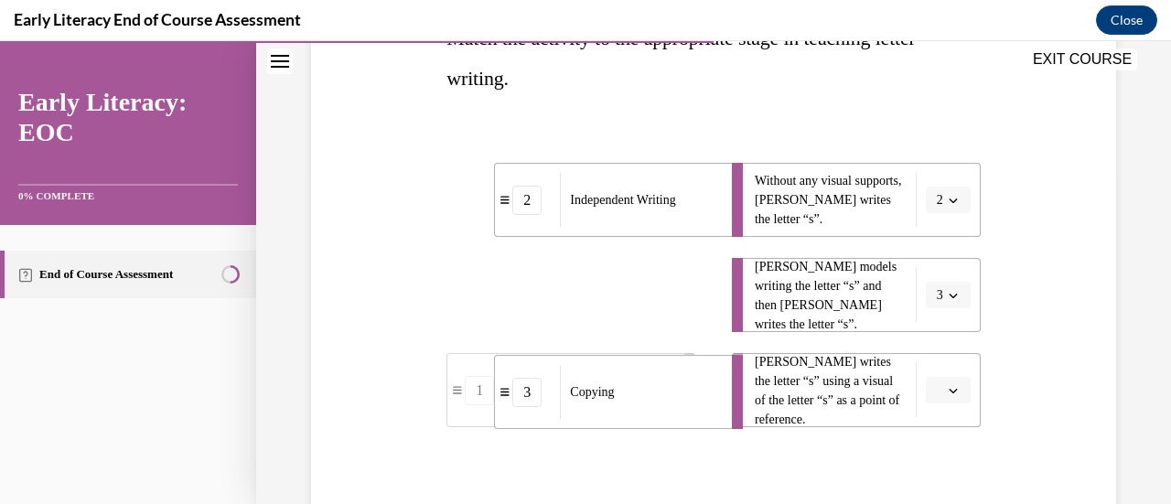
drag, startPoint x: 630, startPoint y: 312, endPoint x: 618, endPoint y: 402, distance: 90.5
drag, startPoint x: 566, startPoint y: 306, endPoint x: 602, endPoint y: 308, distance: 36.7
click at [602, 308] on div "Imitation" at bounding box center [631, 298] width 160 height 54
drag, startPoint x: 610, startPoint y: 308, endPoint x: 656, endPoint y: 311, distance: 45.8
click at [656, 311] on div "Imitation" at bounding box center [647, 298] width 160 height 54
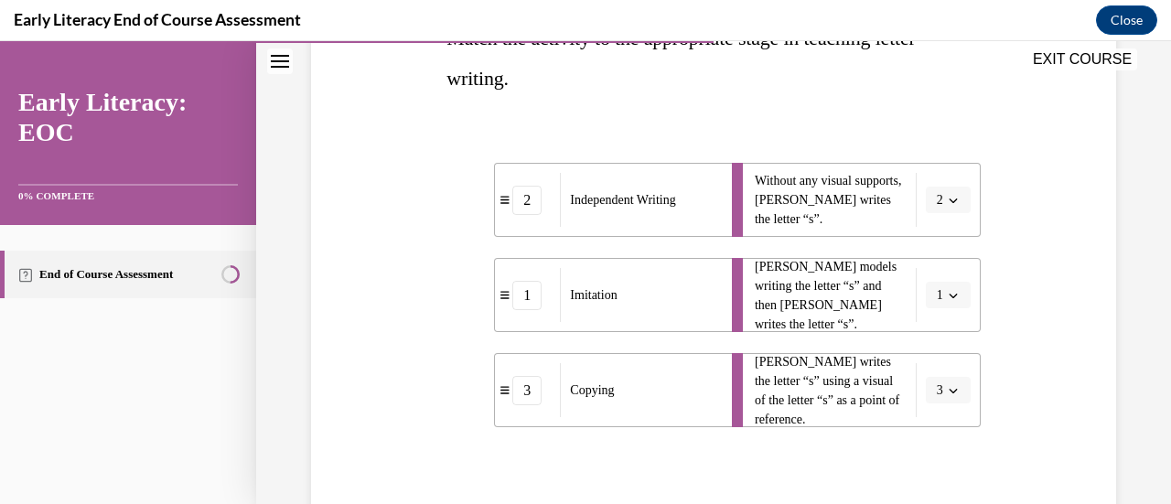
scroll to position [461, 0]
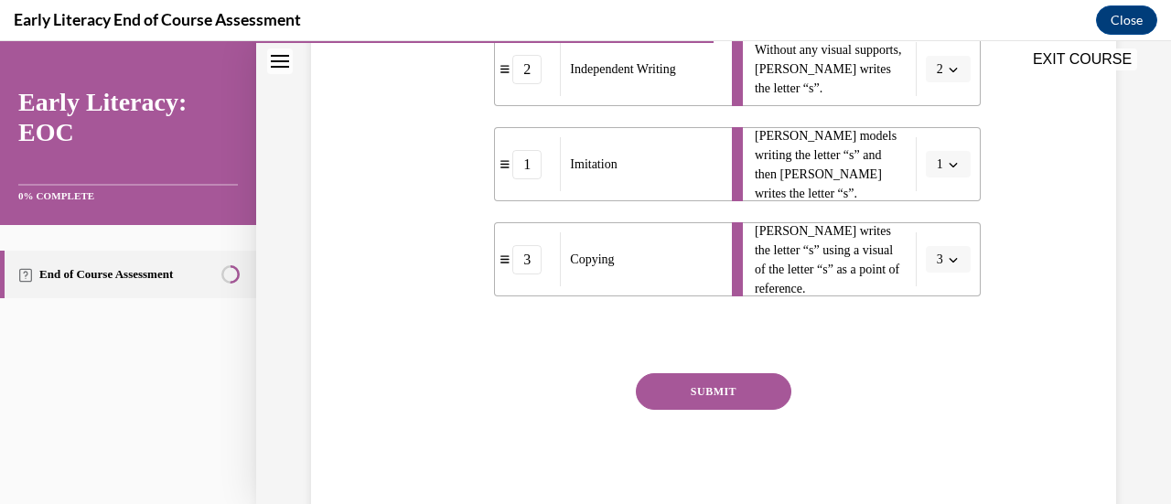
click at [663, 390] on button "SUBMIT" at bounding box center [714, 391] width 156 height 37
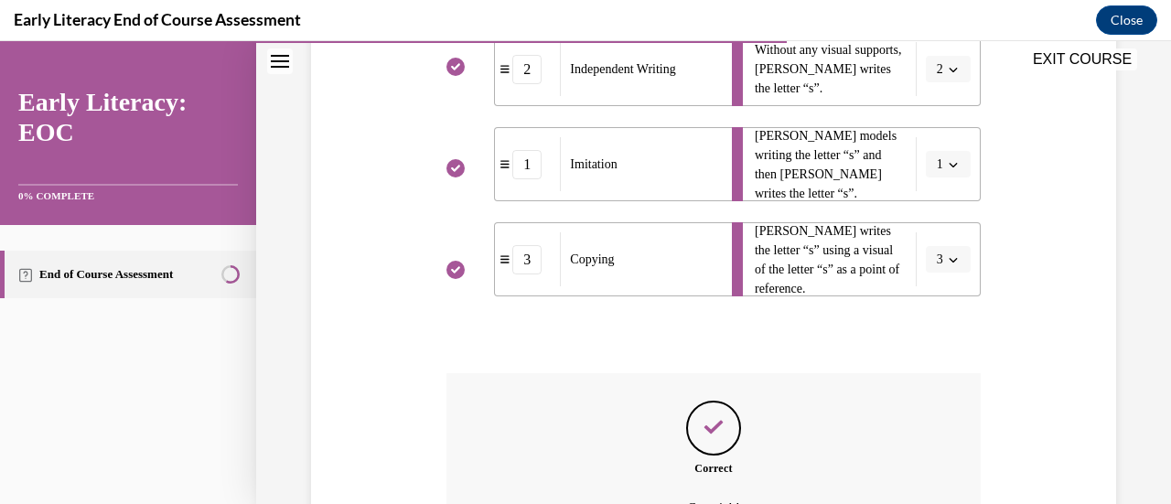
scroll to position [664, 0]
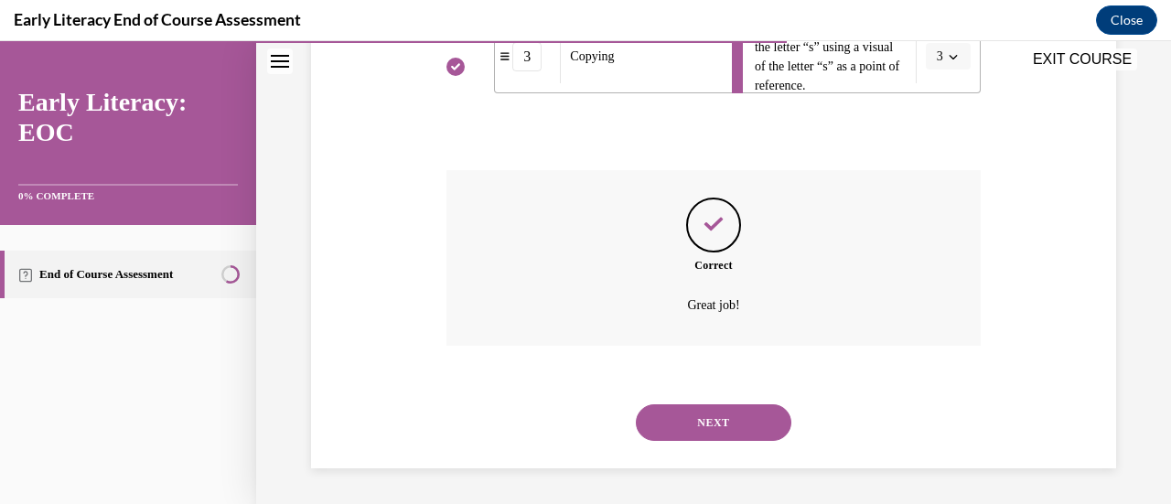
click at [674, 407] on button "NEXT" at bounding box center [714, 422] width 156 height 37
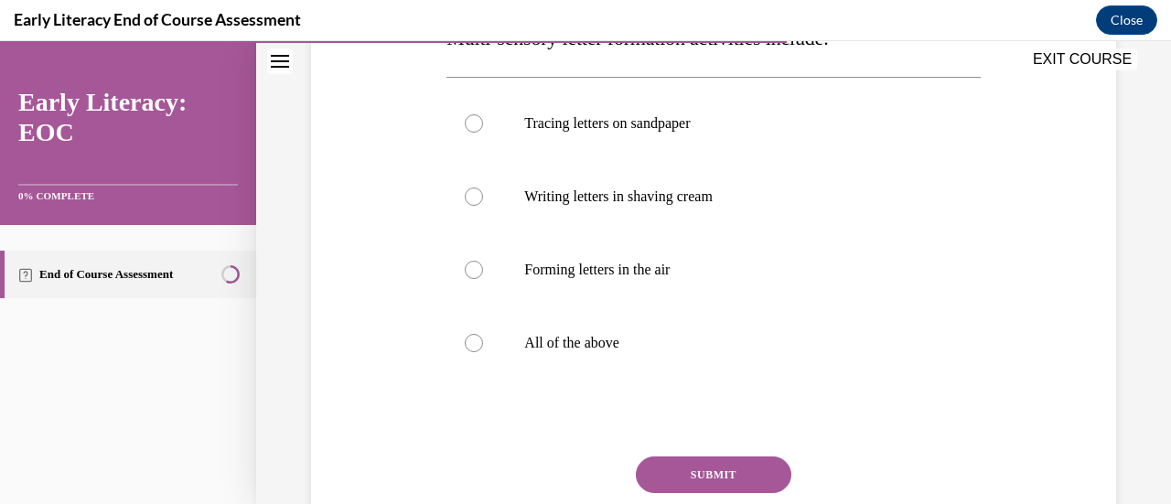
scroll to position [414, 0]
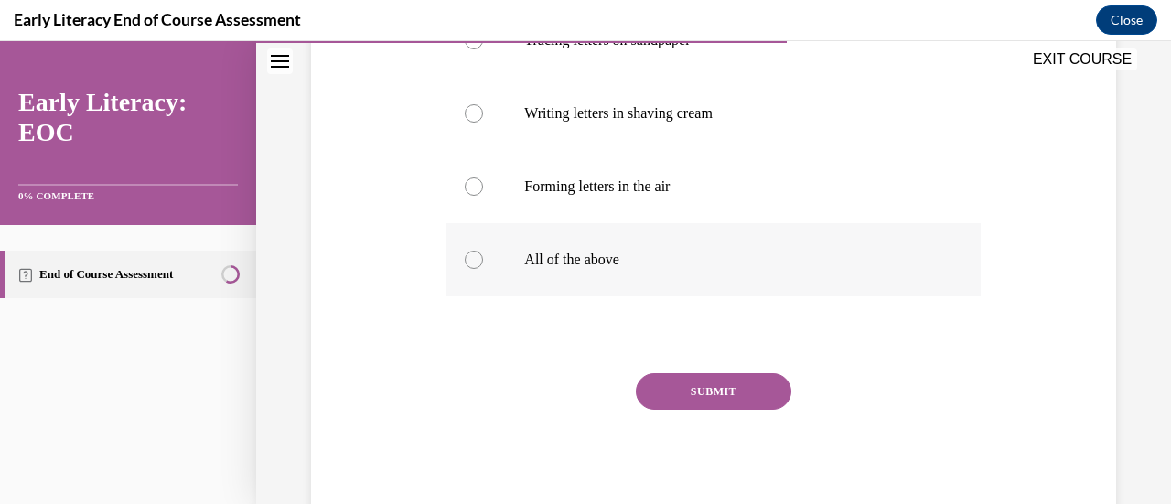
click at [582, 264] on p "All of the above" at bounding box center [729, 260] width 410 height 18
click at [675, 389] on button "SUBMIT" at bounding box center [714, 391] width 156 height 37
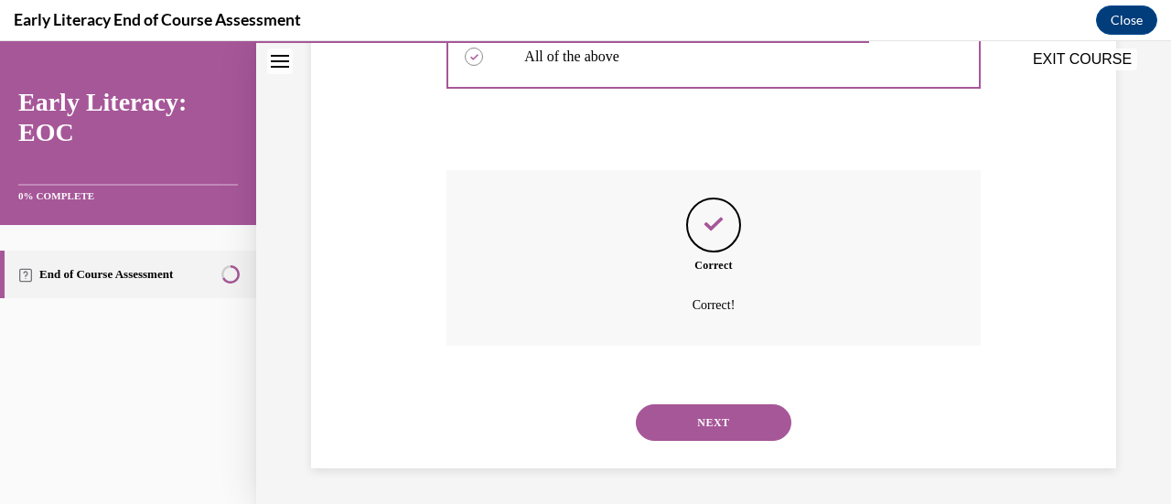
click at [714, 422] on button "NEXT" at bounding box center [714, 422] width 156 height 37
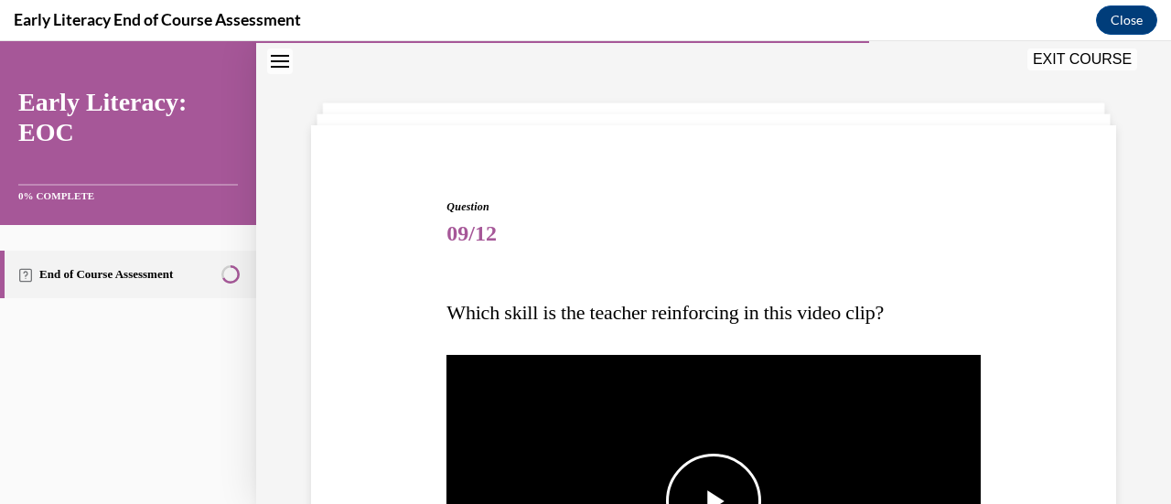
scroll to position [239, 0]
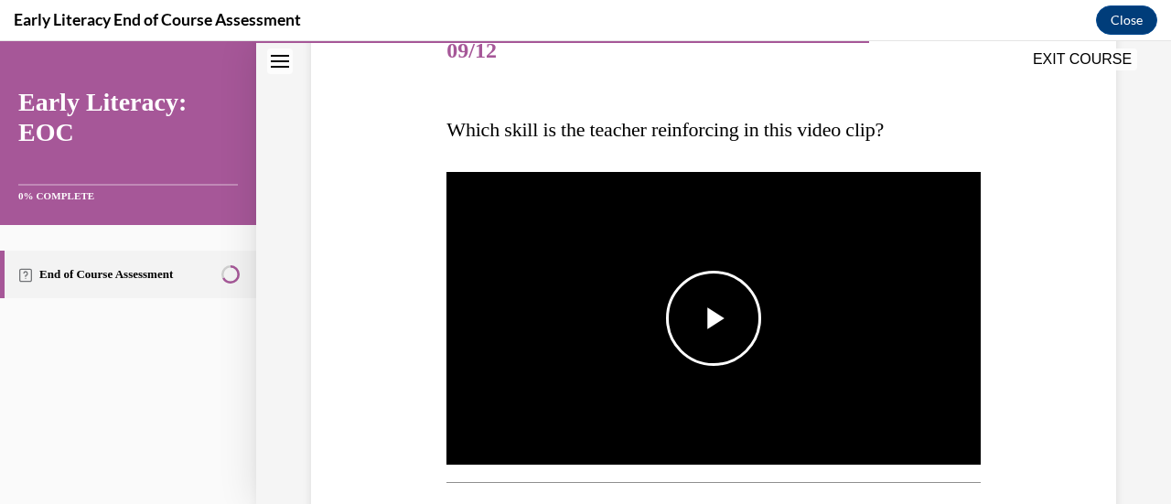
click at [714, 318] on span "Video player" at bounding box center [714, 318] width 0 height 0
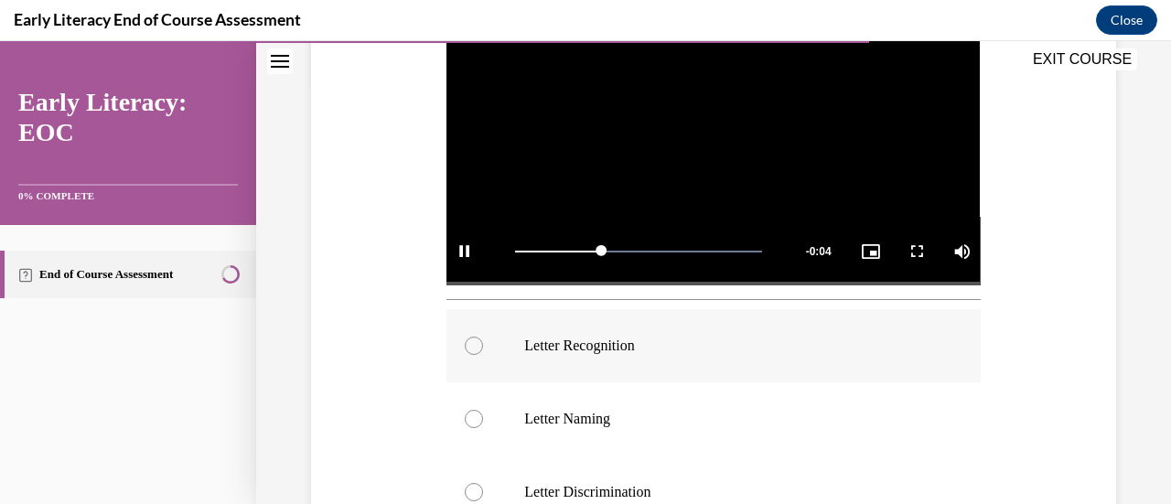
scroll to position [513, 0]
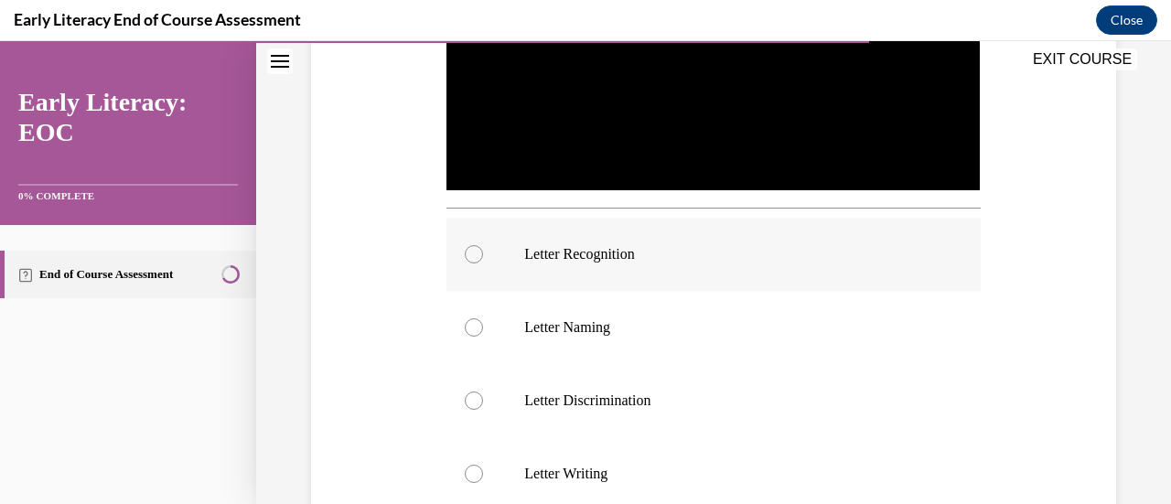
click at [677, 253] on p "Letter Recognition" at bounding box center [729, 254] width 410 height 18
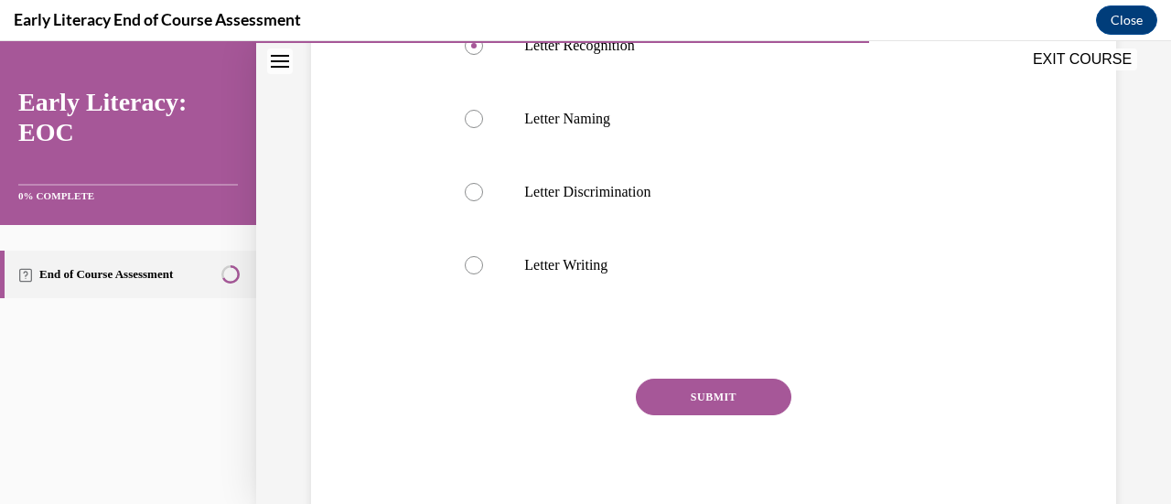
click at [686, 383] on button "SUBMIT" at bounding box center [714, 397] width 156 height 37
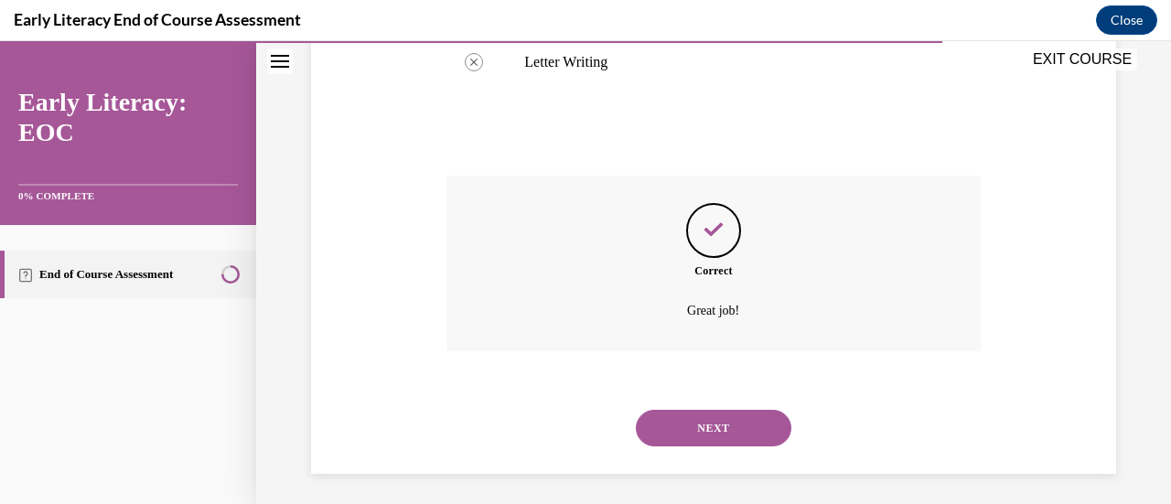
click at [680, 415] on button "NEXT" at bounding box center [714, 428] width 156 height 37
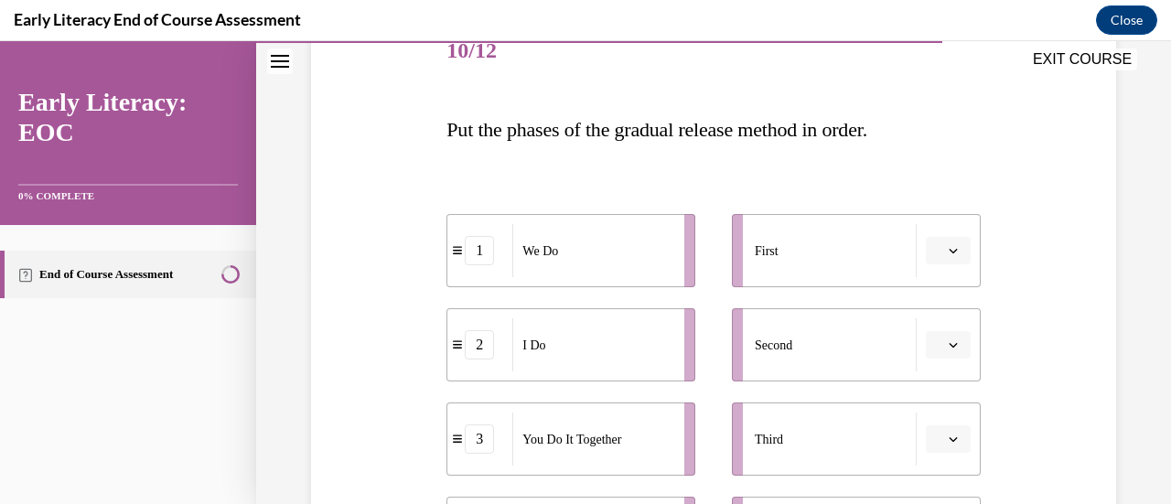
scroll to position [330, 0]
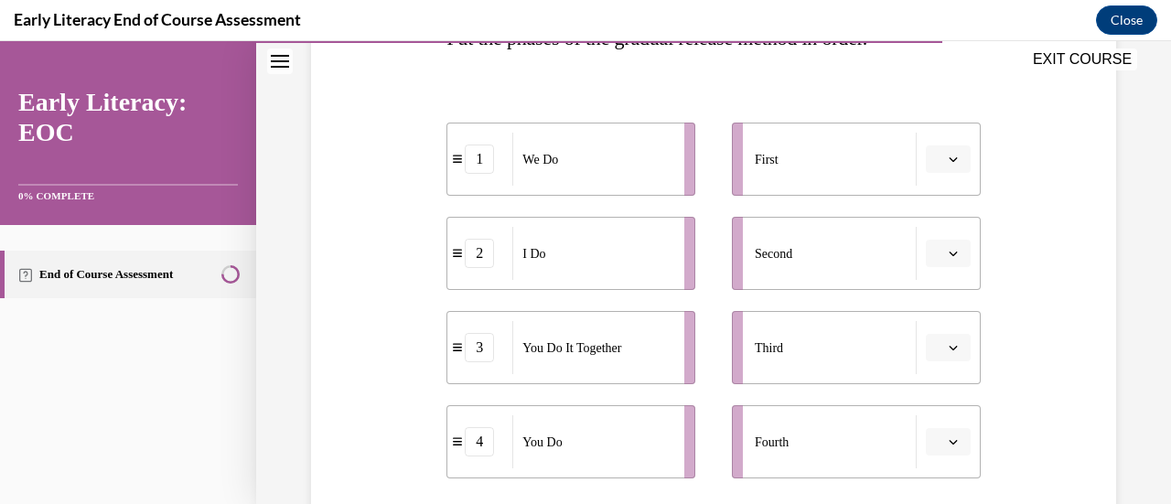
drag, startPoint x: 562, startPoint y: 291, endPoint x: 576, endPoint y: 247, distance: 46.0
click at [576, 247] on ul "1 We Do 2 I Do 3 You Do It Together 4 You Do" at bounding box center [580, 301] width 267 height 356
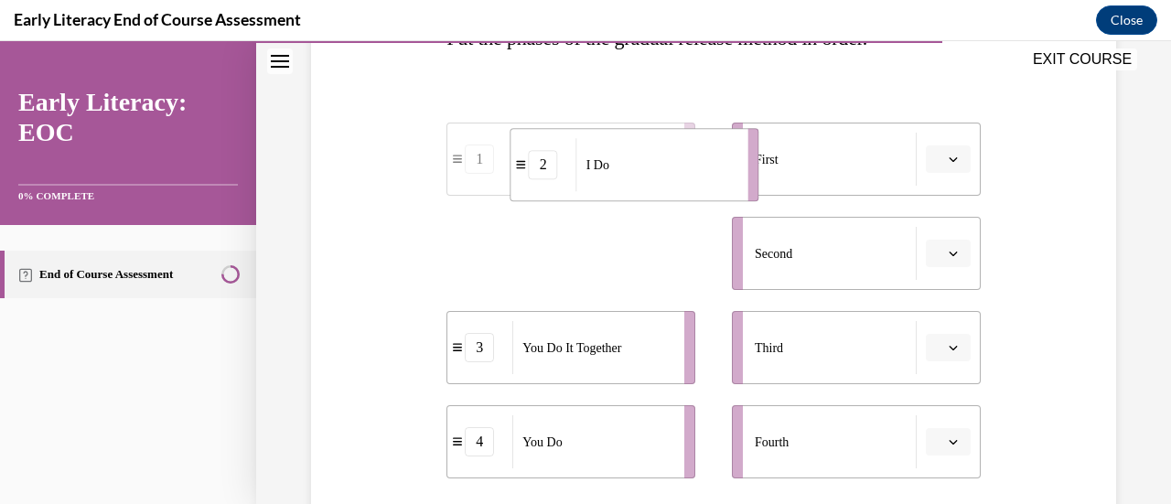
drag, startPoint x: 555, startPoint y: 266, endPoint x: 617, endPoint y: 175, distance: 110.2
click at [618, 177] on div "I Do" at bounding box center [657, 164] width 160 height 53
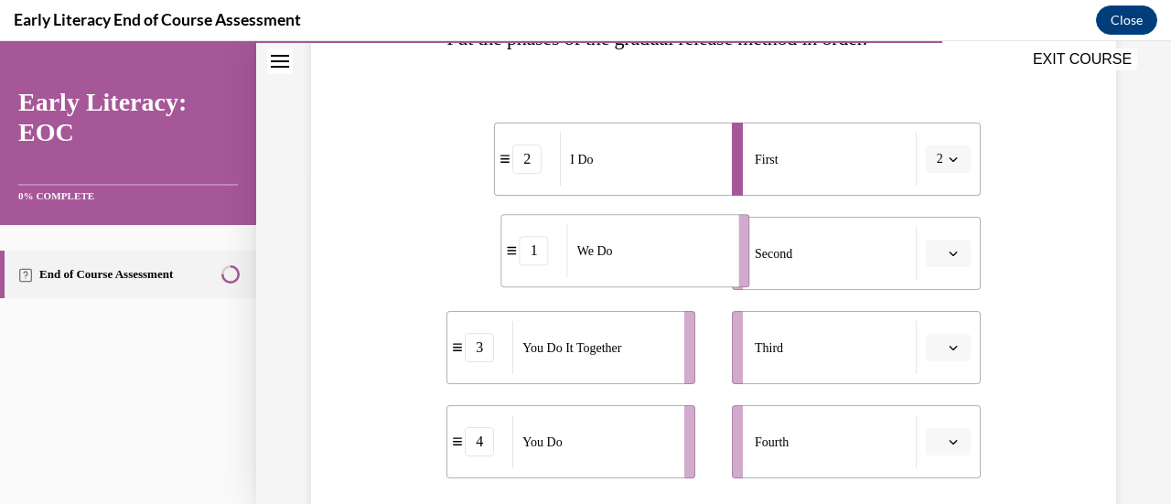
drag, startPoint x: 551, startPoint y: 265, endPoint x: 608, endPoint y: 263, distance: 56.8
click at [608, 263] on div "We Do" at bounding box center [647, 250] width 160 height 53
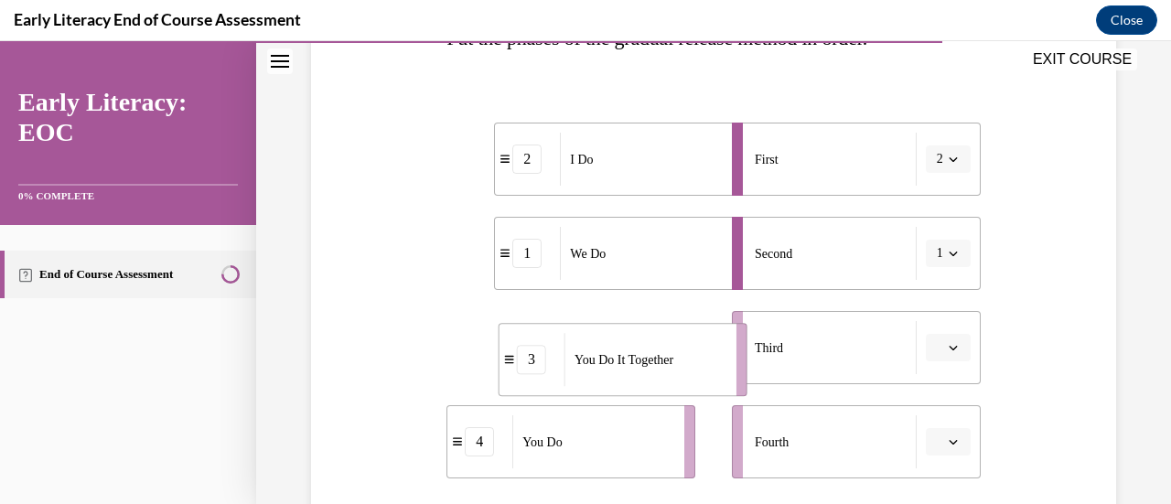
drag, startPoint x: 550, startPoint y: 350, endPoint x: 606, endPoint y: 361, distance: 56.9
click at [606, 361] on span "You Do It Together" at bounding box center [624, 359] width 99 height 19
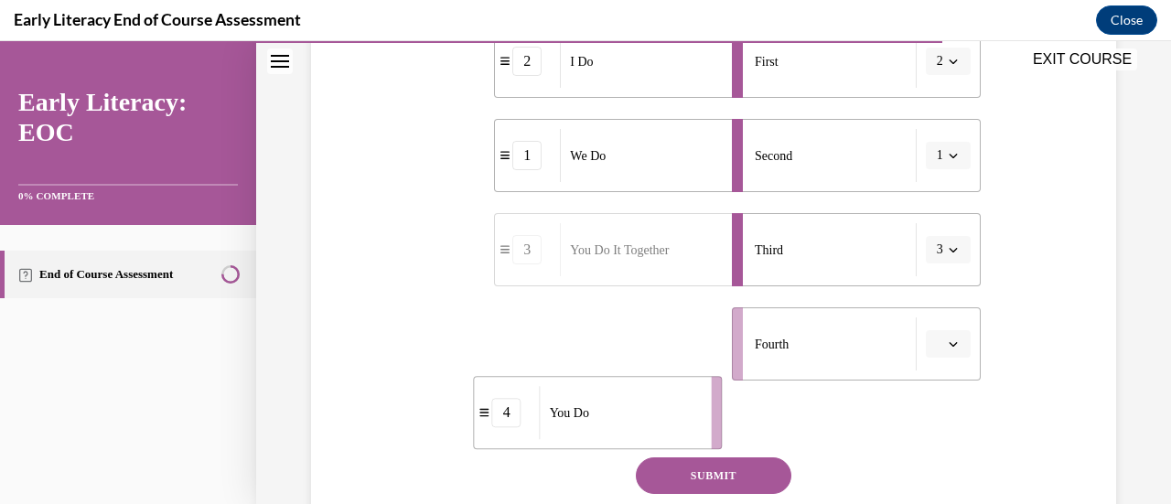
scroll to position [432, 0]
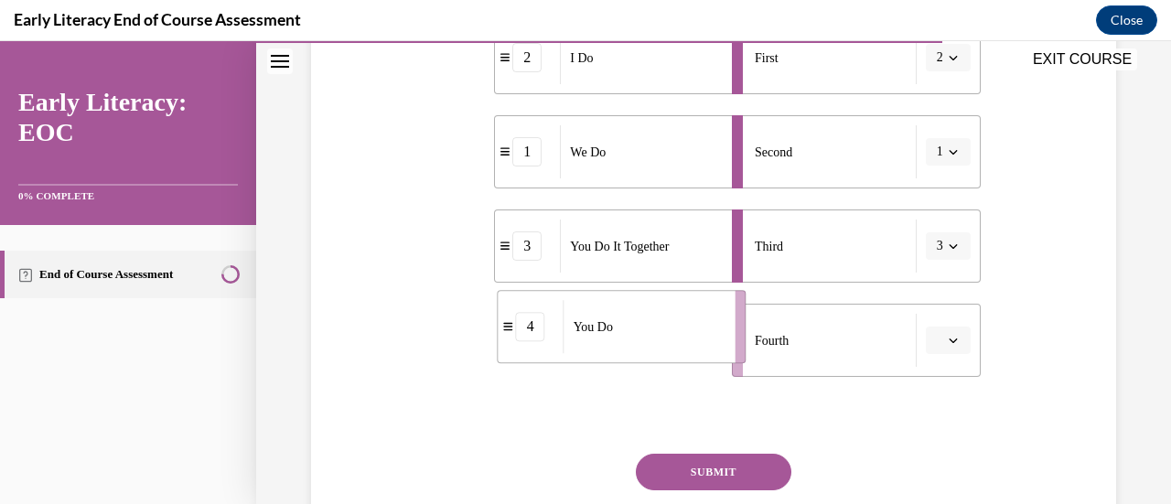
drag, startPoint x: 564, startPoint y: 449, endPoint x: 614, endPoint y: 332, distance: 127.5
click at [614, 332] on div "You Do" at bounding box center [644, 326] width 160 height 53
click at [688, 482] on button "SUBMIT" at bounding box center [714, 472] width 156 height 37
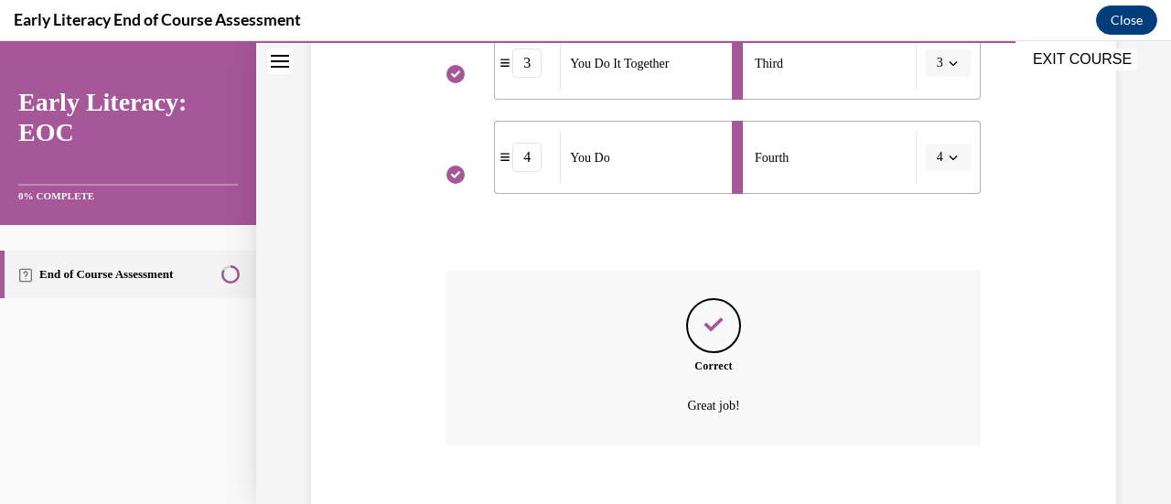
scroll to position [716, 0]
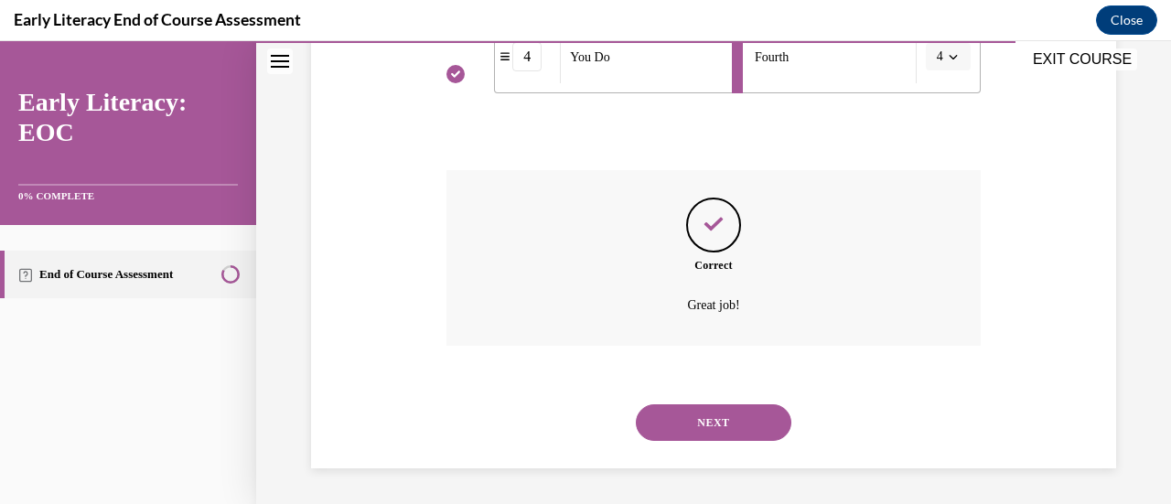
click at [691, 418] on button "NEXT" at bounding box center [714, 422] width 156 height 37
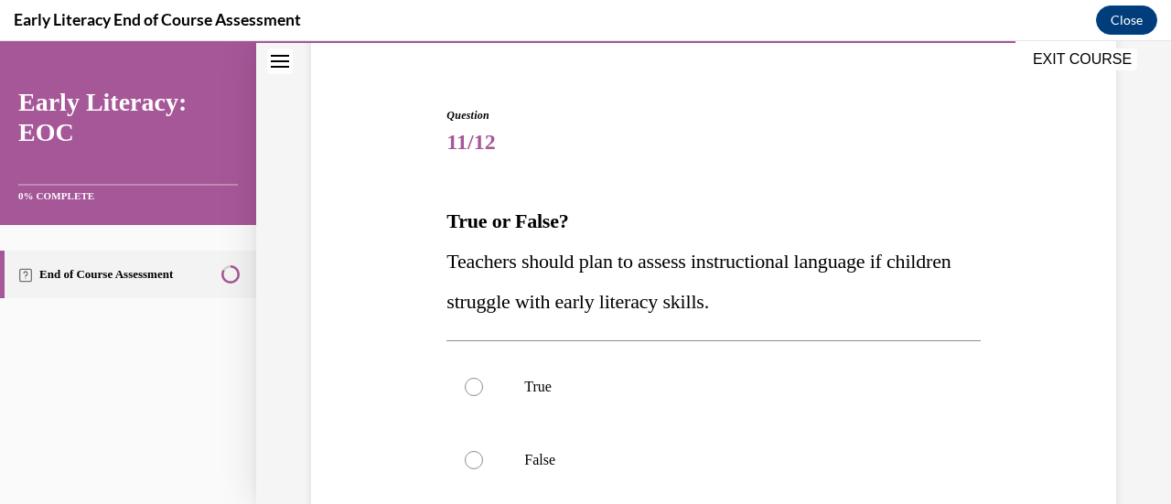
scroll to position [239, 0]
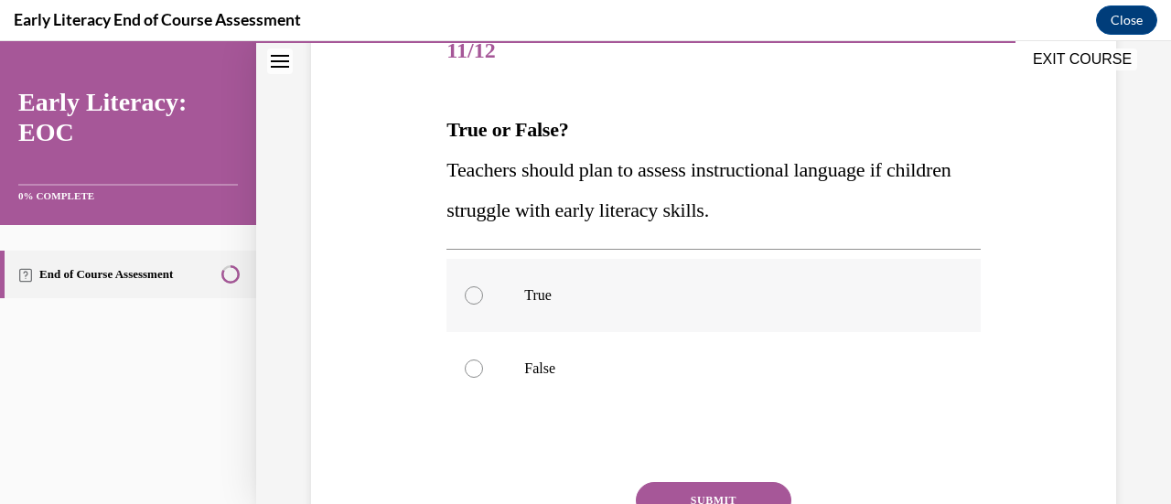
click at [645, 288] on p "True" at bounding box center [729, 295] width 410 height 18
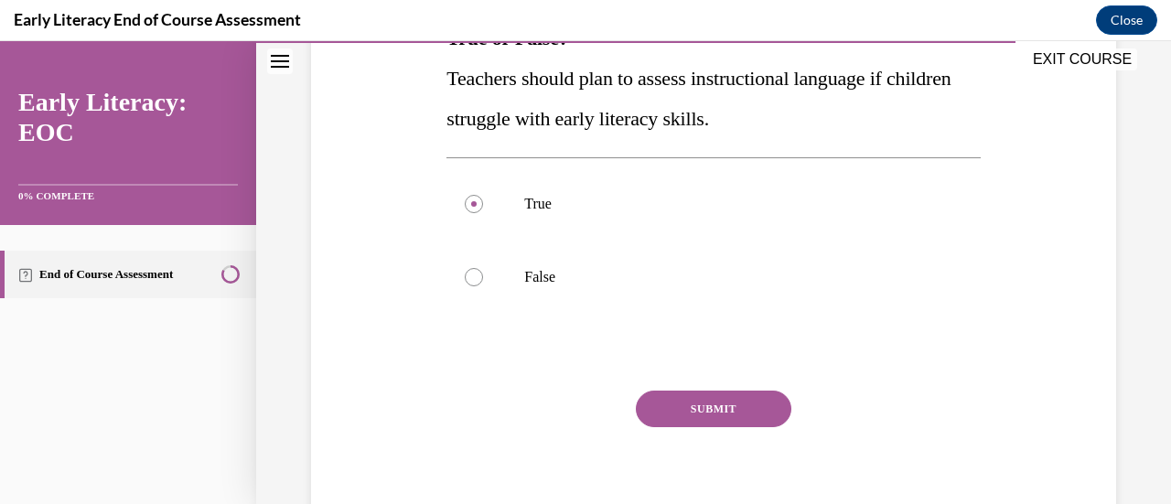
click at [699, 404] on button "SUBMIT" at bounding box center [714, 409] width 156 height 37
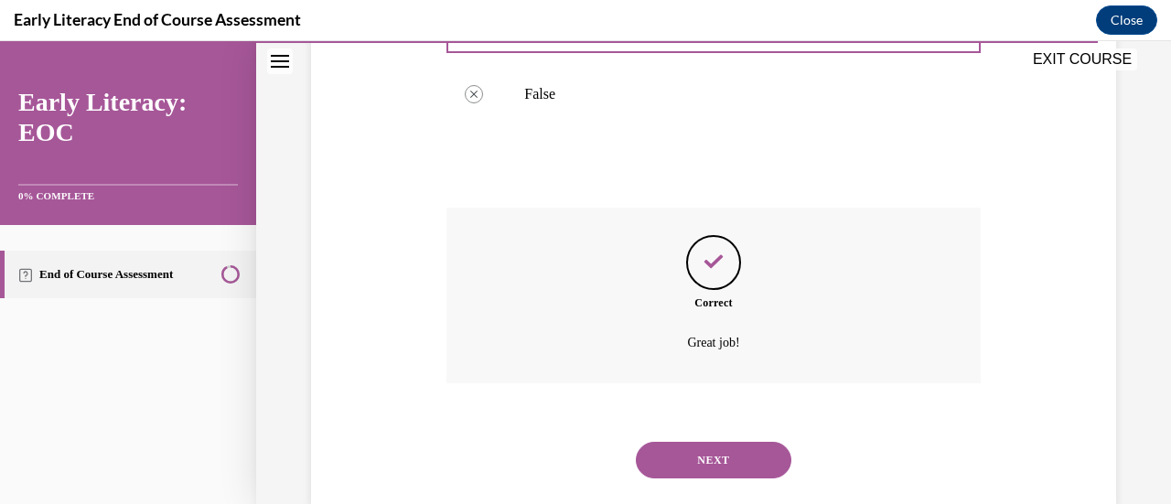
scroll to position [551, 0]
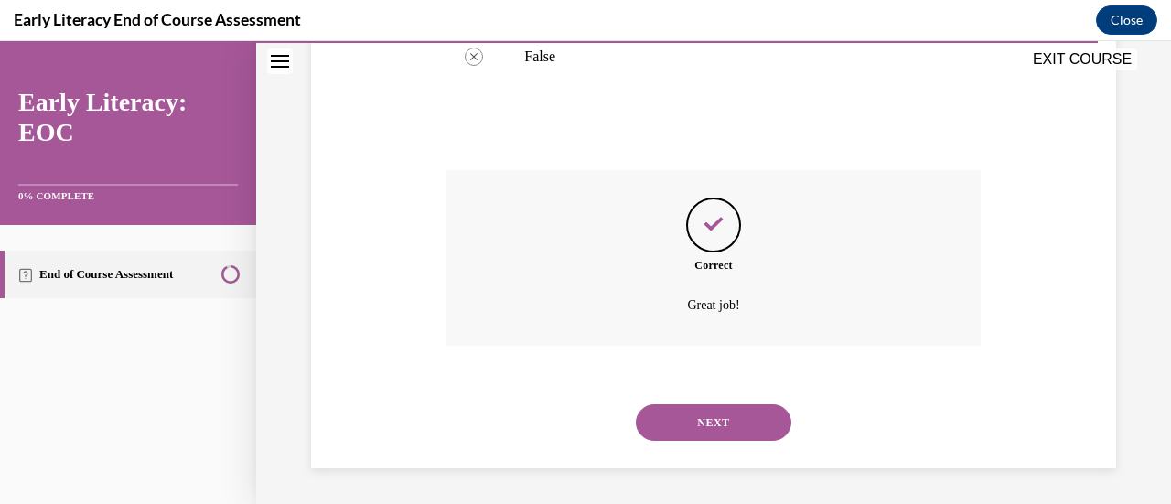
click at [702, 419] on button "NEXT" at bounding box center [714, 422] width 156 height 37
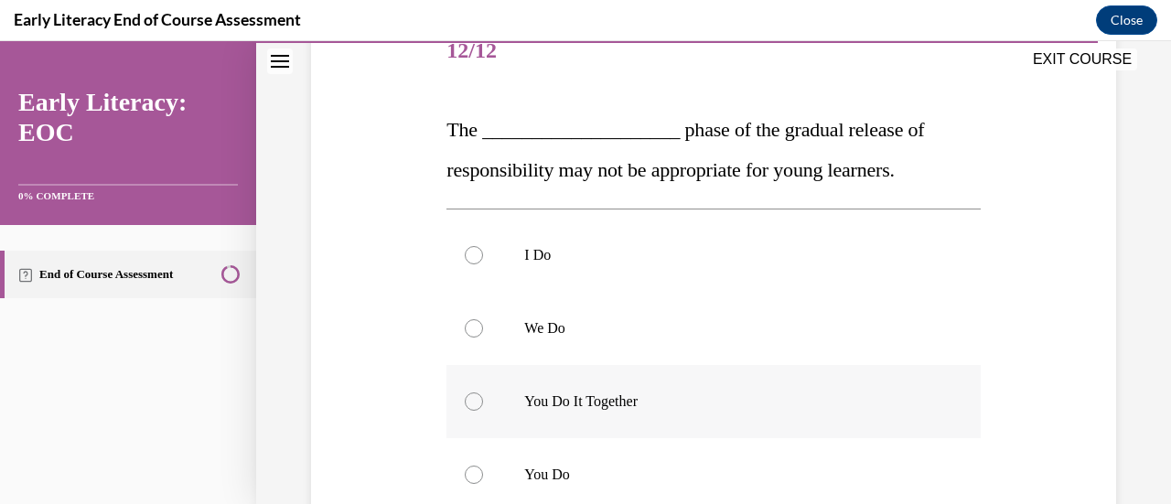
scroll to position [330, 0]
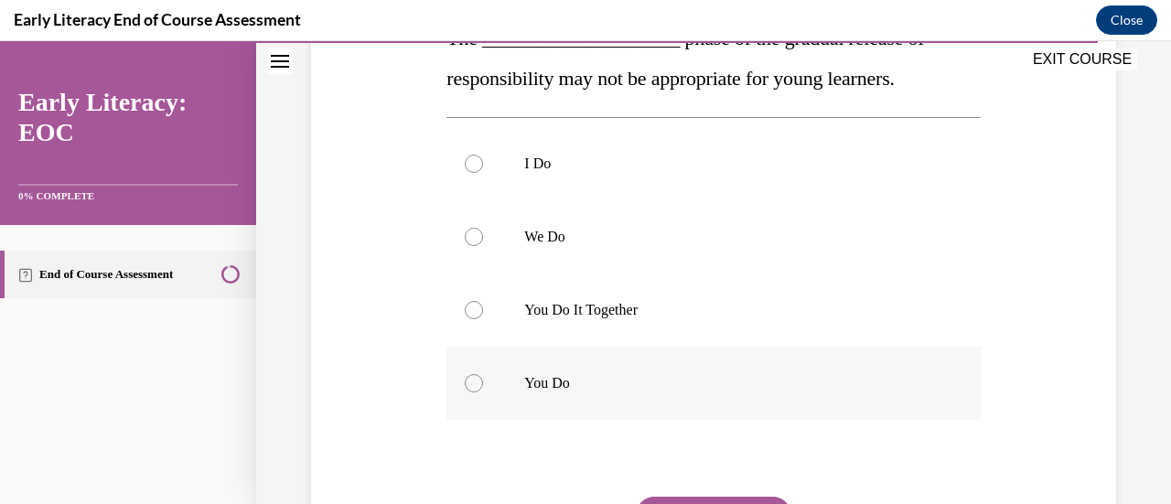
click at [603, 385] on p "You Do" at bounding box center [729, 383] width 410 height 18
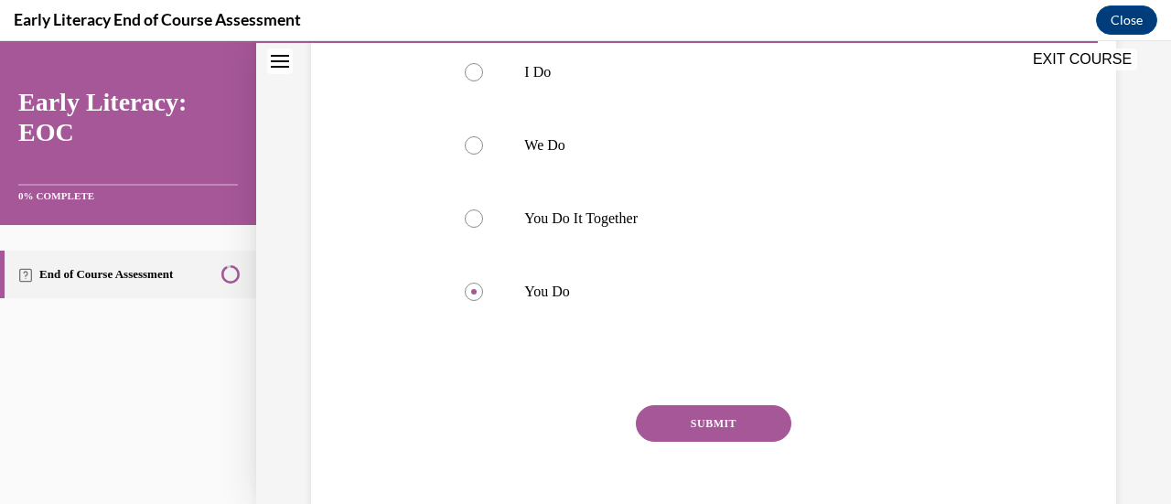
click at [653, 424] on button "SUBMIT" at bounding box center [714, 423] width 156 height 37
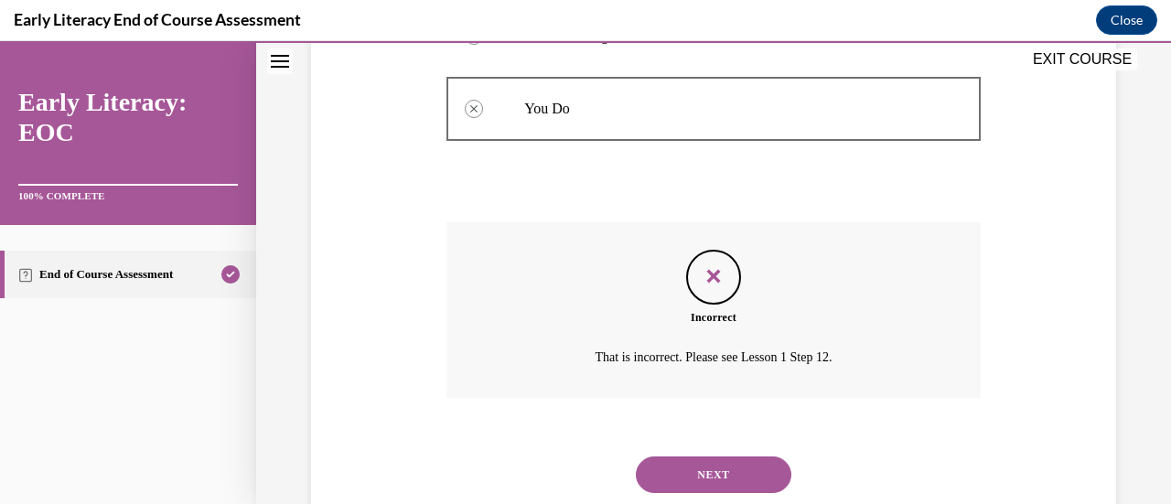
scroll to position [657, 0]
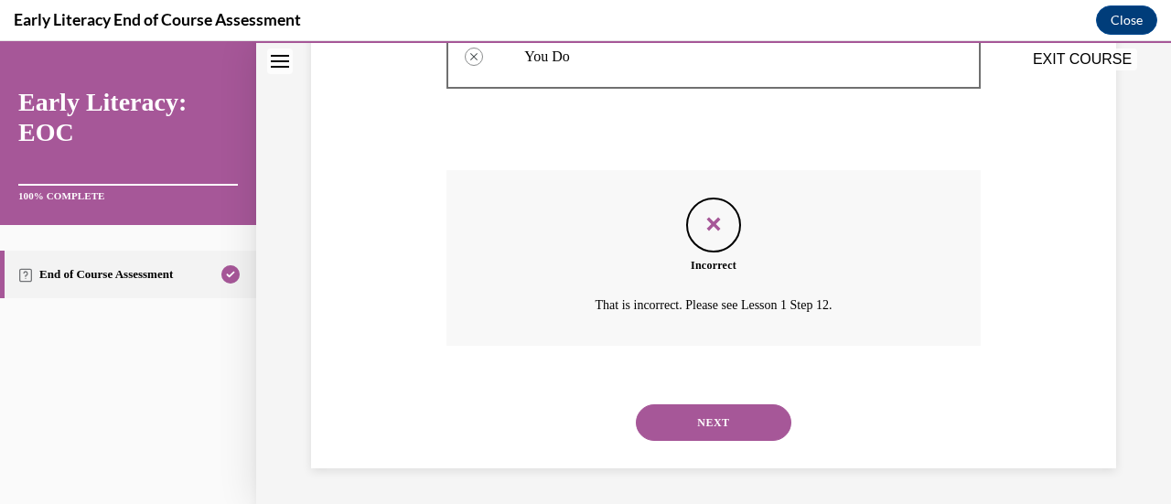
click at [661, 421] on button "NEXT" at bounding box center [714, 422] width 156 height 37
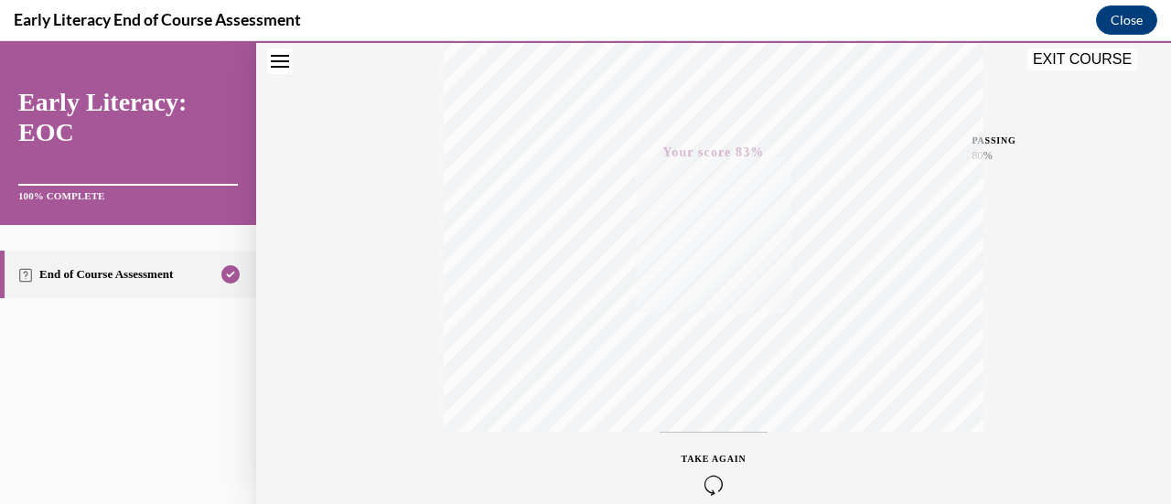
scroll to position [291, 0]
click at [1090, 54] on button "EXIT COURSE" at bounding box center [1083, 60] width 110 height 22
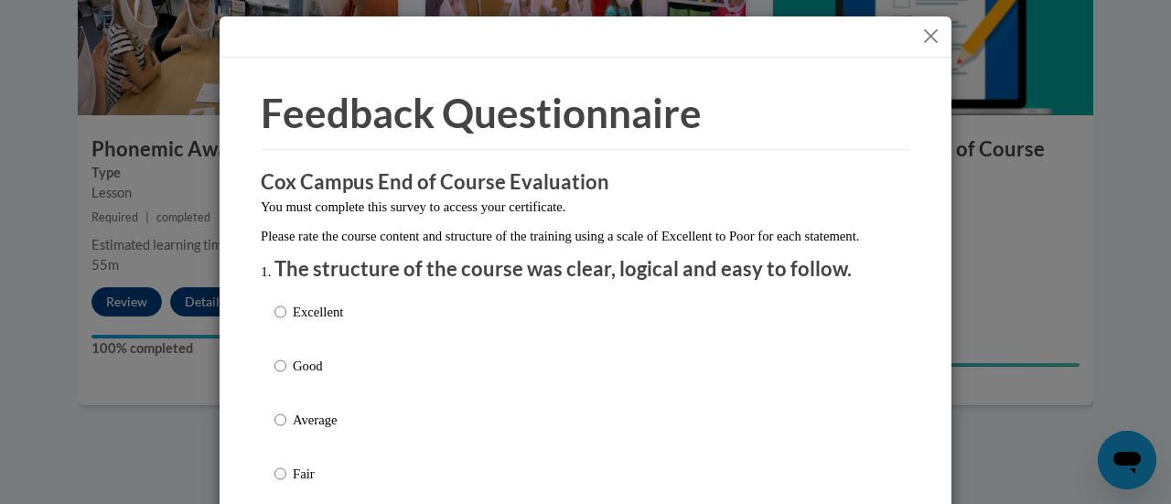
scroll to position [92, 0]
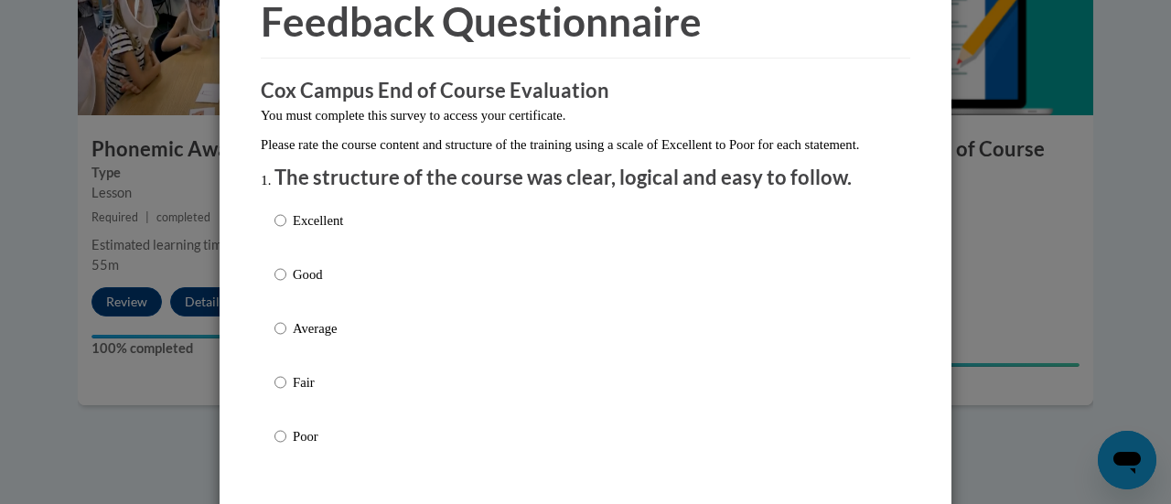
click at [377, 242] on div "Excellent Good Average Fair Poor" at bounding box center [586, 350] width 622 height 298
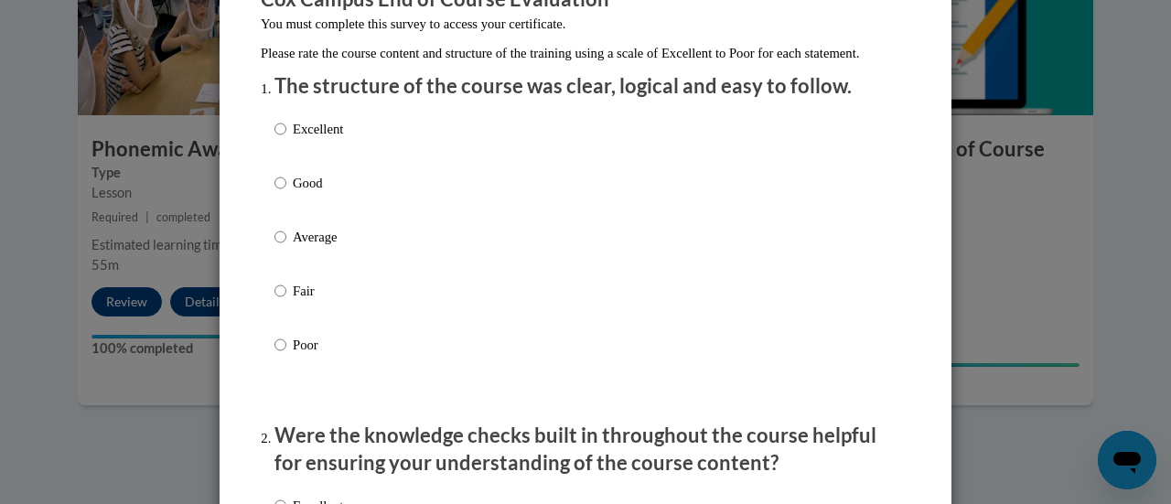
scroll to position [275, 0]
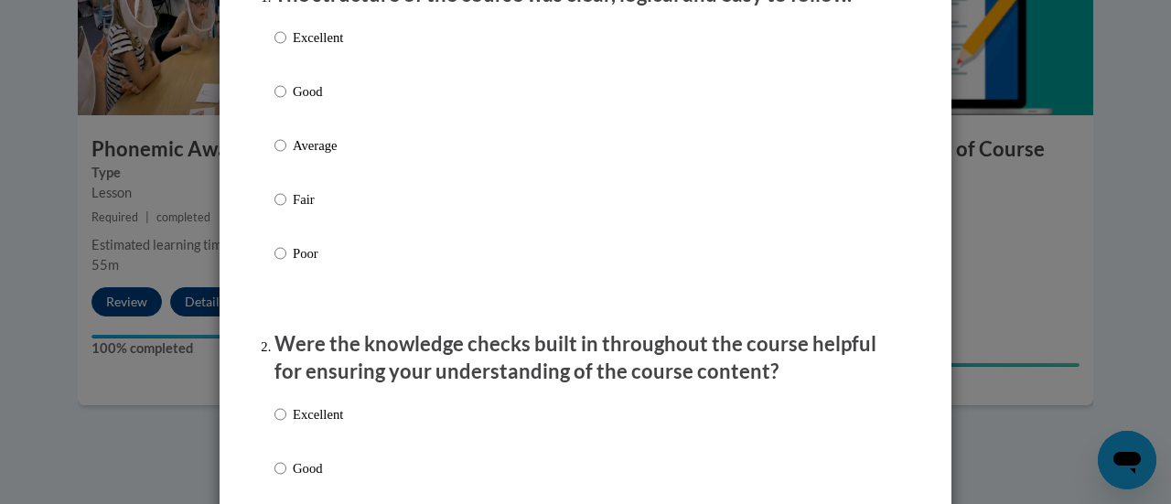
click at [315, 48] on p "Excellent" at bounding box center [318, 37] width 50 height 20
click at [286, 48] on input "Excellent" at bounding box center [281, 37] width 12 height 20
radio input "true"
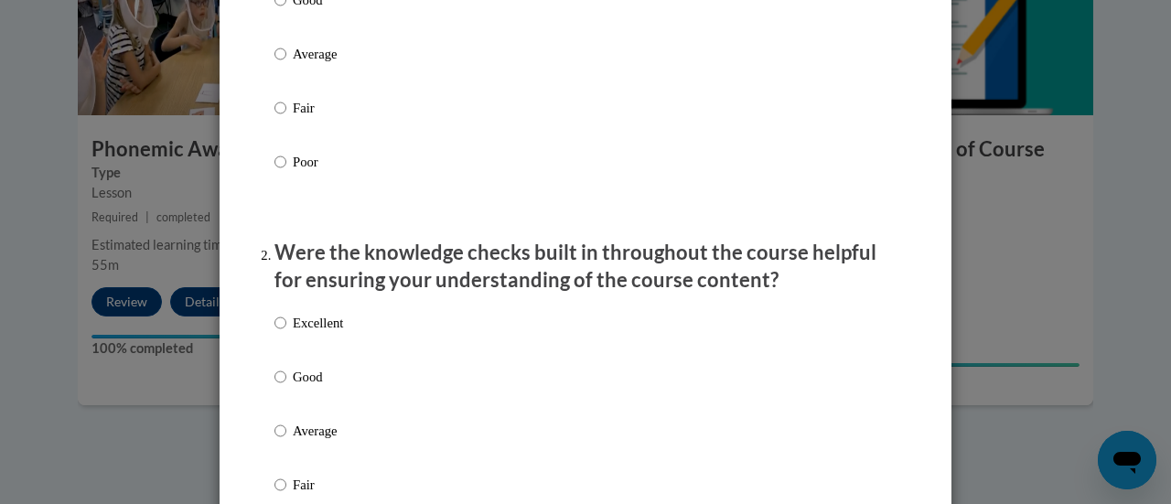
scroll to position [458, 0]
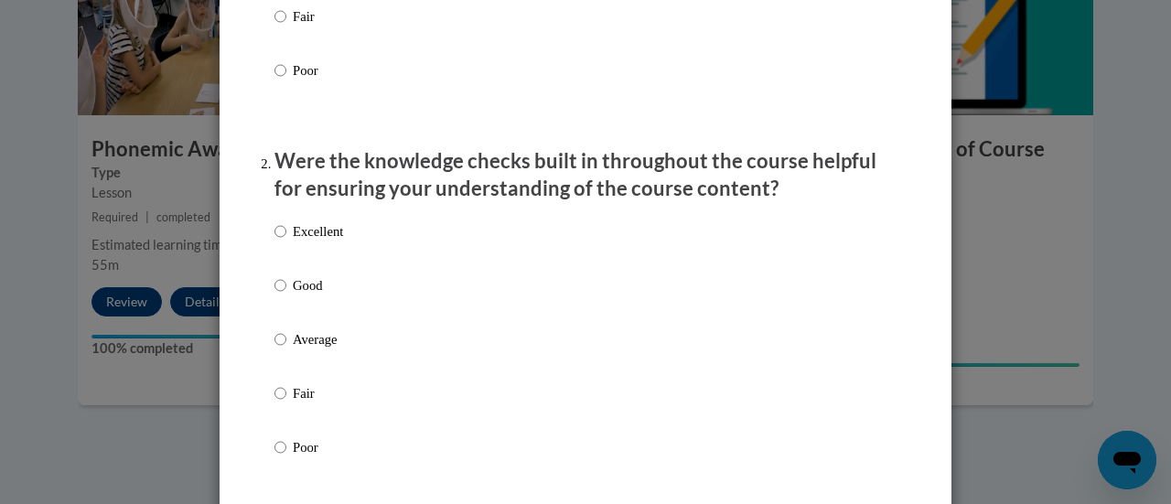
click at [318, 242] on p "Excellent" at bounding box center [318, 231] width 50 height 20
click at [286, 242] on input "Excellent" at bounding box center [281, 231] width 12 height 20
radio input "true"
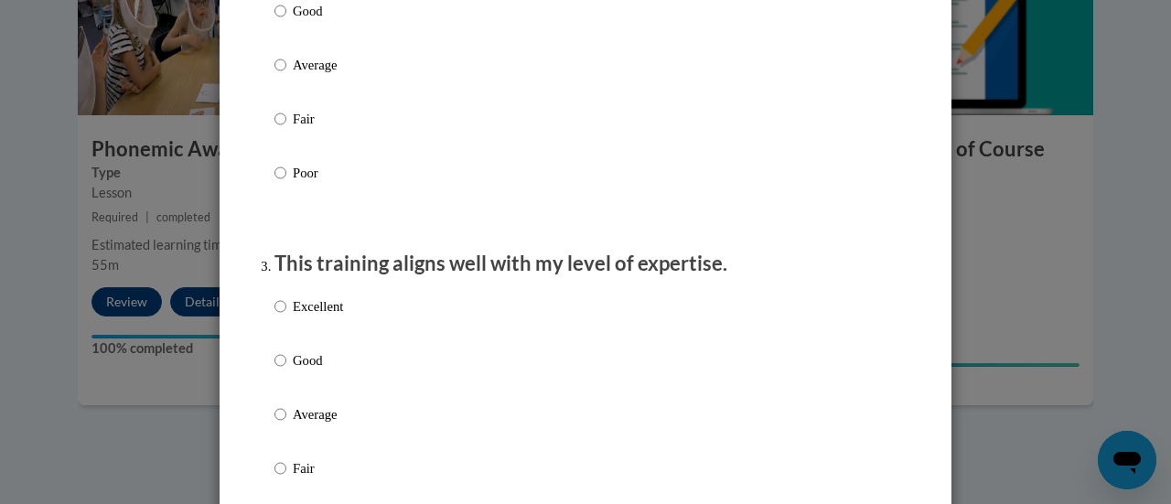
scroll to position [824, 0]
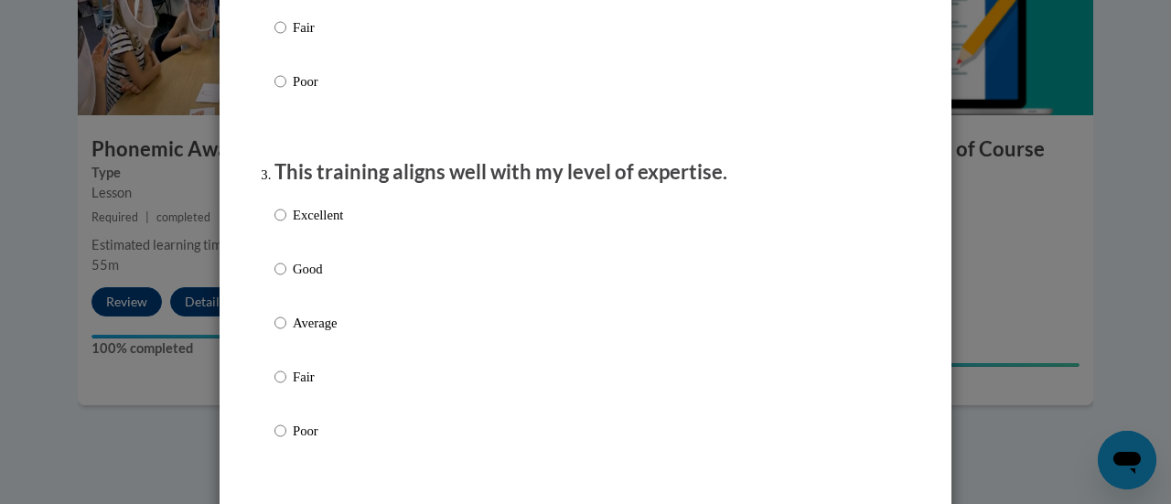
click at [329, 225] on p "Excellent" at bounding box center [318, 215] width 50 height 20
click at [286, 225] on input "Excellent" at bounding box center [281, 215] width 12 height 20
radio input "true"
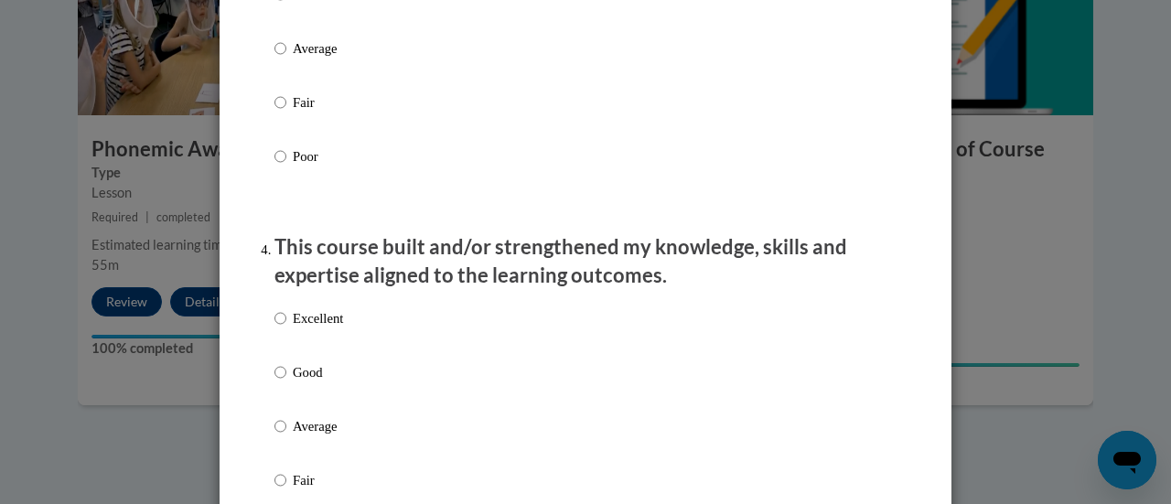
scroll to position [1190, 0]
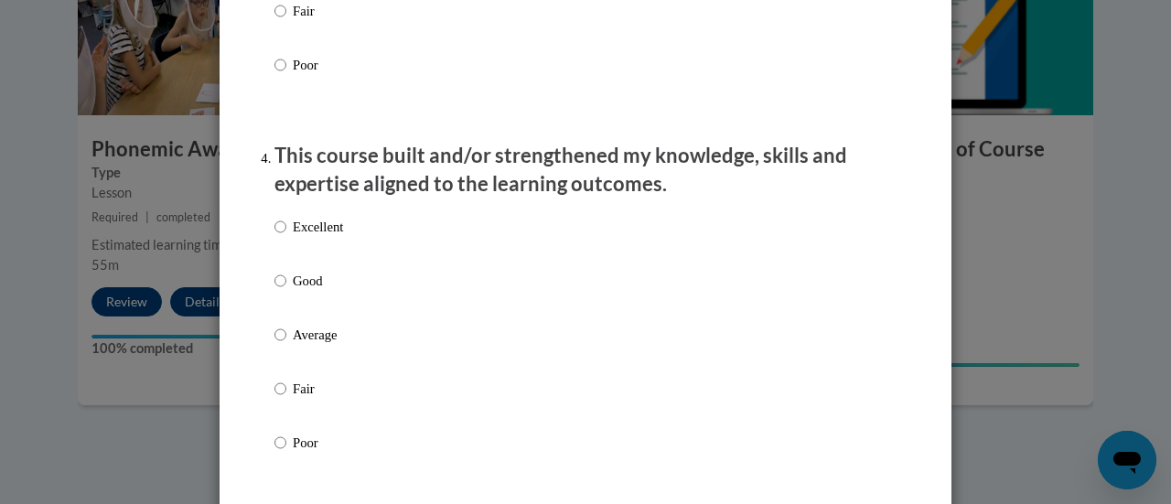
click at [328, 237] on p "Excellent" at bounding box center [318, 227] width 50 height 20
click at [286, 237] on input "Excellent" at bounding box center [281, 227] width 12 height 20
radio input "true"
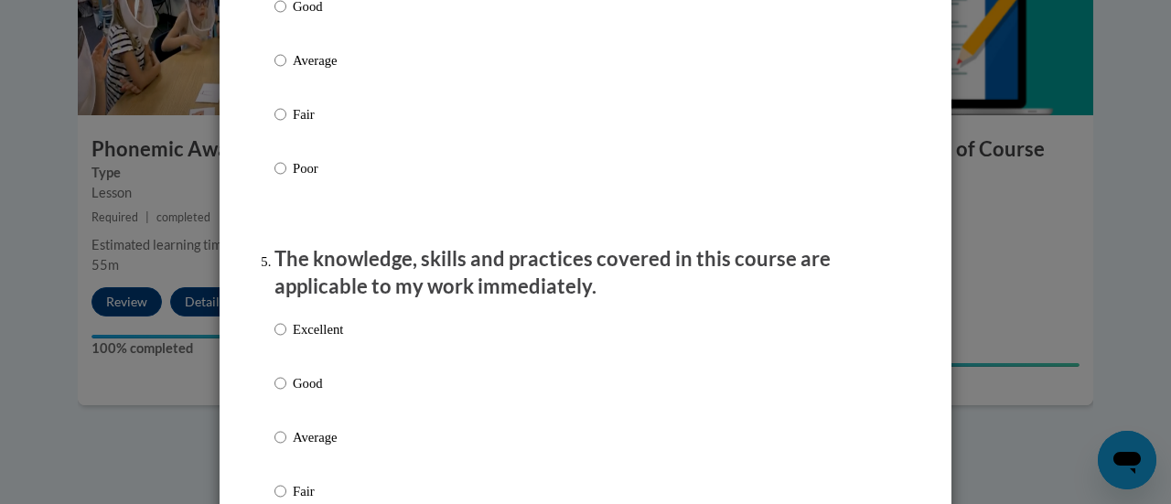
scroll to position [1556, 0]
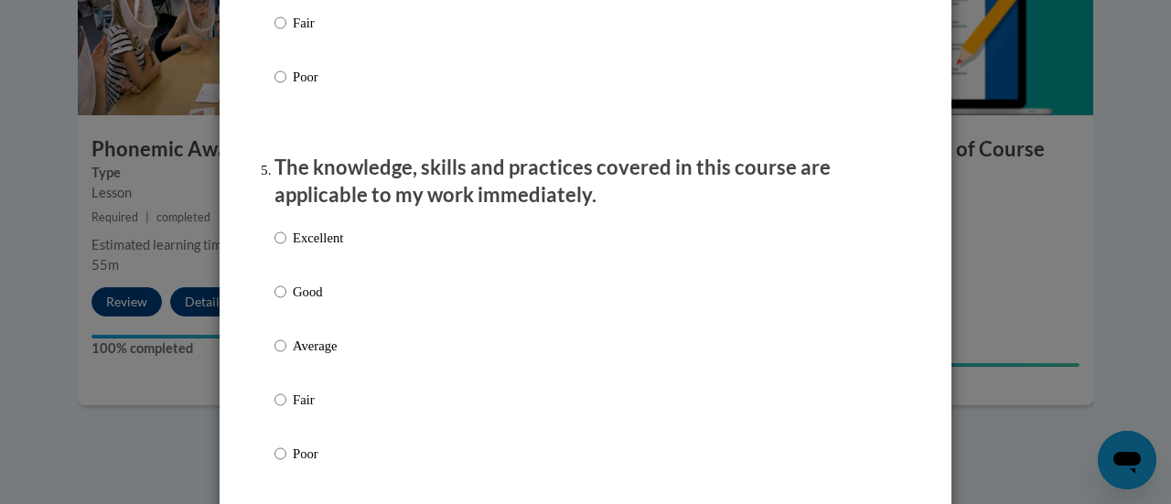
click at [328, 246] on p "Excellent" at bounding box center [318, 238] width 50 height 20
click at [286, 246] on input "Excellent" at bounding box center [281, 238] width 12 height 20
radio input "true"
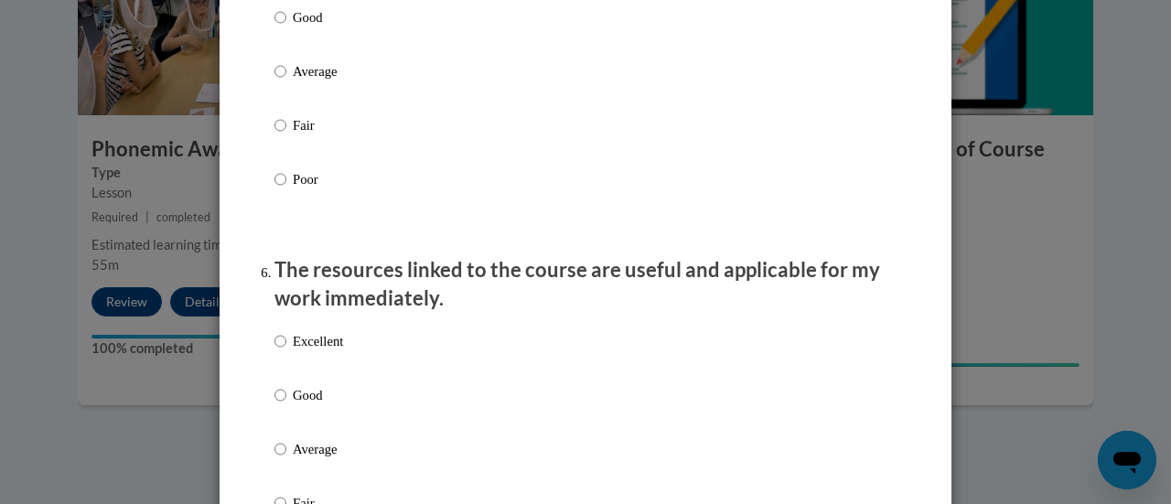
scroll to position [1922, 0]
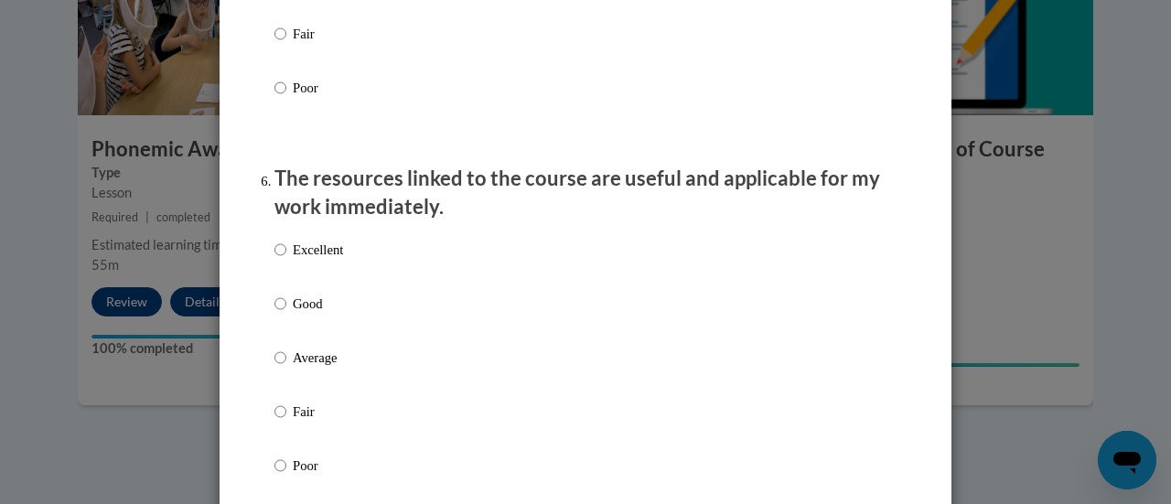
click at [307, 260] on p "Excellent" at bounding box center [318, 250] width 50 height 20
click at [286, 260] on input "Excellent" at bounding box center [281, 250] width 12 height 20
radio input "true"
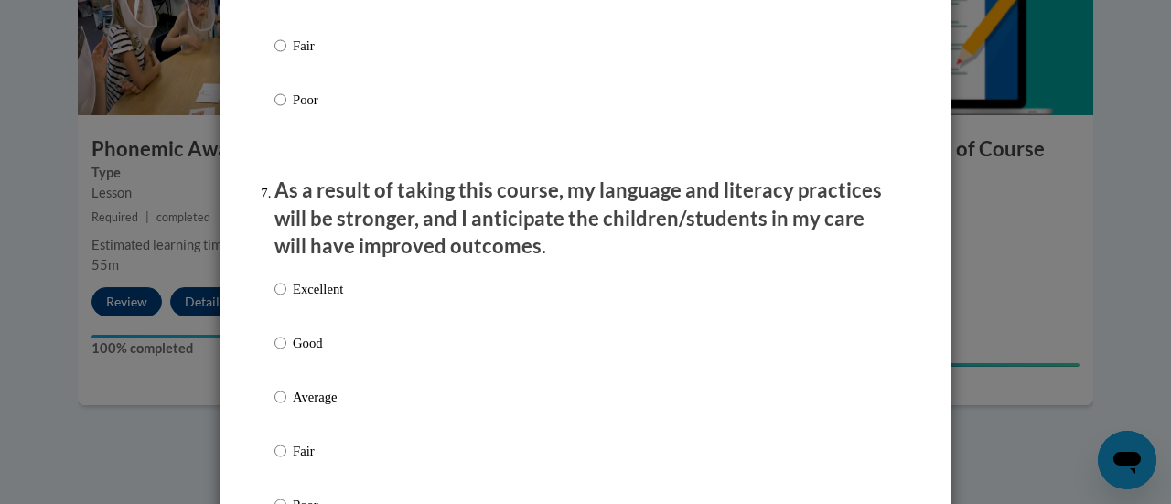
scroll to position [2379, 0]
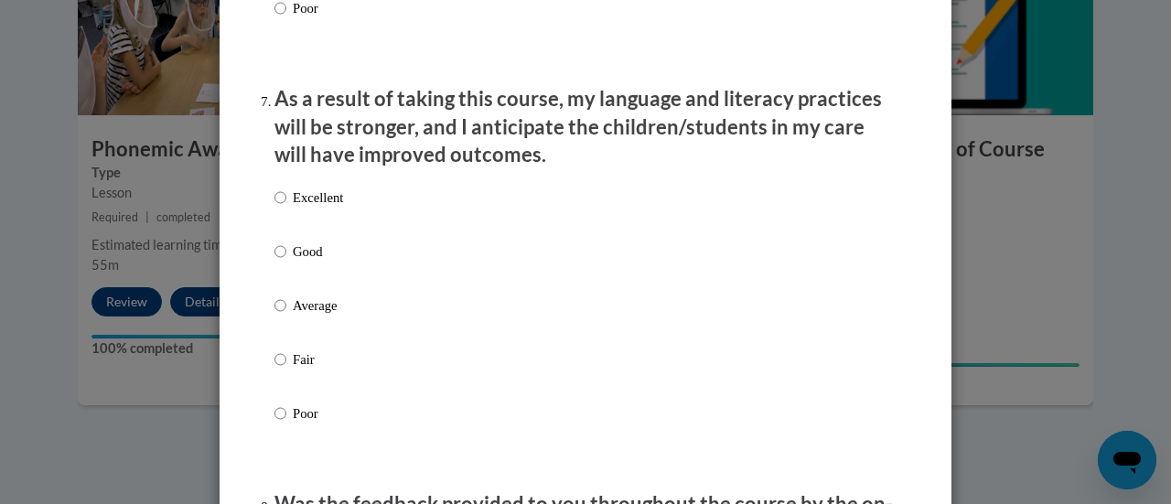
click at [329, 208] on p "Excellent" at bounding box center [318, 198] width 50 height 20
click at [286, 208] on input "Excellent" at bounding box center [281, 198] width 12 height 20
radio input "true"
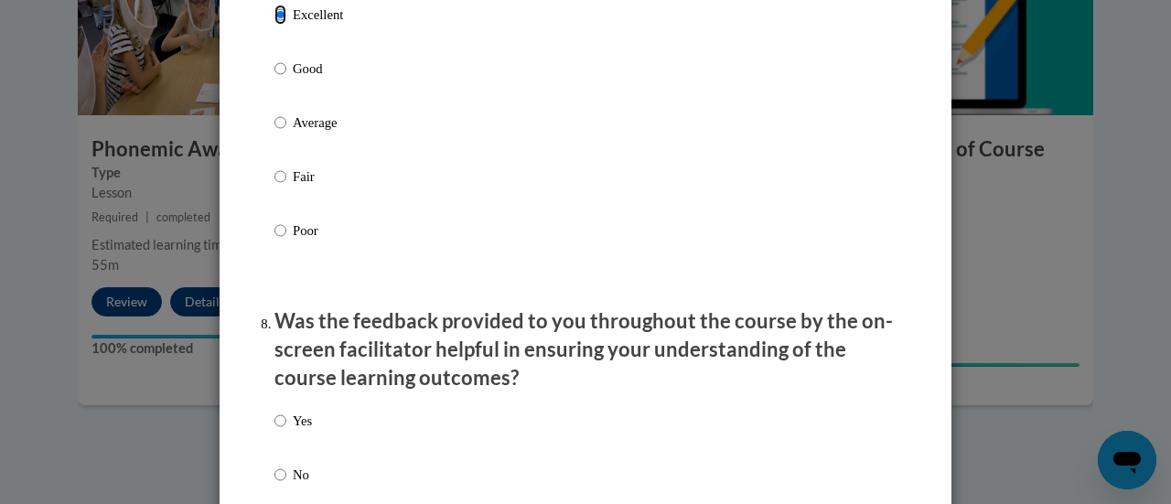
scroll to position [2745, 0]
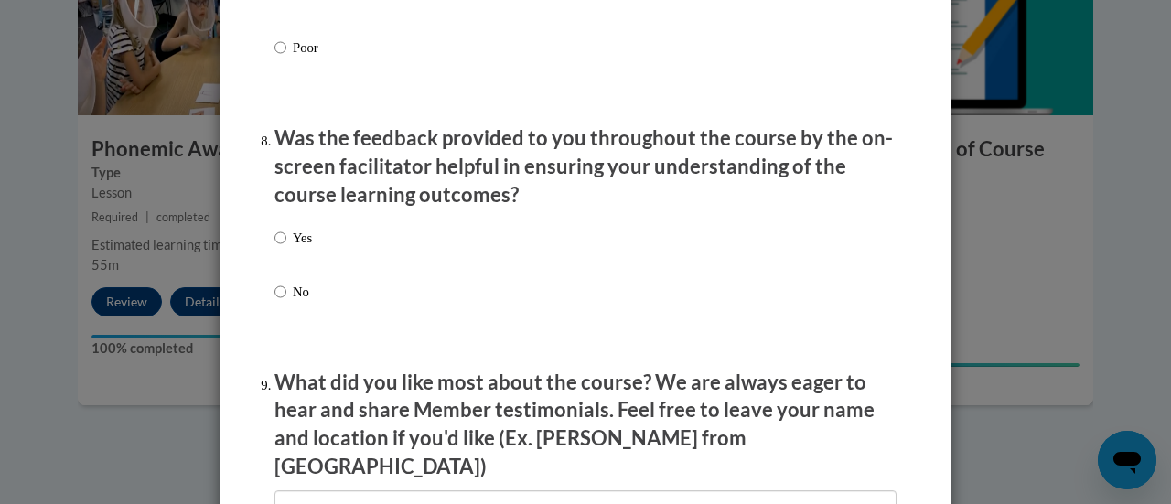
click at [298, 248] on p "Yes" at bounding box center [302, 238] width 19 height 20
click at [286, 248] on input "Yes" at bounding box center [281, 238] width 12 height 20
radio input "true"
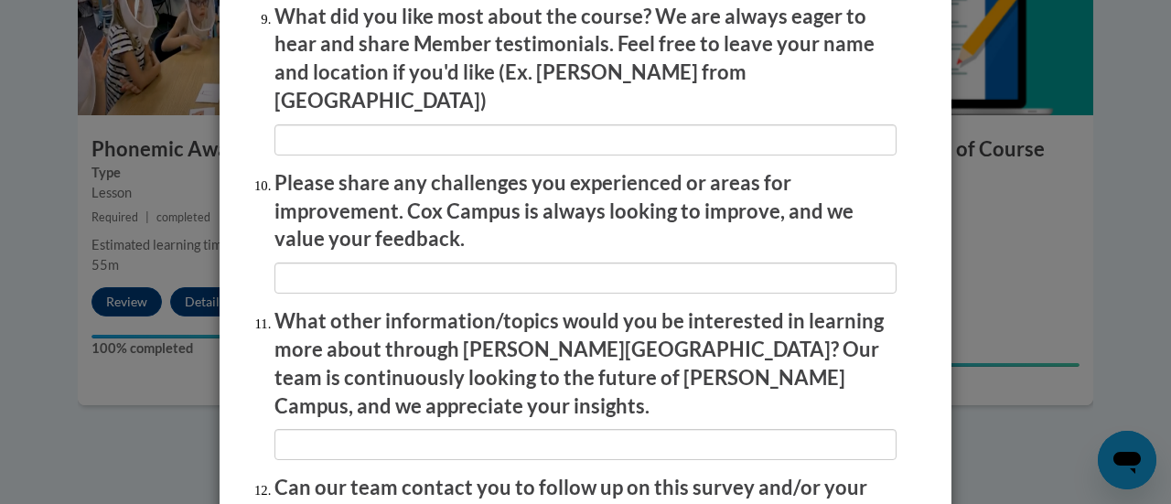
scroll to position [3294, 0]
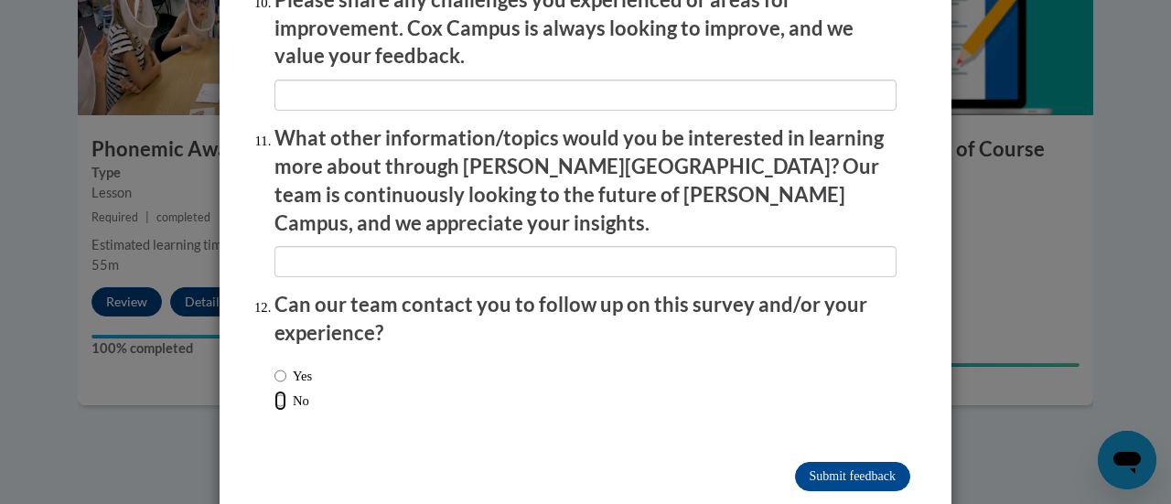
click at [279, 391] on label "No" at bounding box center [292, 401] width 35 height 20
click at [279, 391] on input "No" at bounding box center [281, 401] width 12 height 20
radio input "true"
click at [795, 462] on input "Submit feedback" at bounding box center [852, 476] width 115 height 29
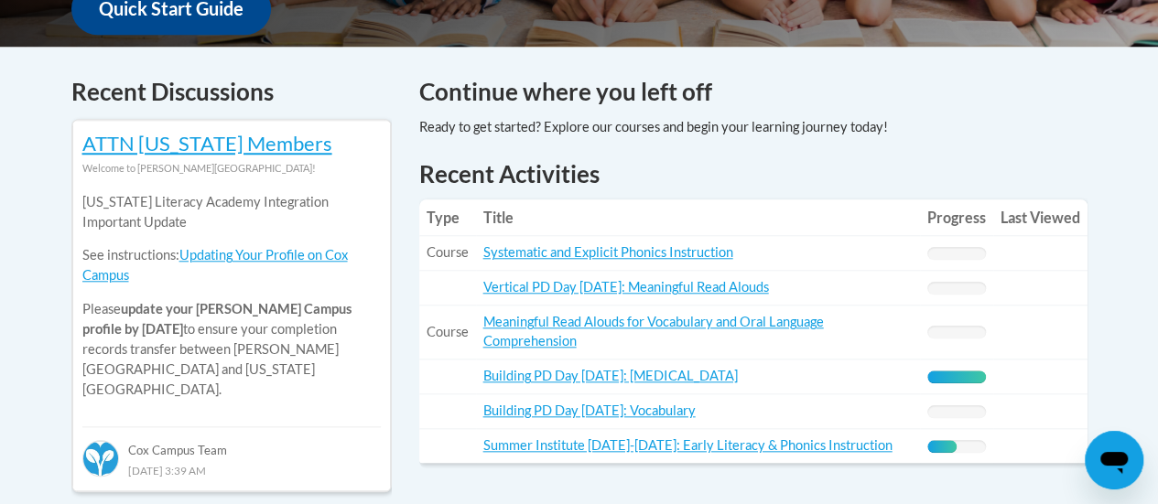
scroll to position [824, 0]
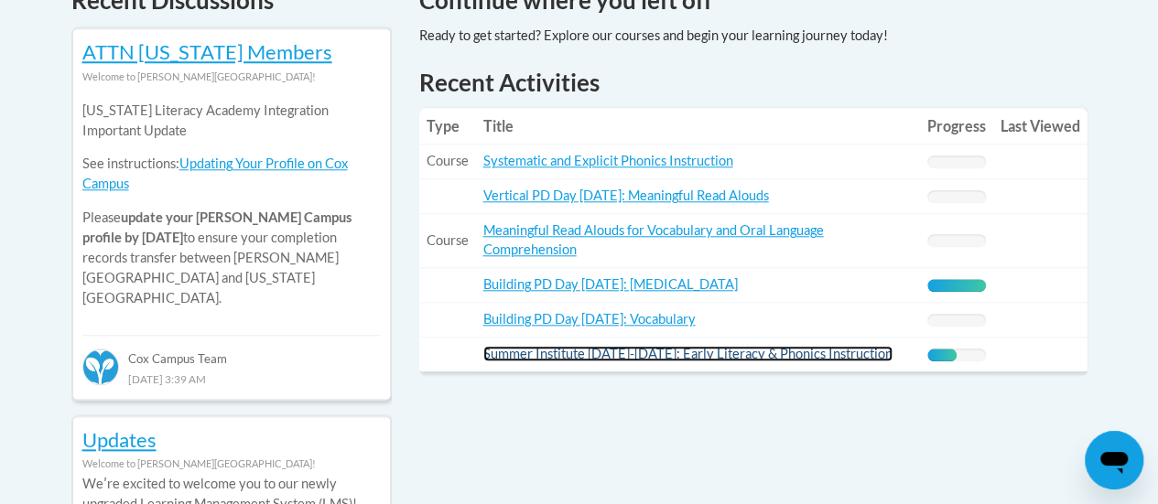
click at [692, 354] on link "Summer Institute [DATE]-[DATE]: Early Literacy & Phonics Instruction" at bounding box center [687, 354] width 409 height 16
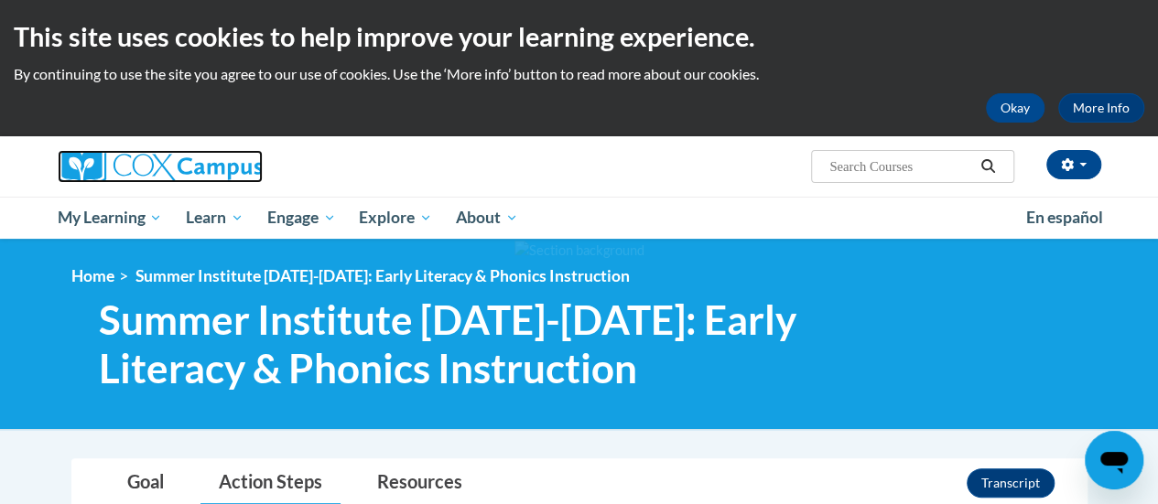
click at [136, 173] on img at bounding box center [160, 166] width 205 height 33
